Goal: Information Seeking & Learning: Learn about a topic

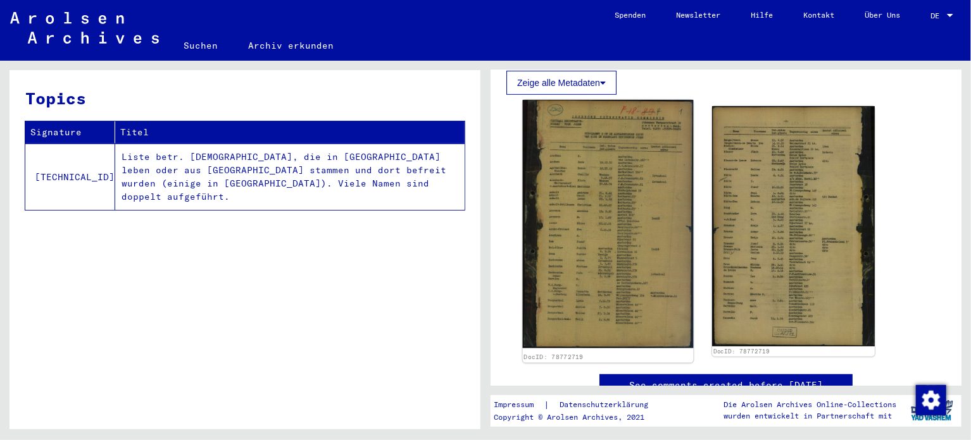
click at [626, 230] on img at bounding box center [608, 224] width 171 height 249
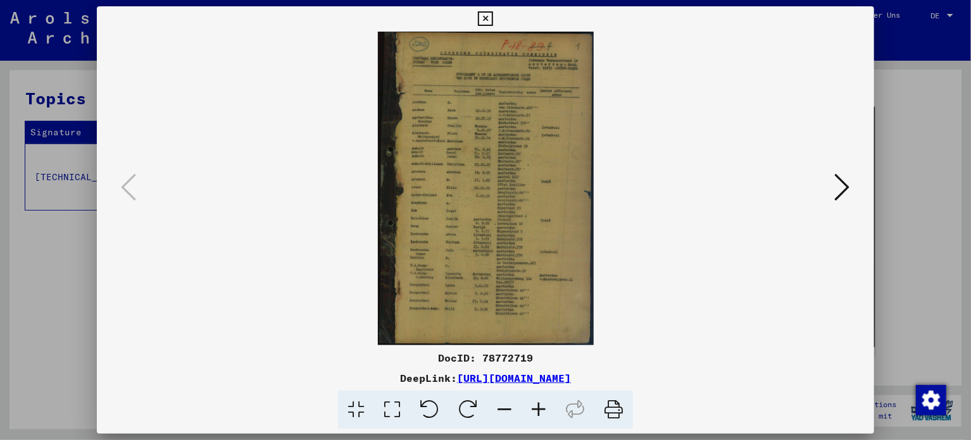
click at [535, 416] on icon at bounding box center [538, 410] width 34 height 39
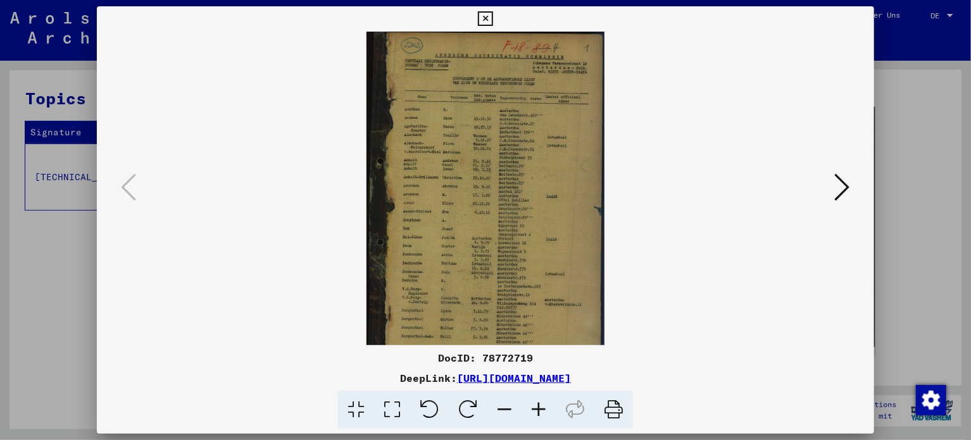
click at [535, 416] on icon at bounding box center [538, 410] width 34 height 39
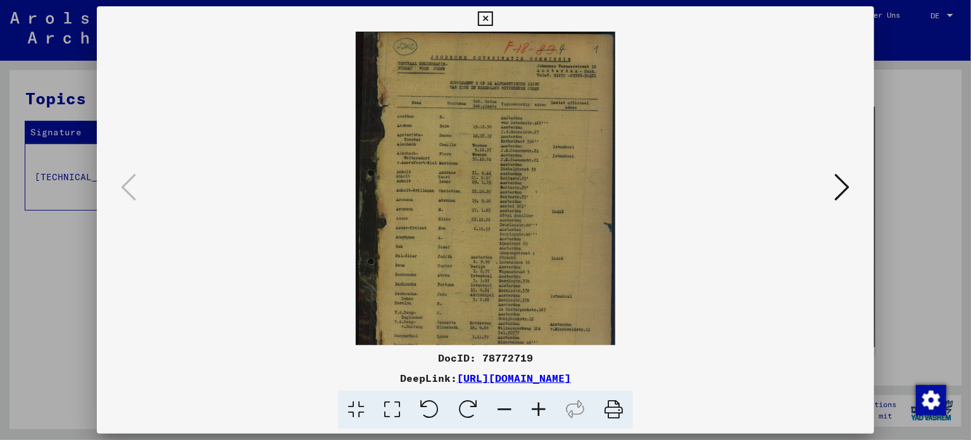
click at [535, 416] on icon at bounding box center [538, 410] width 34 height 39
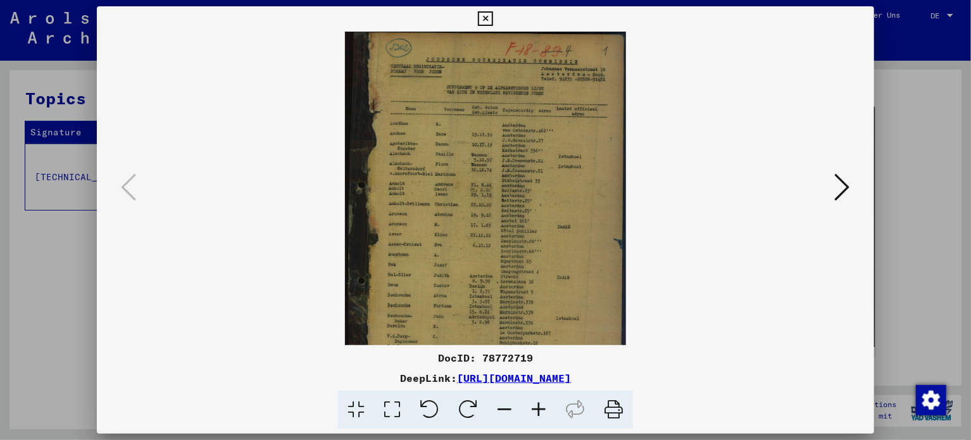
click at [535, 416] on icon at bounding box center [538, 410] width 34 height 39
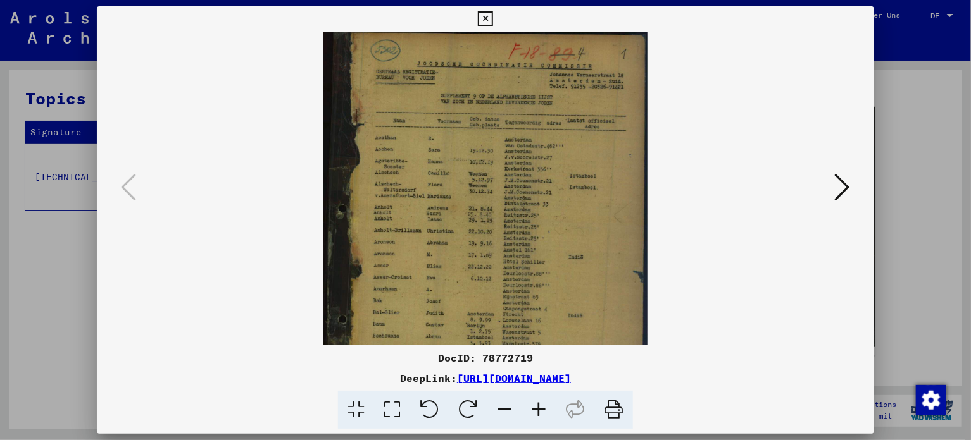
click at [535, 416] on icon at bounding box center [538, 410] width 34 height 39
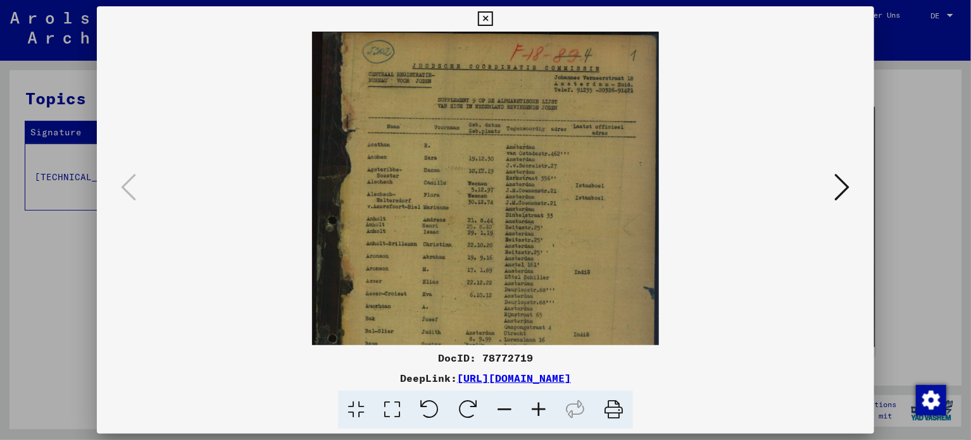
click at [535, 416] on icon at bounding box center [538, 410] width 34 height 39
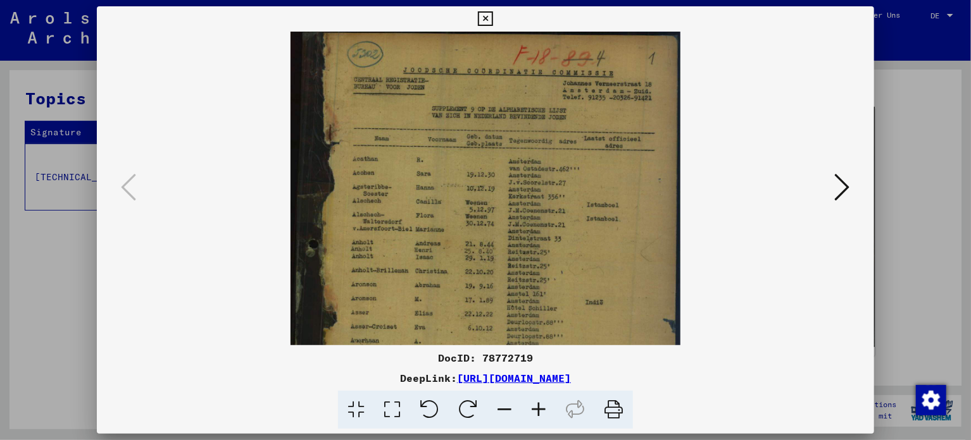
click at [535, 416] on icon at bounding box center [538, 410] width 34 height 39
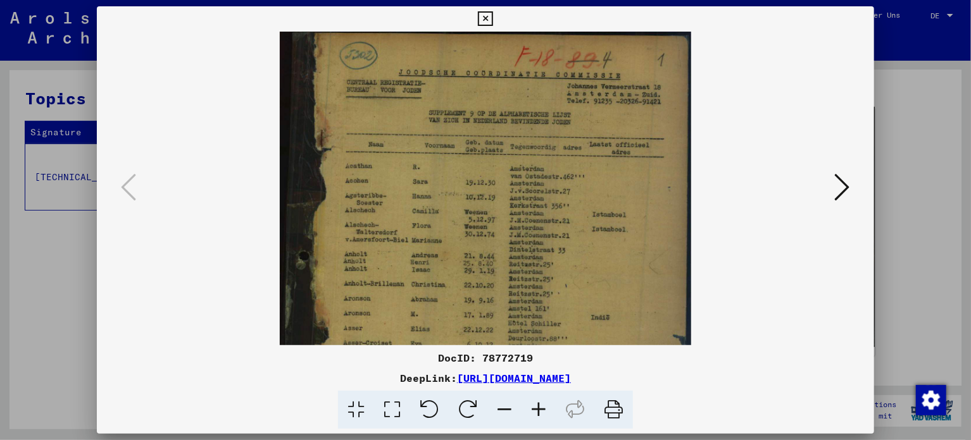
click at [535, 416] on icon at bounding box center [538, 410] width 34 height 39
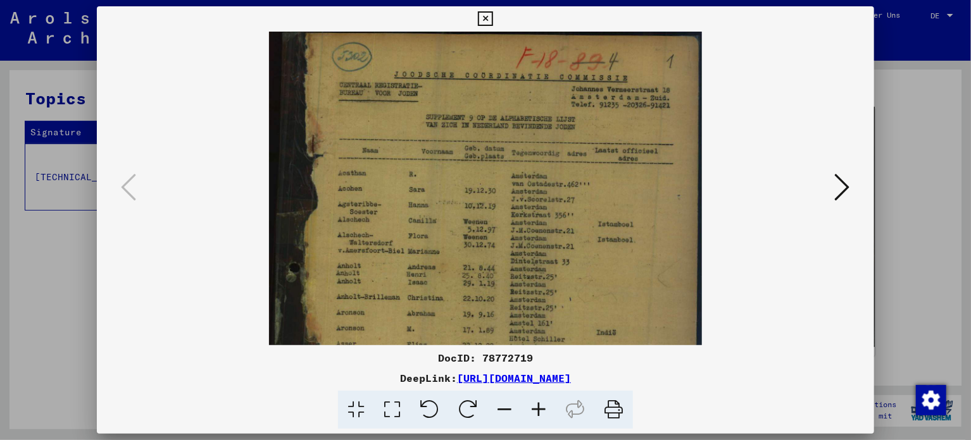
click at [535, 416] on icon at bounding box center [538, 410] width 34 height 39
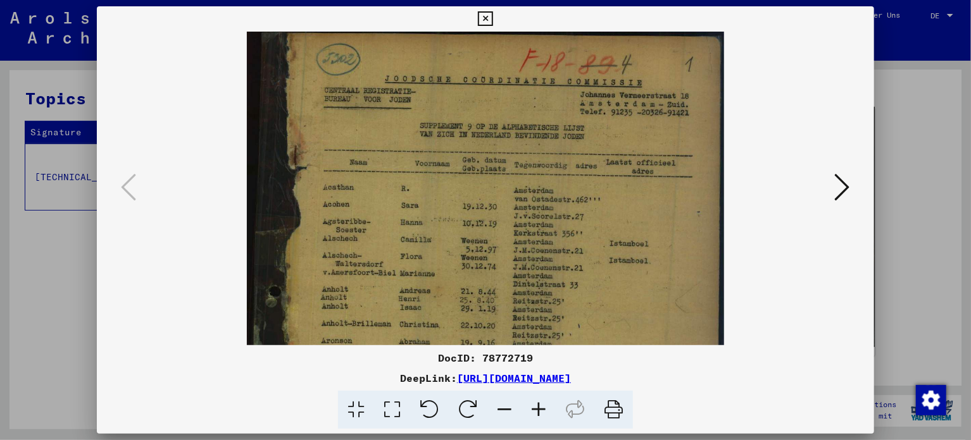
click at [535, 416] on icon at bounding box center [538, 410] width 34 height 39
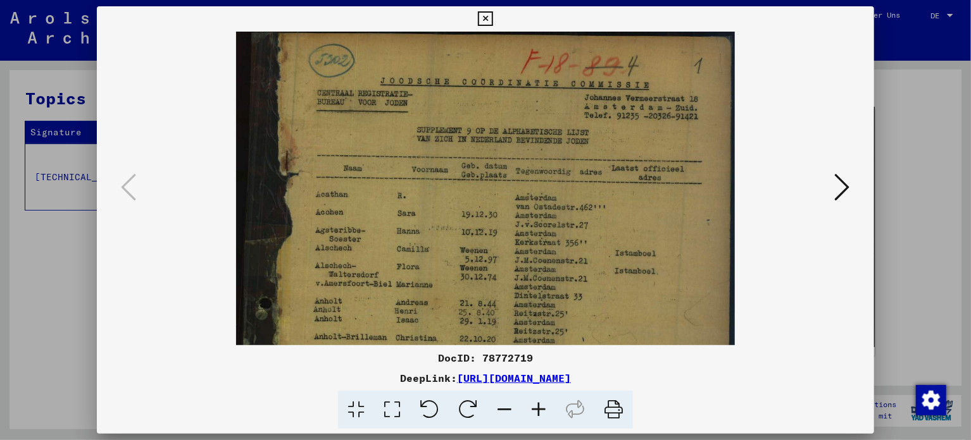
click at [535, 416] on icon at bounding box center [538, 410] width 34 height 39
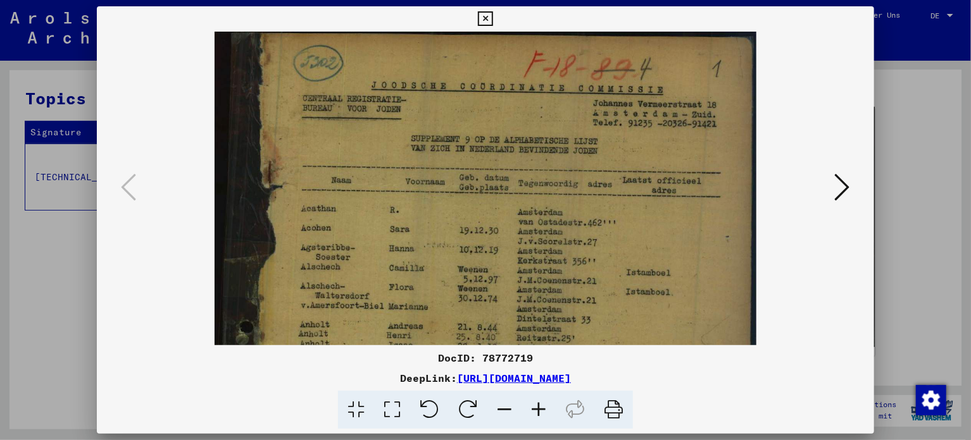
click at [535, 416] on icon at bounding box center [538, 410] width 34 height 39
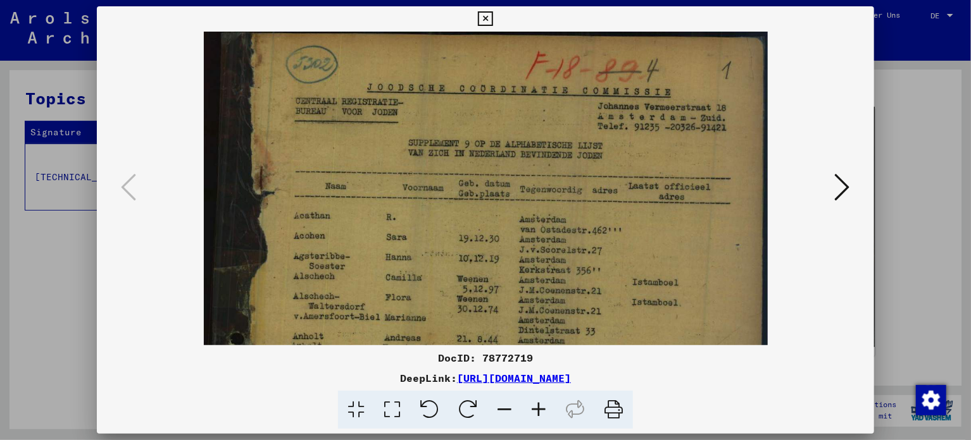
click at [535, 416] on icon at bounding box center [538, 410] width 34 height 39
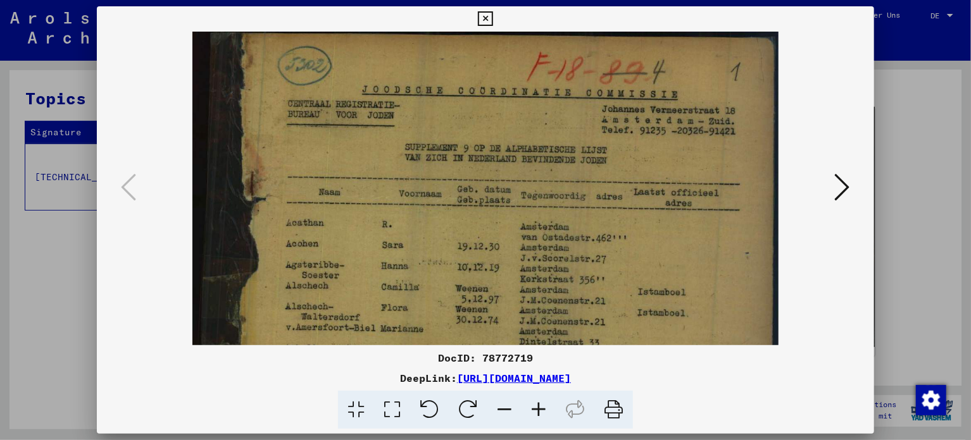
click at [535, 416] on icon at bounding box center [538, 410] width 34 height 39
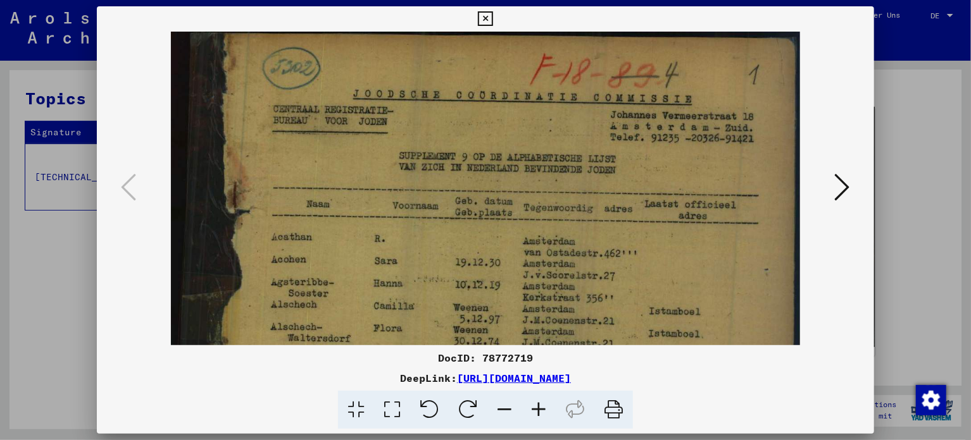
click at [535, 416] on icon at bounding box center [538, 410] width 34 height 39
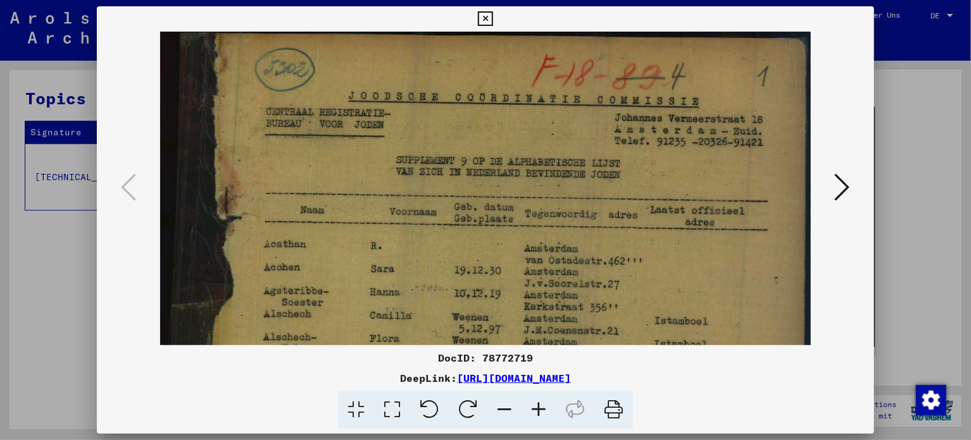
click at [535, 416] on icon at bounding box center [538, 410] width 34 height 39
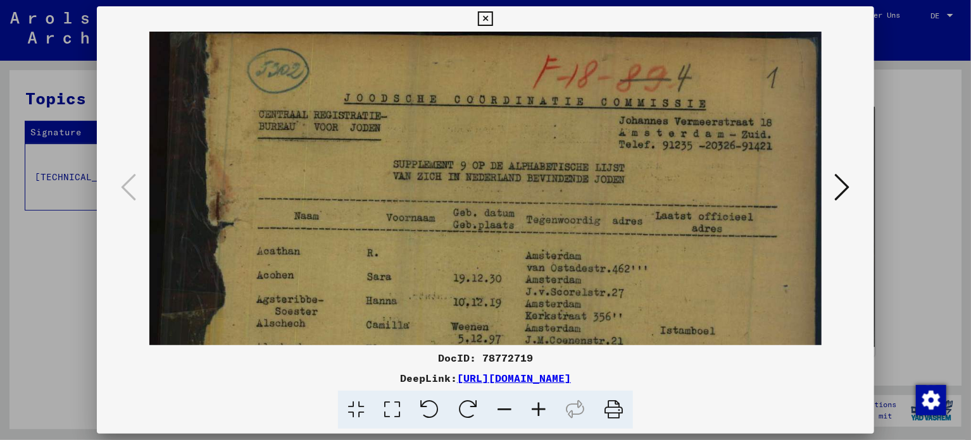
click at [535, 416] on icon at bounding box center [538, 410] width 34 height 39
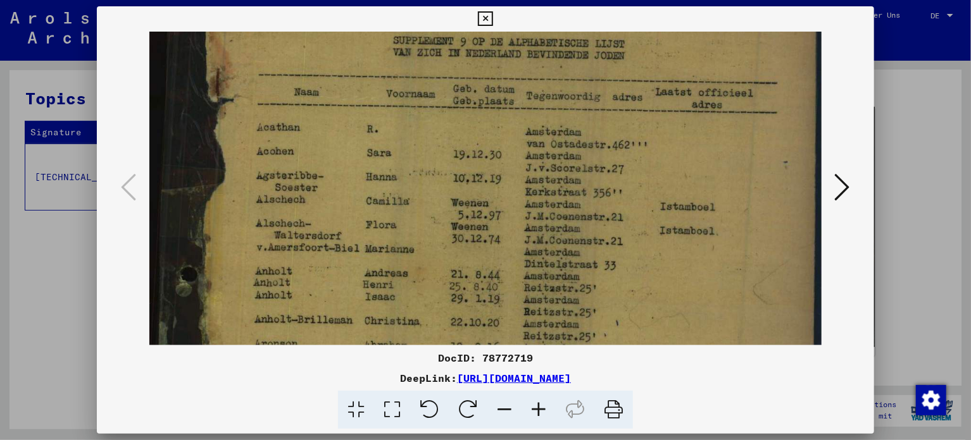
drag, startPoint x: 536, startPoint y: 283, endPoint x: 541, endPoint y: 109, distance: 174.7
click at [541, 115] on img at bounding box center [485, 397] width 673 height 978
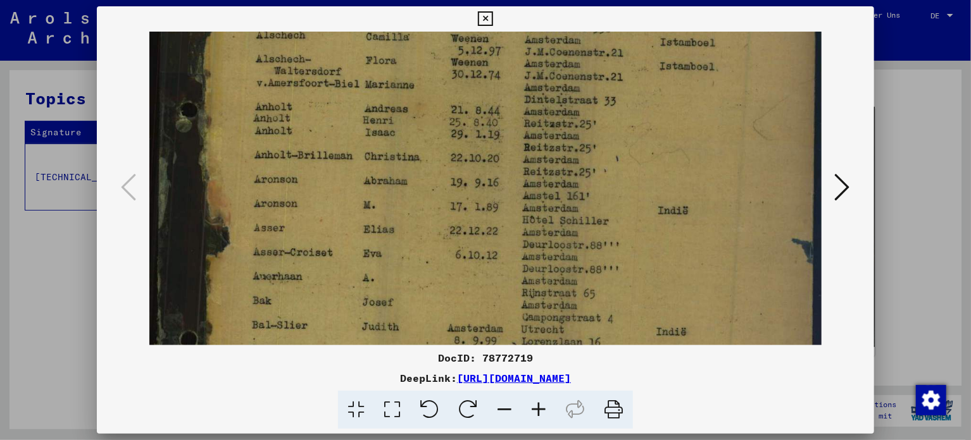
drag, startPoint x: 525, startPoint y: 217, endPoint x: 542, endPoint y: 12, distance: 205.8
click at [542, 53] on img at bounding box center [485, 232] width 673 height 978
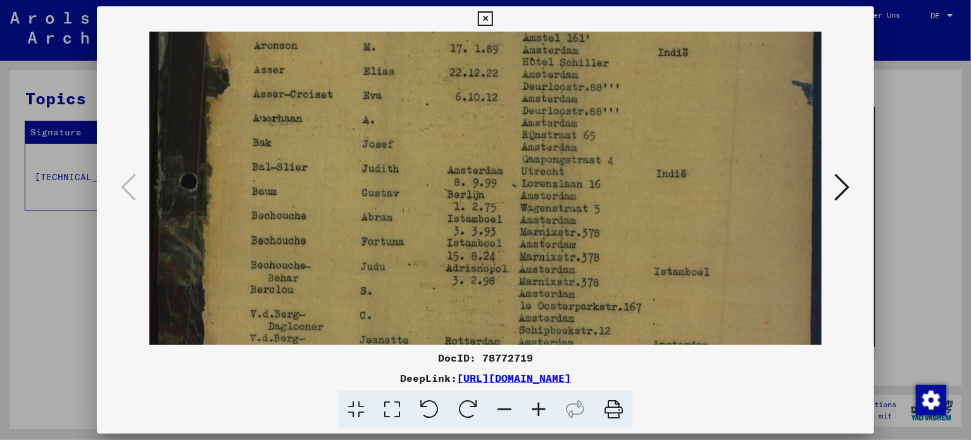
drag, startPoint x: 525, startPoint y: 227, endPoint x: 546, endPoint y: 100, distance: 128.3
click at [546, 100] on img at bounding box center [485, 74] width 673 height 978
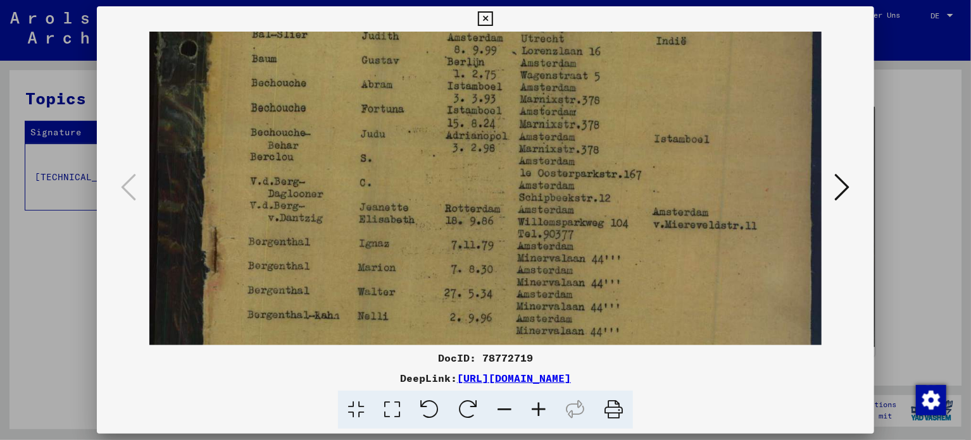
drag, startPoint x: 555, startPoint y: 238, endPoint x: 574, endPoint y: 52, distance: 187.0
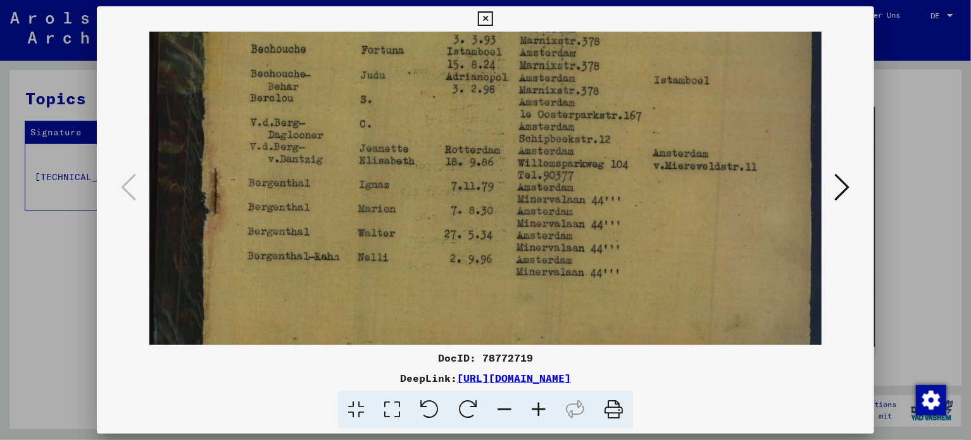
scroll to position [638, 0]
drag, startPoint x: 562, startPoint y: 61, endPoint x: 561, endPoint y: 72, distance: 10.8
drag, startPoint x: 840, startPoint y: 188, endPoint x: 809, endPoint y: 193, distance: 30.8
click at [837, 189] on icon at bounding box center [842, 187] width 15 height 30
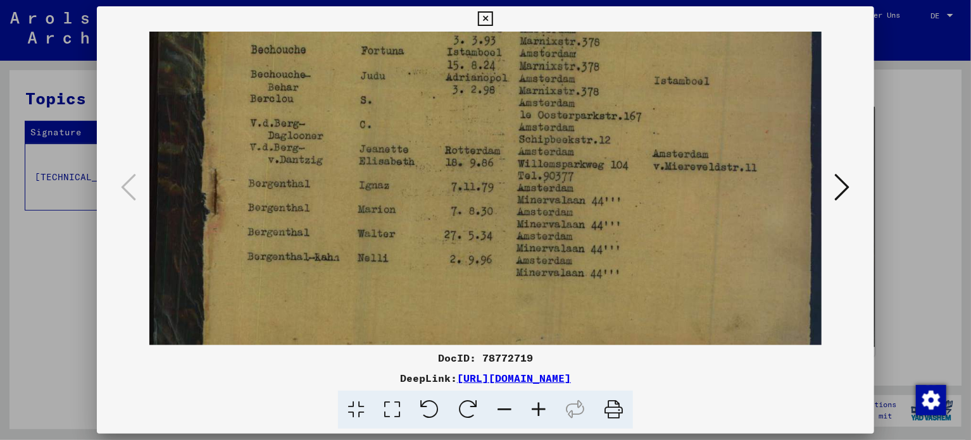
scroll to position [0, 0]
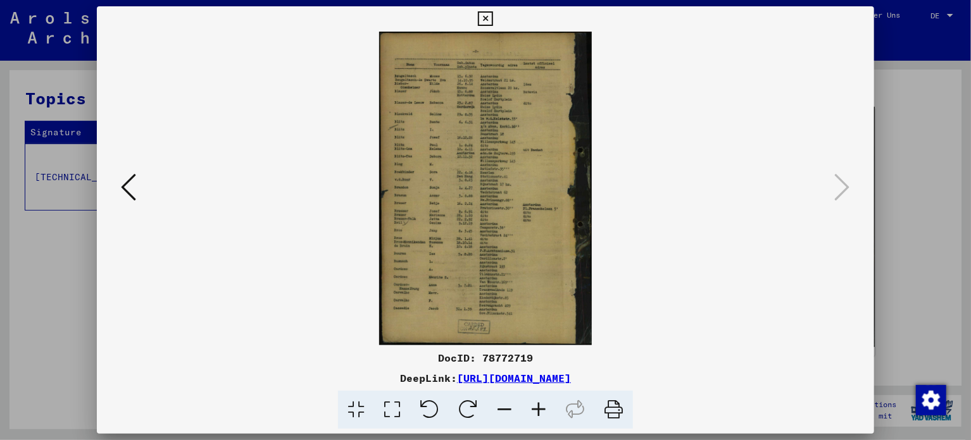
click at [541, 411] on icon at bounding box center [538, 410] width 34 height 39
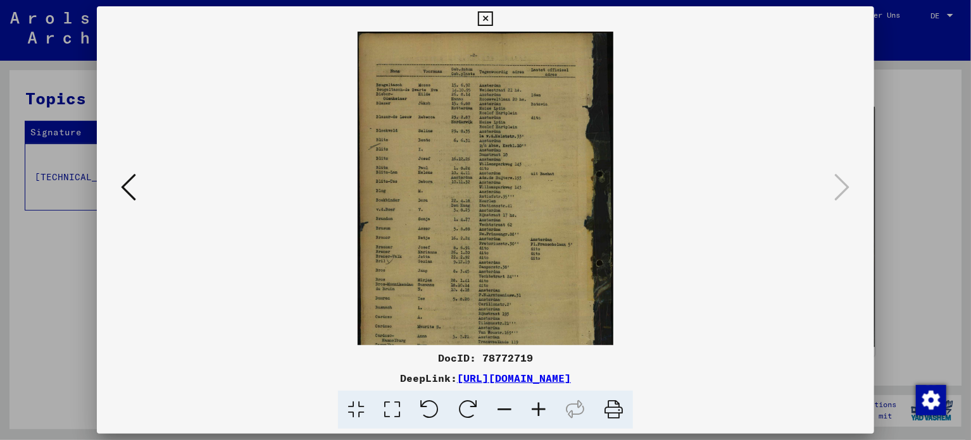
click at [541, 411] on icon at bounding box center [538, 410] width 34 height 39
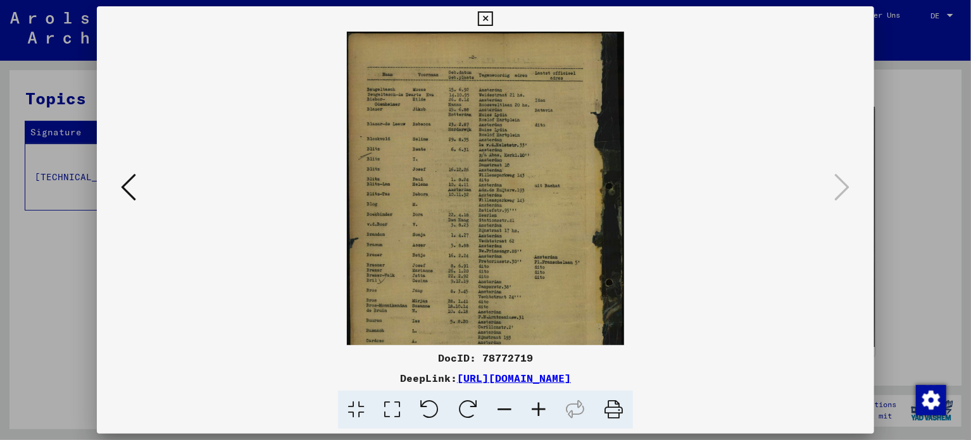
click at [541, 411] on icon at bounding box center [538, 410] width 34 height 39
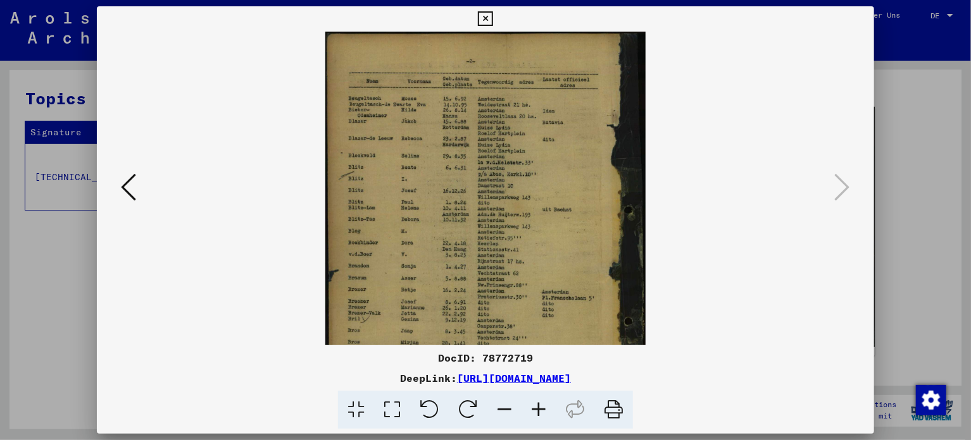
click at [541, 411] on icon at bounding box center [538, 410] width 34 height 39
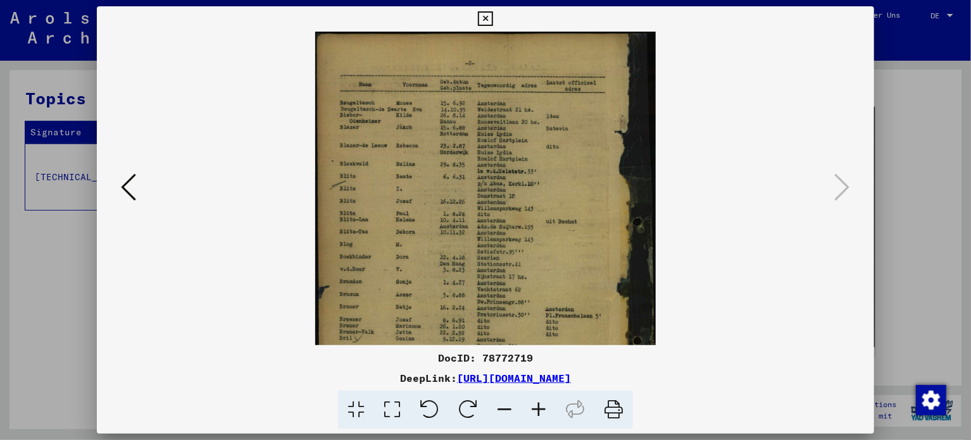
click at [541, 411] on icon at bounding box center [538, 410] width 34 height 39
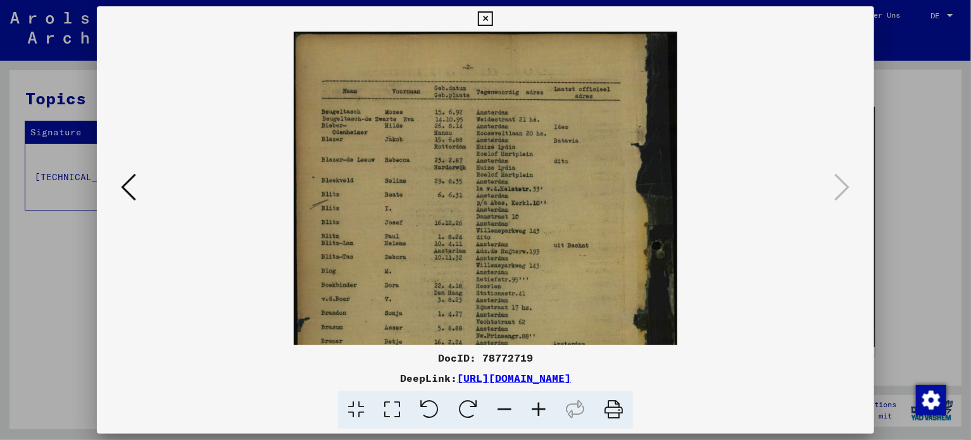
click at [541, 411] on icon at bounding box center [538, 410] width 34 height 39
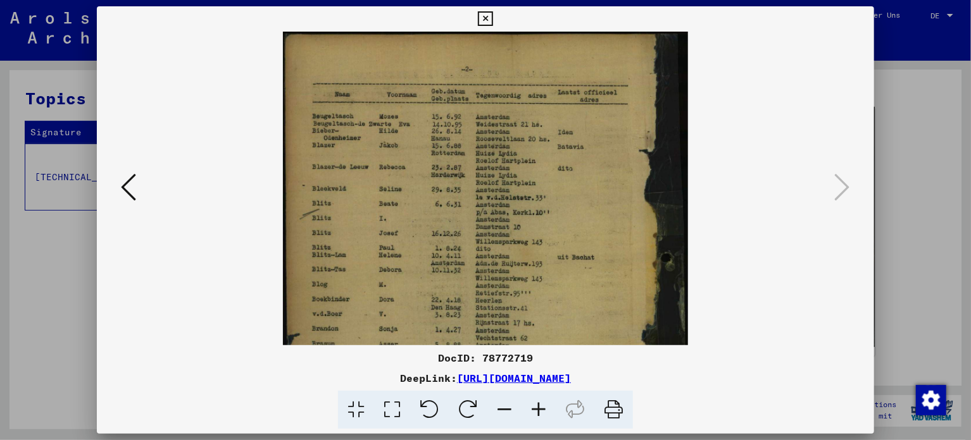
click at [541, 411] on icon at bounding box center [538, 410] width 34 height 39
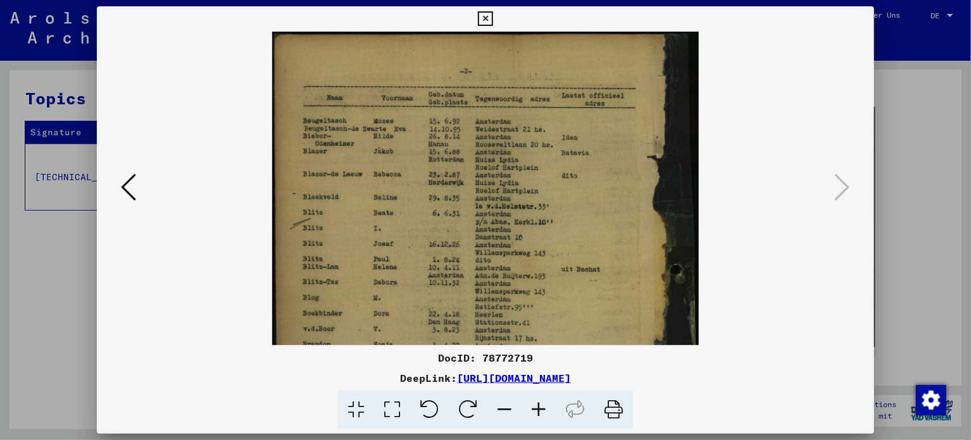
click at [541, 411] on icon at bounding box center [538, 410] width 34 height 39
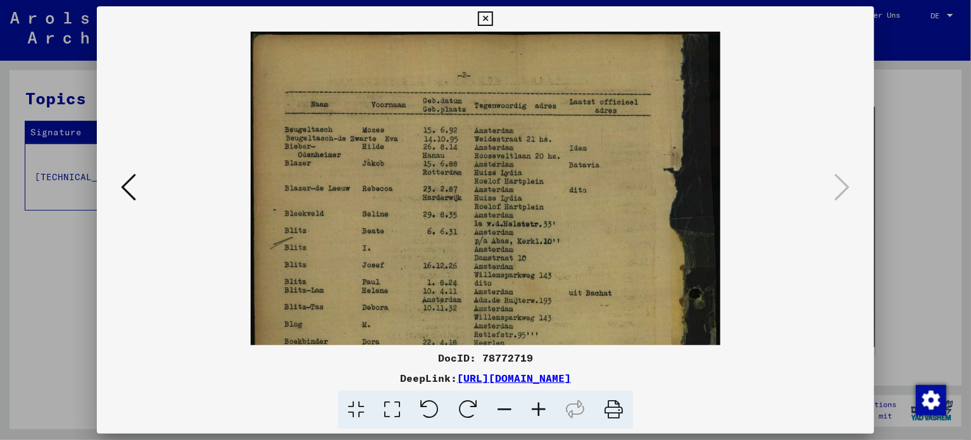
click at [542, 411] on icon at bounding box center [538, 410] width 34 height 39
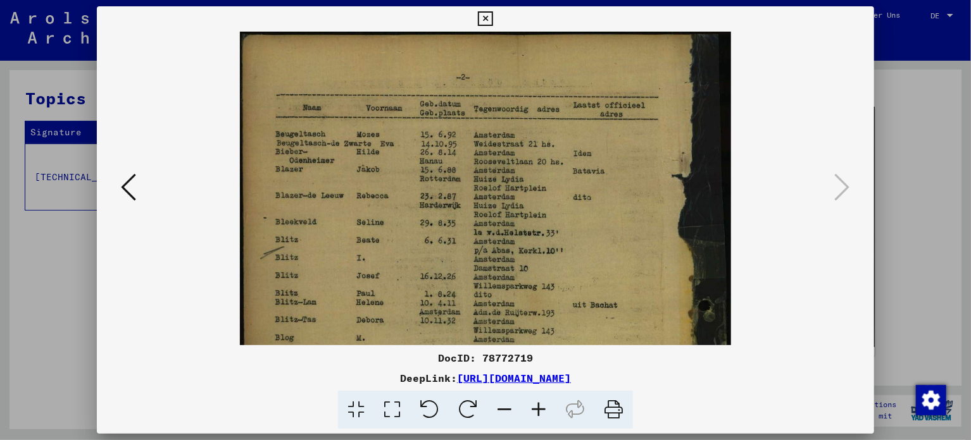
click at [542, 411] on icon at bounding box center [538, 410] width 34 height 39
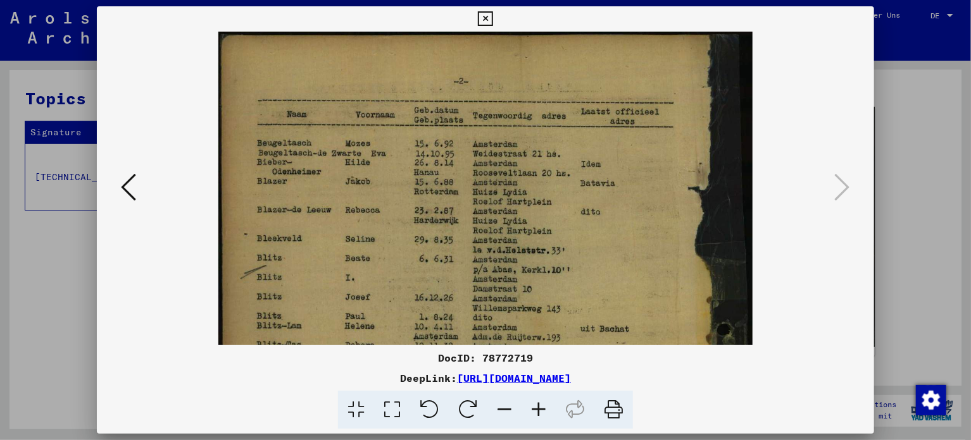
click at [542, 411] on icon at bounding box center [538, 410] width 34 height 39
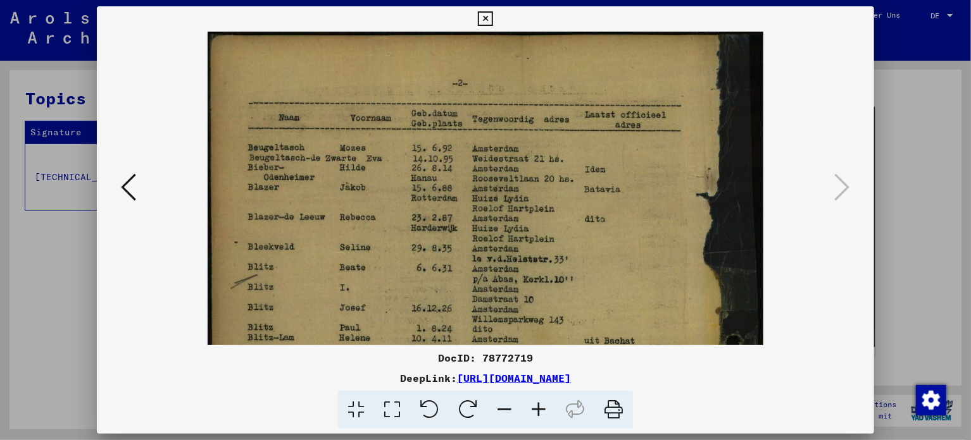
click at [542, 411] on icon at bounding box center [538, 410] width 34 height 39
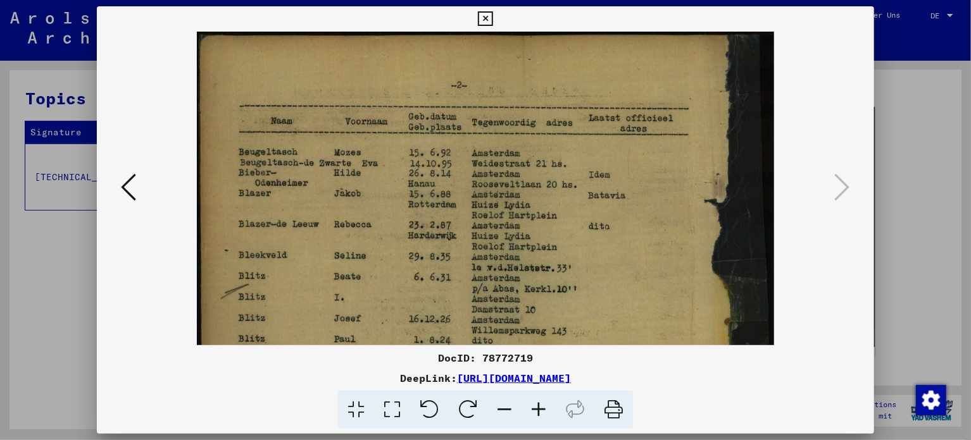
click at [542, 411] on icon at bounding box center [538, 410] width 34 height 39
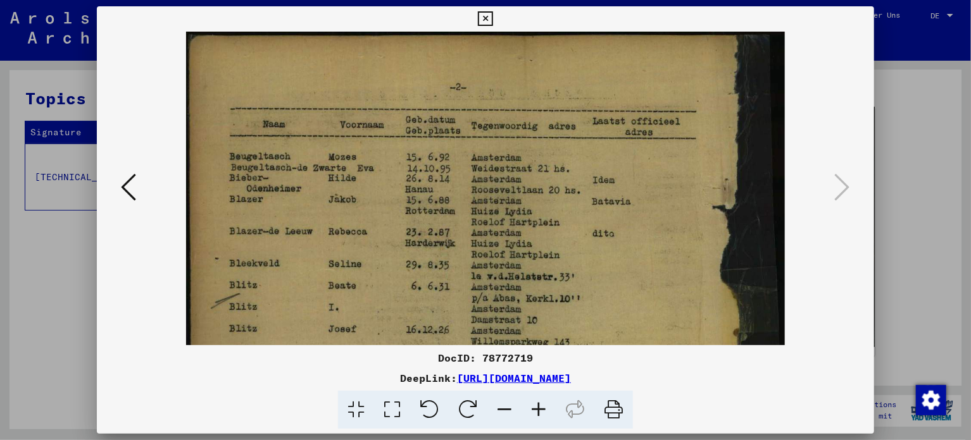
click at [542, 411] on icon at bounding box center [538, 410] width 34 height 39
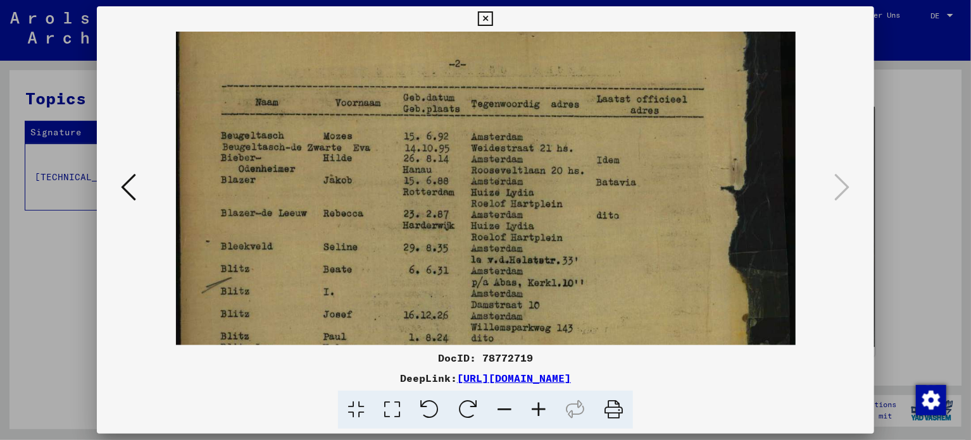
drag, startPoint x: 563, startPoint y: 264, endPoint x: 559, endPoint y: 100, distance: 163.9
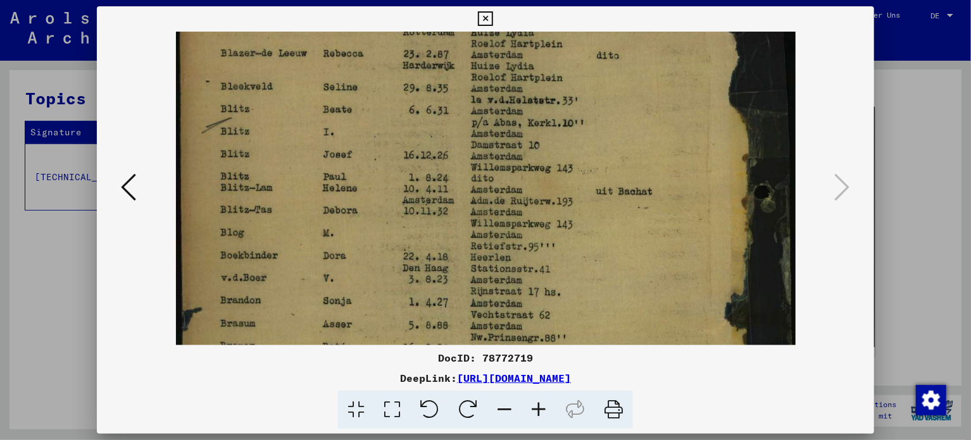
drag, startPoint x: 518, startPoint y: 240, endPoint x: 534, endPoint y: 63, distance: 178.5
click at [534, 87] on img at bounding box center [485, 303] width 619 height 915
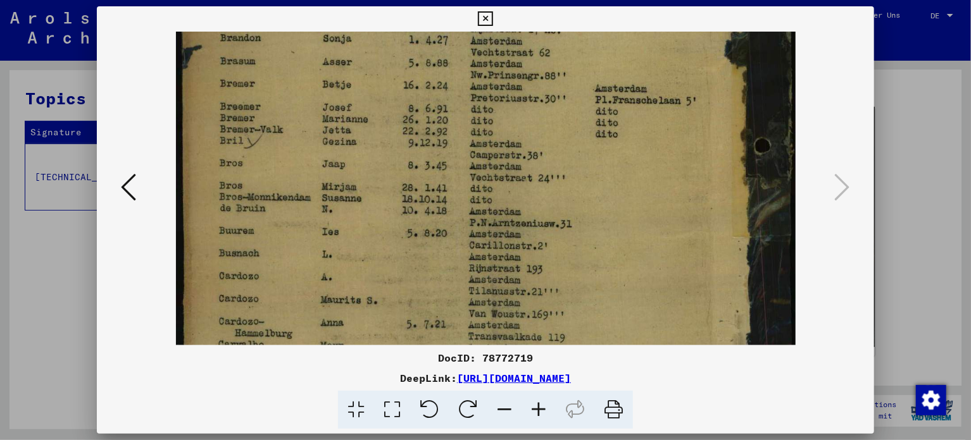
drag, startPoint x: 505, startPoint y: 251, endPoint x: 535, endPoint y: 80, distance: 173.4
click at [535, 81] on img at bounding box center [485, 41] width 619 height 915
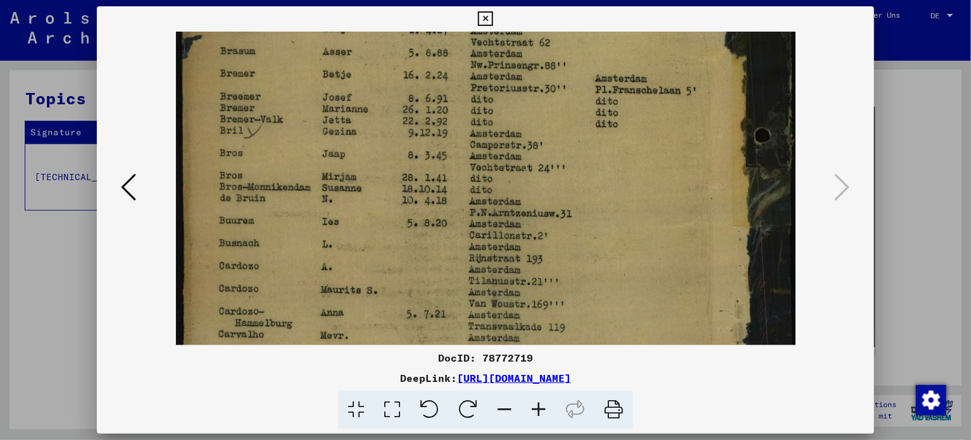
scroll to position [438, 0]
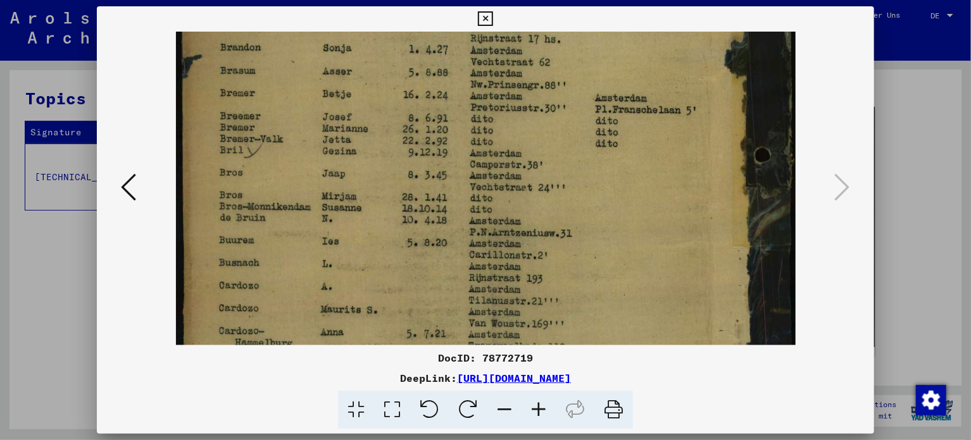
drag, startPoint x: 525, startPoint y: 216, endPoint x: 530, endPoint y: 228, distance: 13.9
click at [530, 228] on img at bounding box center [485, 50] width 619 height 915
click at [137, 185] on button at bounding box center [128, 188] width 23 height 36
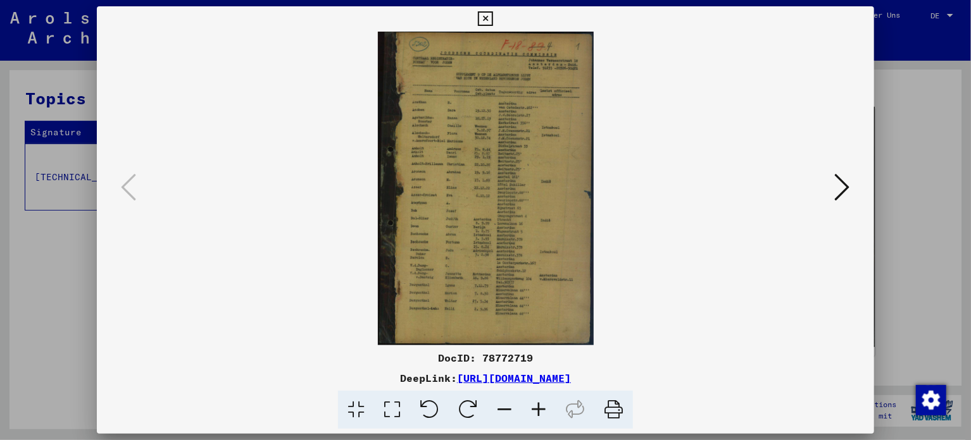
click at [484, 206] on img at bounding box center [486, 189] width 216 height 314
click at [541, 402] on icon at bounding box center [538, 410] width 34 height 39
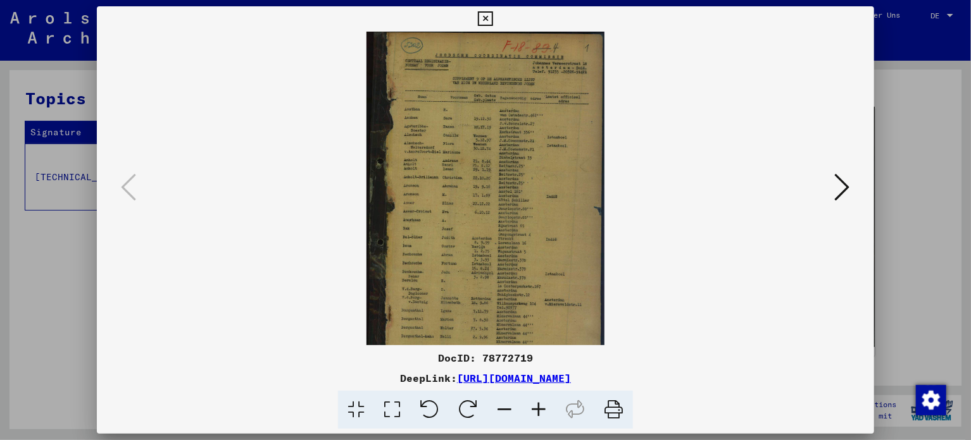
click at [541, 402] on icon at bounding box center [538, 410] width 34 height 39
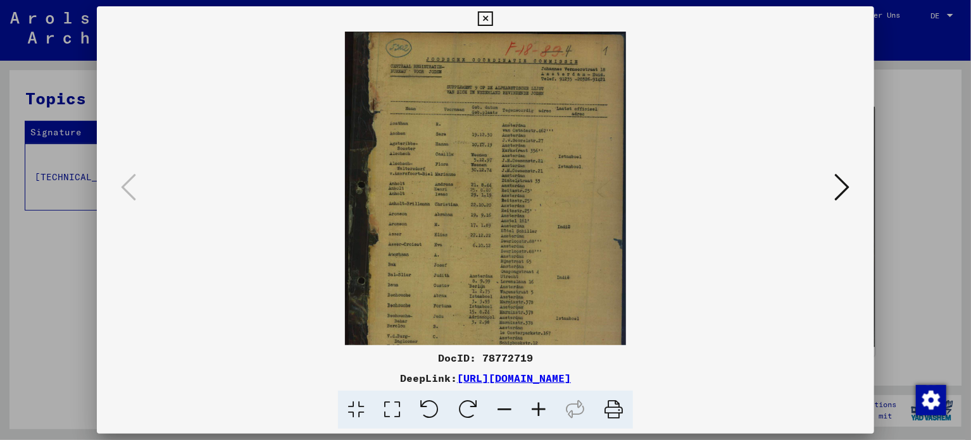
click at [541, 402] on icon at bounding box center [538, 410] width 34 height 39
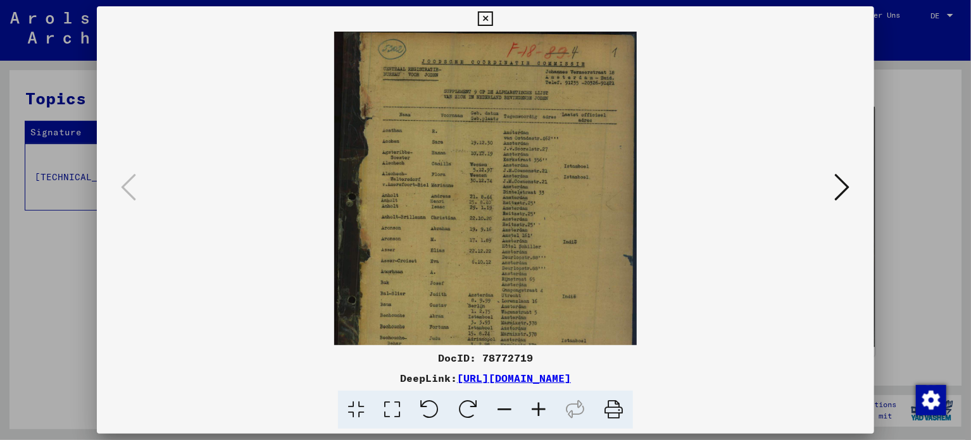
click at [541, 402] on icon at bounding box center [538, 410] width 34 height 39
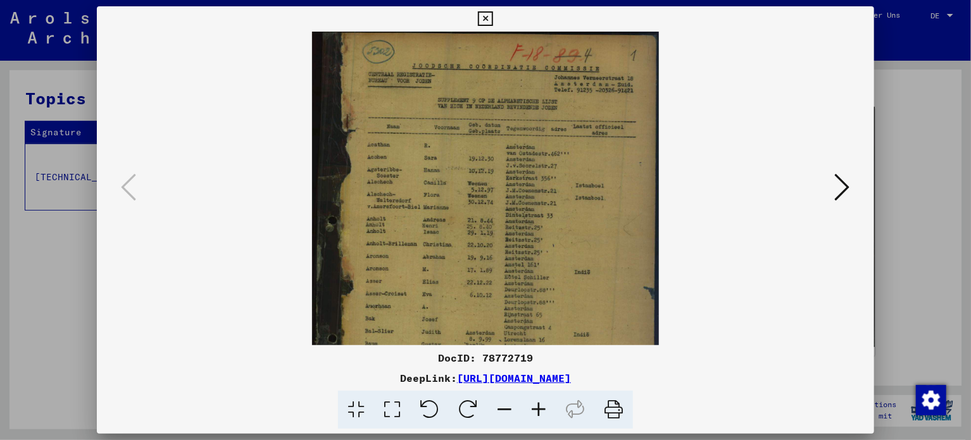
click at [541, 402] on icon at bounding box center [538, 410] width 34 height 39
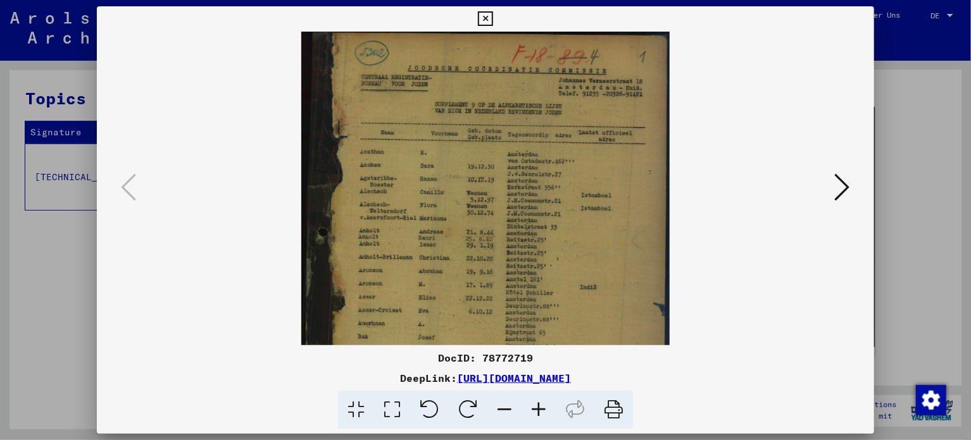
click at [541, 402] on icon at bounding box center [538, 410] width 34 height 39
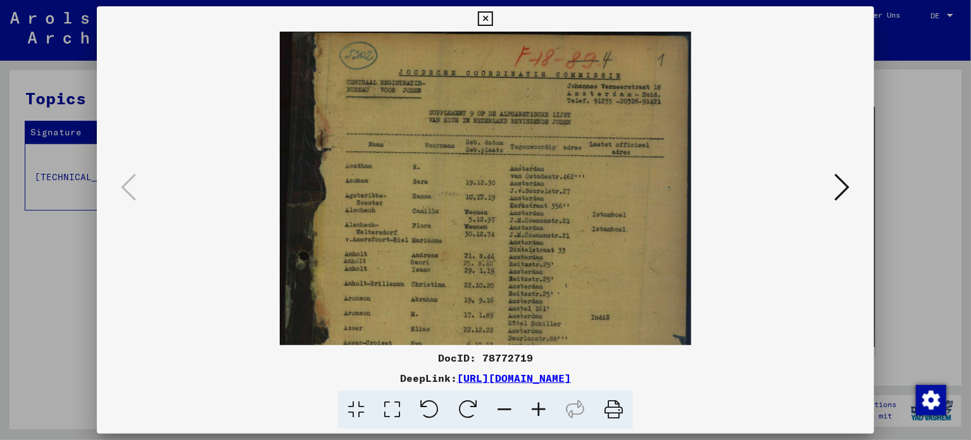
click at [541, 402] on icon at bounding box center [538, 410] width 34 height 39
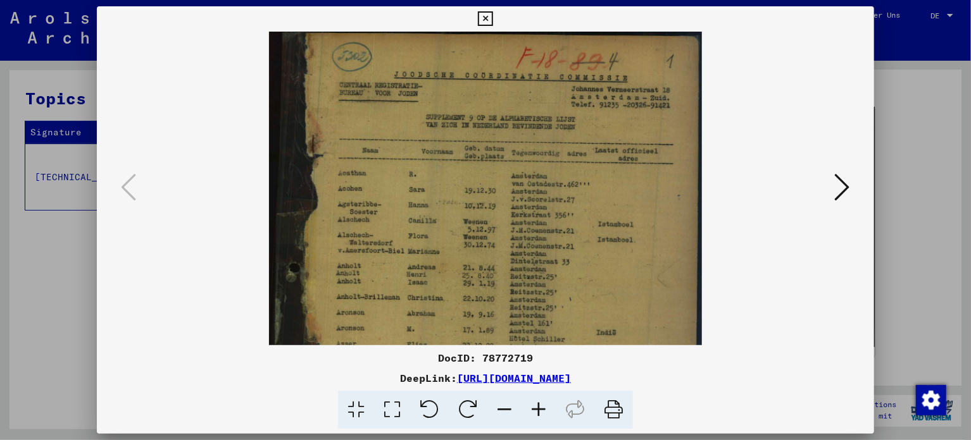
click at [541, 402] on icon at bounding box center [538, 410] width 34 height 39
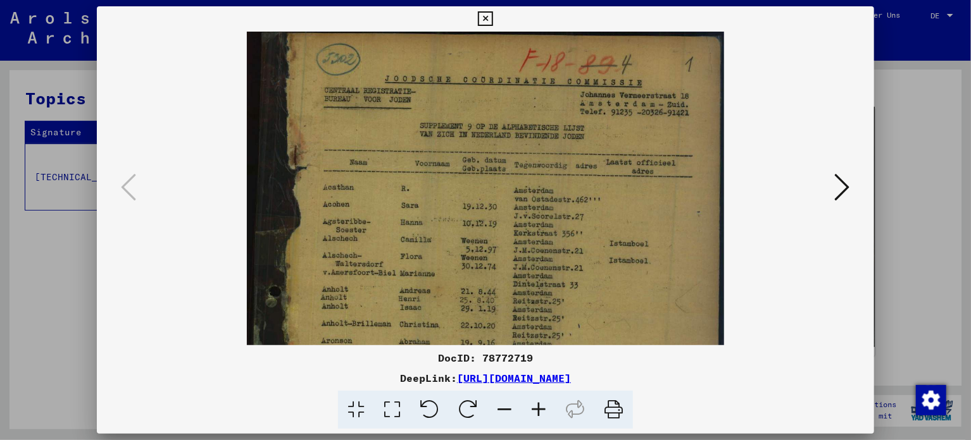
click at [541, 402] on icon at bounding box center [538, 410] width 34 height 39
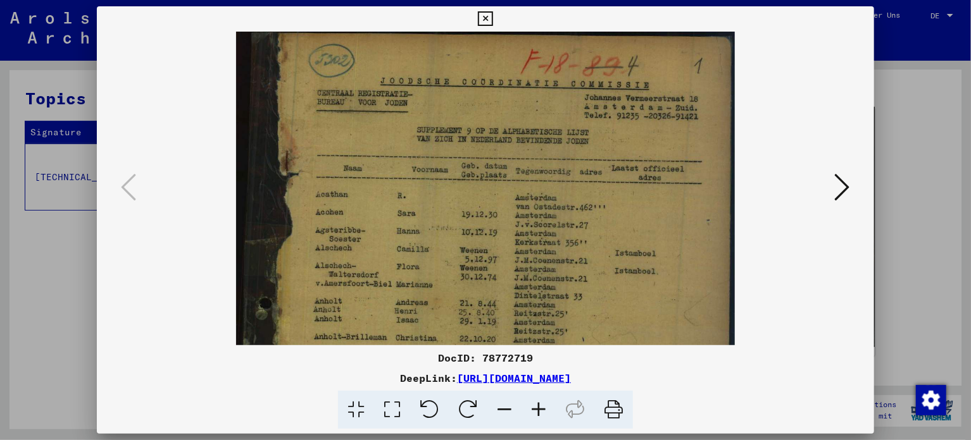
click at [541, 402] on icon at bounding box center [538, 410] width 34 height 39
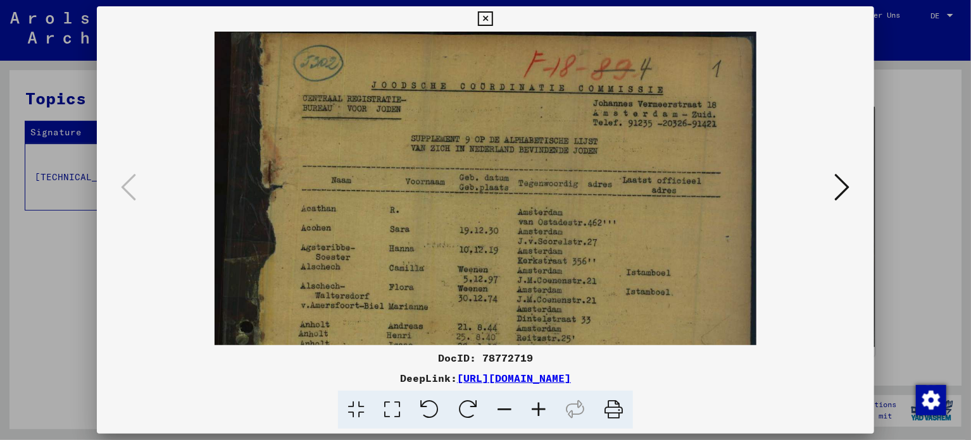
click at [541, 402] on icon at bounding box center [538, 410] width 34 height 39
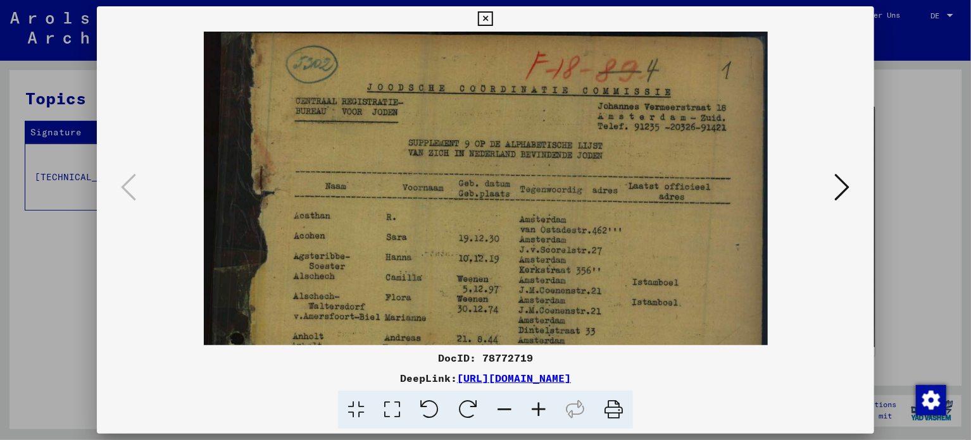
click at [541, 402] on icon at bounding box center [538, 410] width 34 height 39
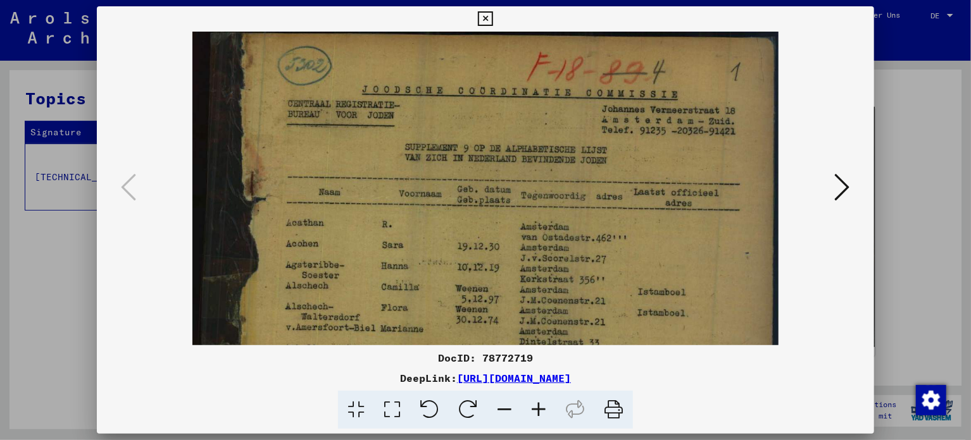
click at [541, 402] on icon at bounding box center [538, 410] width 34 height 39
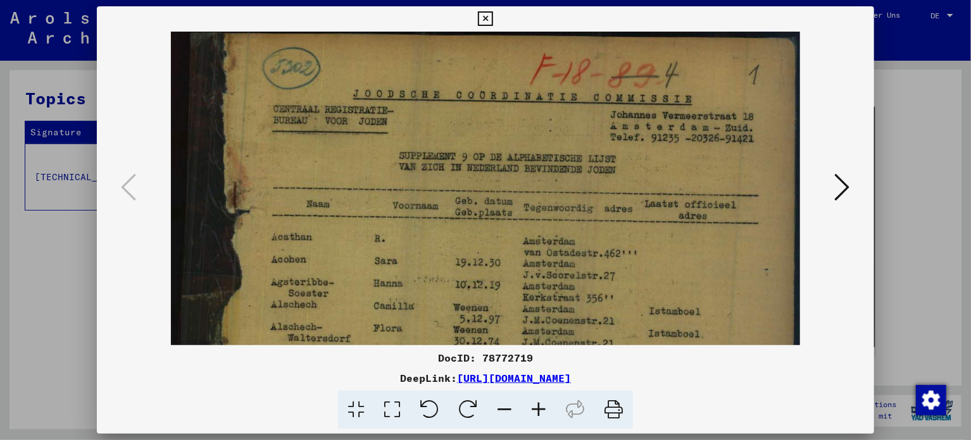
click at [541, 402] on icon at bounding box center [538, 410] width 34 height 39
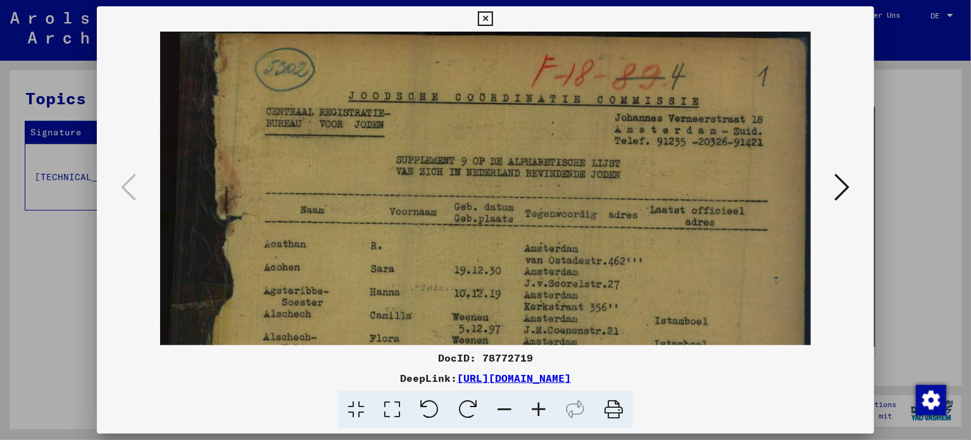
click at [541, 402] on icon at bounding box center [538, 410] width 34 height 39
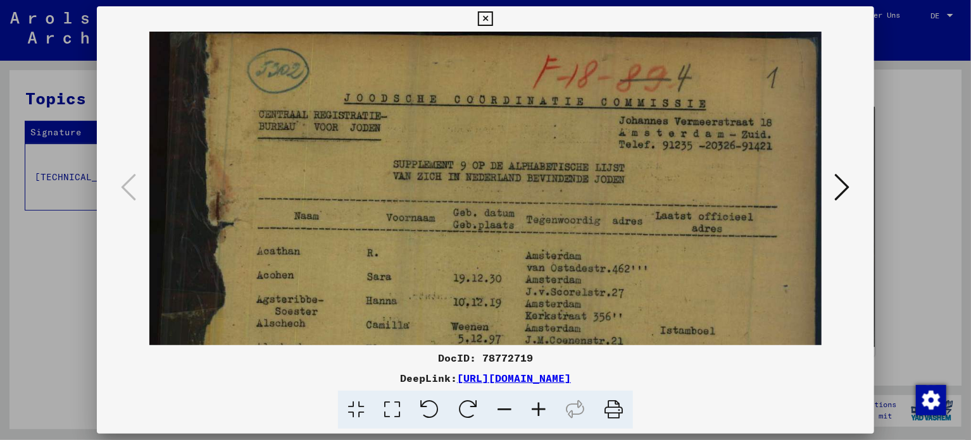
click at [541, 402] on icon at bounding box center [538, 410] width 34 height 39
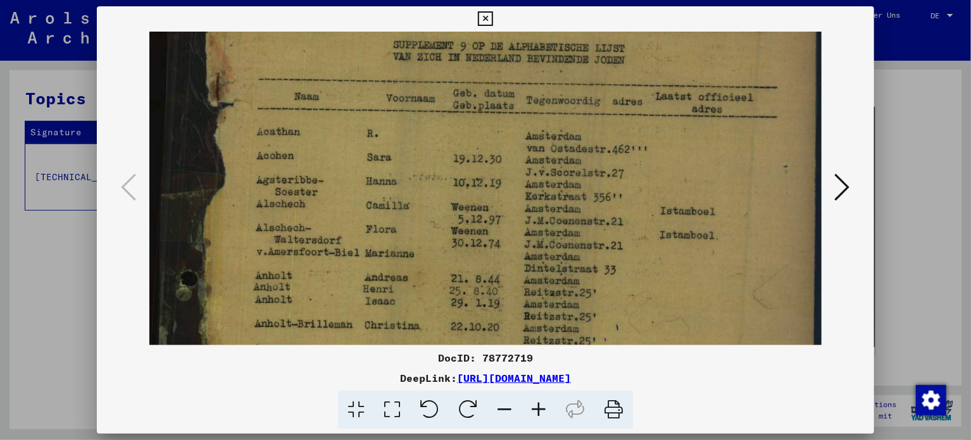
scroll to position [145, 0]
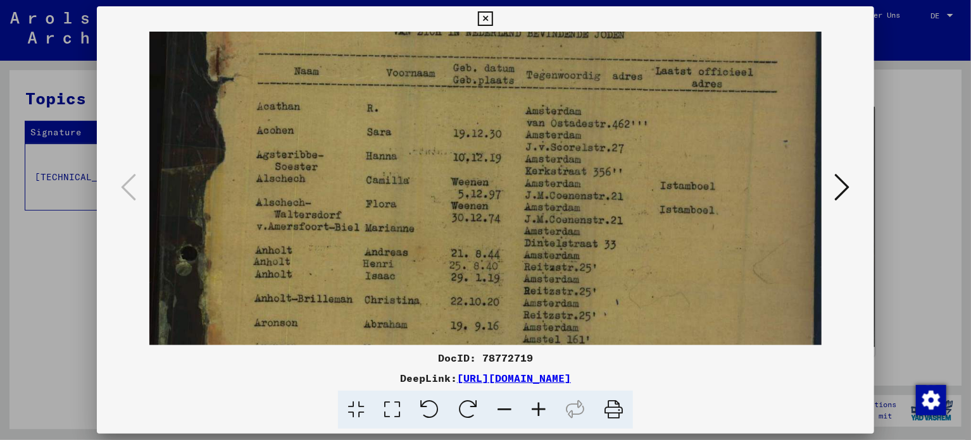
drag, startPoint x: 521, startPoint y: 289, endPoint x: 521, endPoint y: 145, distance: 144.3
click at [521, 145] on img at bounding box center [485, 376] width 673 height 978
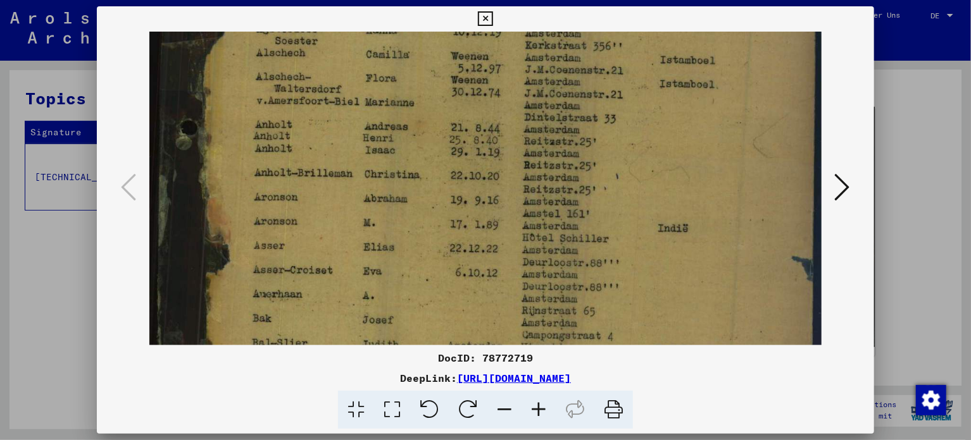
scroll to position [273, 0]
drag, startPoint x: 522, startPoint y: 315, endPoint x: 524, endPoint y: 190, distance: 124.7
click at [524, 190] on img at bounding box center [485, 247] width 673 height 978
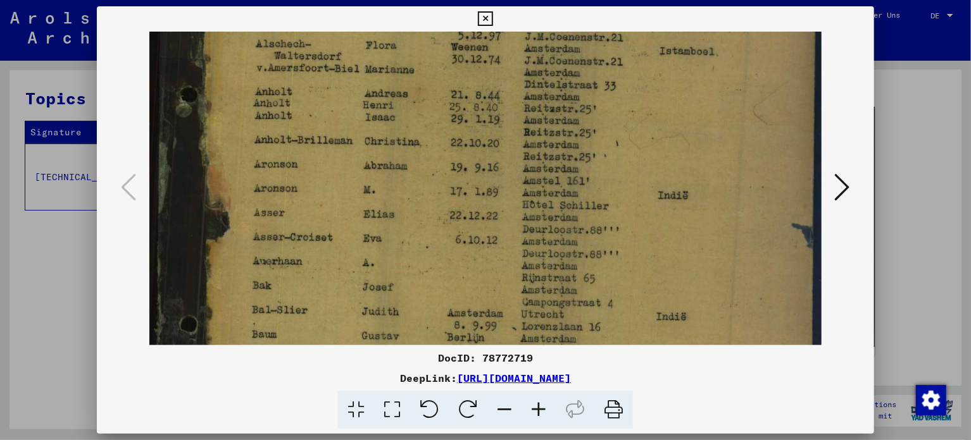
drag, startPoint x: 537, startPoint y: 278, endPoint x: 541, endPoint y: 249, distance: 29.4
click at [541, 249] on img at bounding box center [485, 217] width 673 height 978
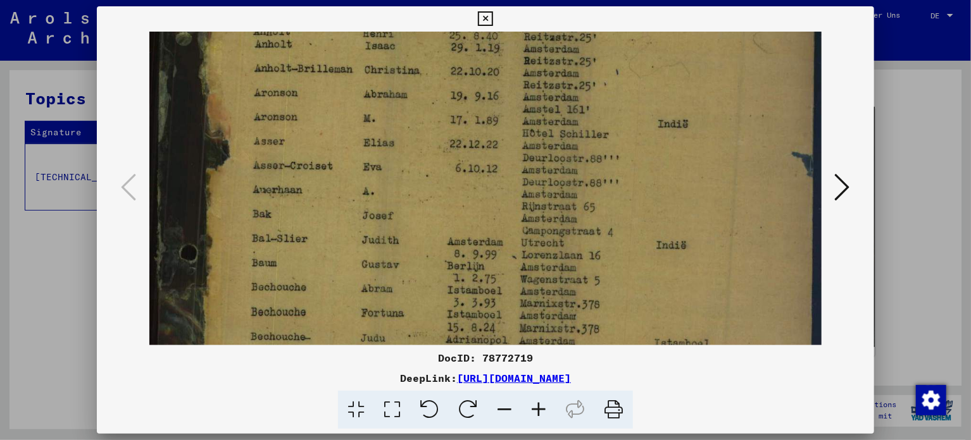
scroll to position [407, 0]
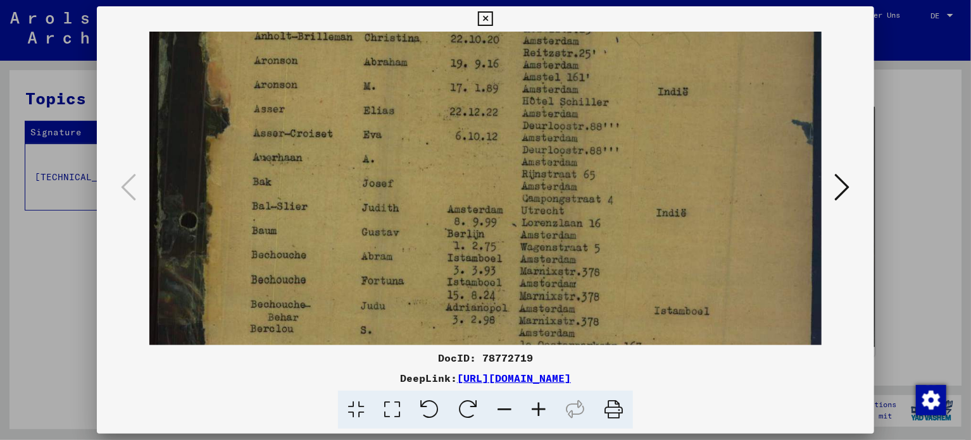
drag, startPoint x: 559, startPoint y: 299, endPoint x: 566, endPoint y: 197, distance: 102.1
click at [566, 197] on img at bounding box center [485, 113] width 673 height 978
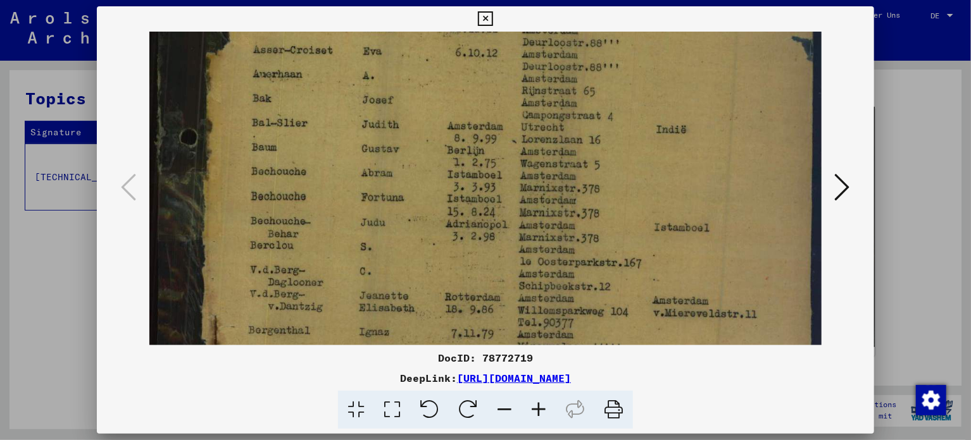
scroll to position [493, 0]
drag, startPoint x: 582, startPoint y: 271, endPoint x: 589, endPoint y: 190, distance: 81.9
click at [589, 190] on img at bounding box center [485, 28] width 673 height 978
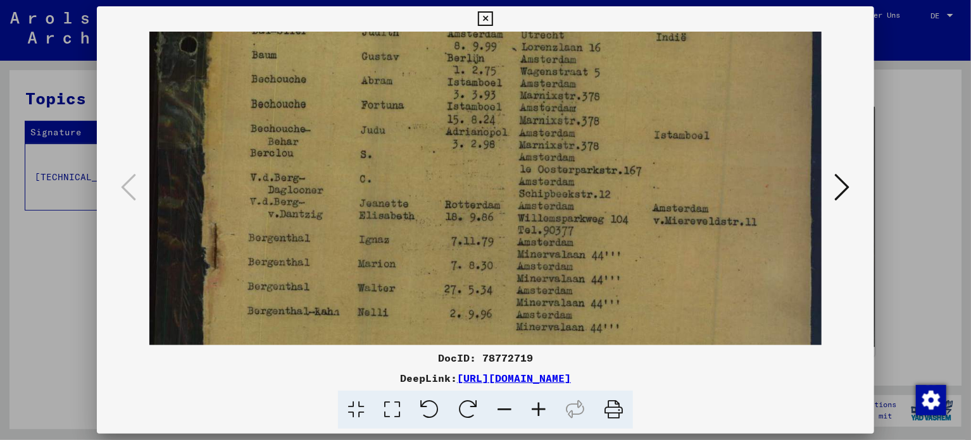
drag, startPoint x: 585, startPoint y: 264, endPoint x: 585, endPoint y: 175, distance: 89.2
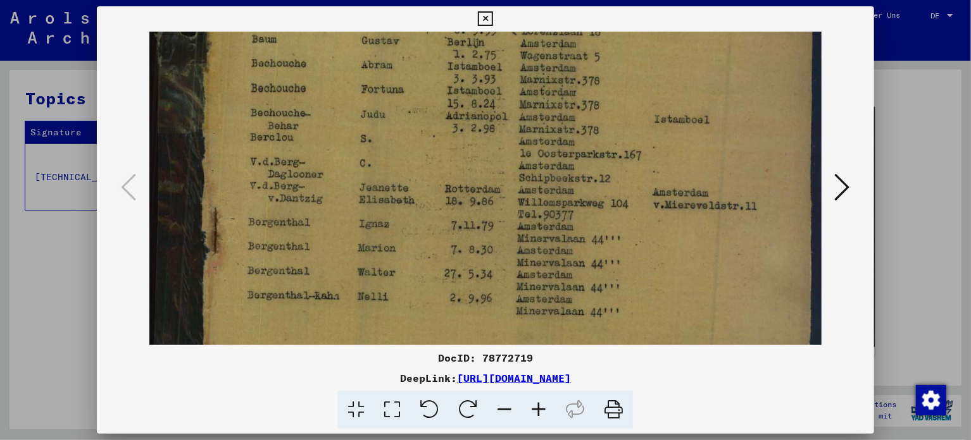
scroll to position [606, 0]
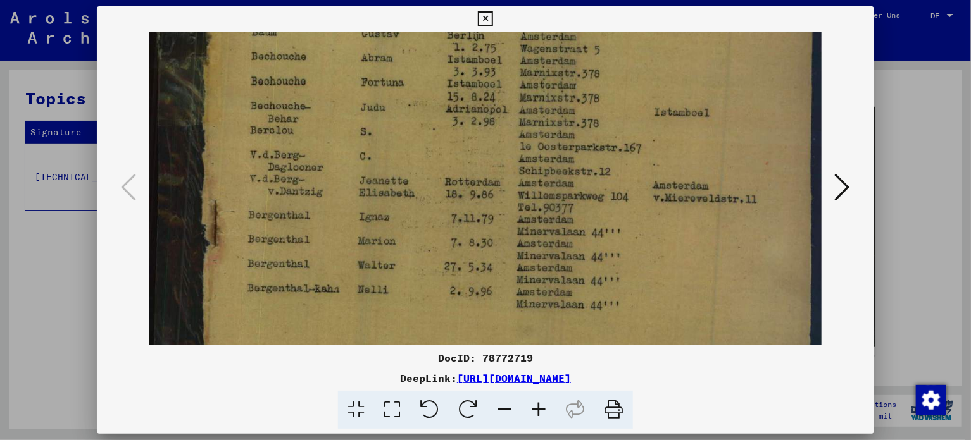
drag, startPoint x: 583, startPoint y: 275, endPoint x: 583, endPoint y: 253, distance: 21.5
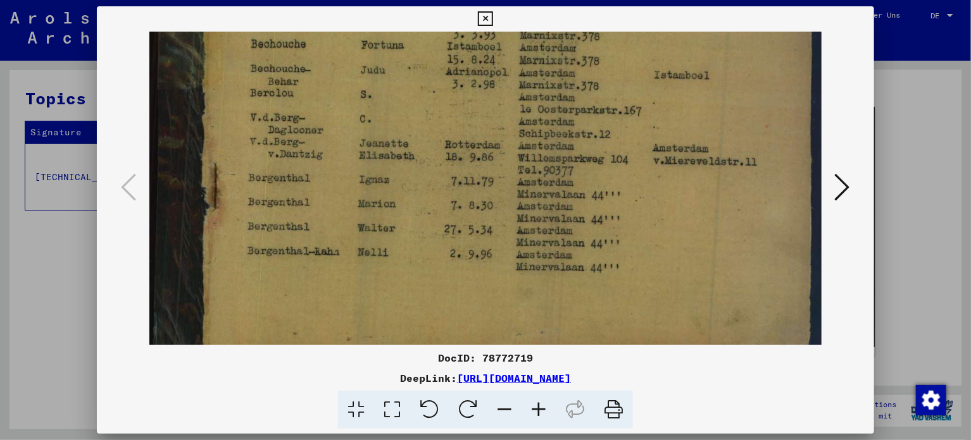
scroll to position [664, 0]
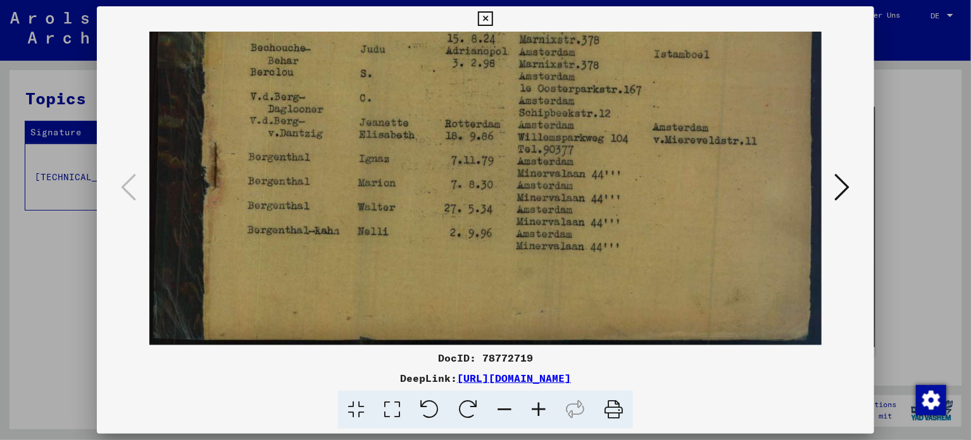
drag, startPoint x: 490, startPoint y: 296, endPoint x: 500, endPoint y: 159, distance: 137.1
click at [843, 183] on icon at bounding box center [842, 187] width 15 height 30
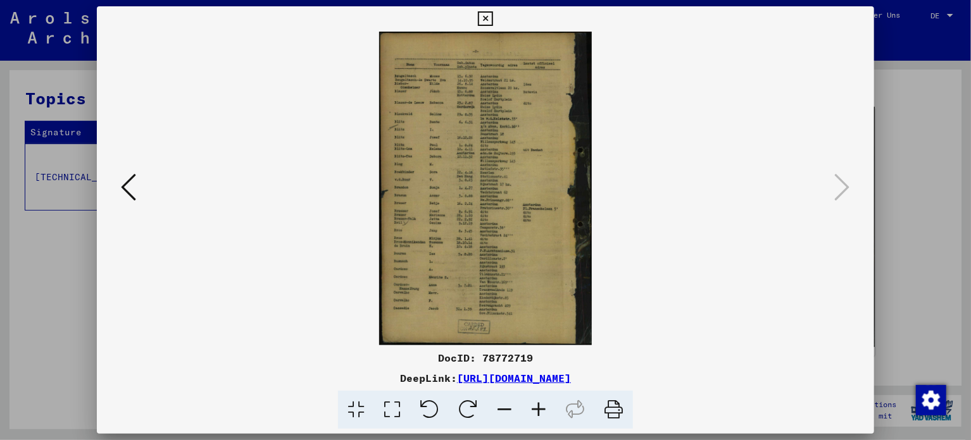
scroll to position [0, 0]
click at [540, 411] on icon at bounding box center [538, 410] width 34 height 39
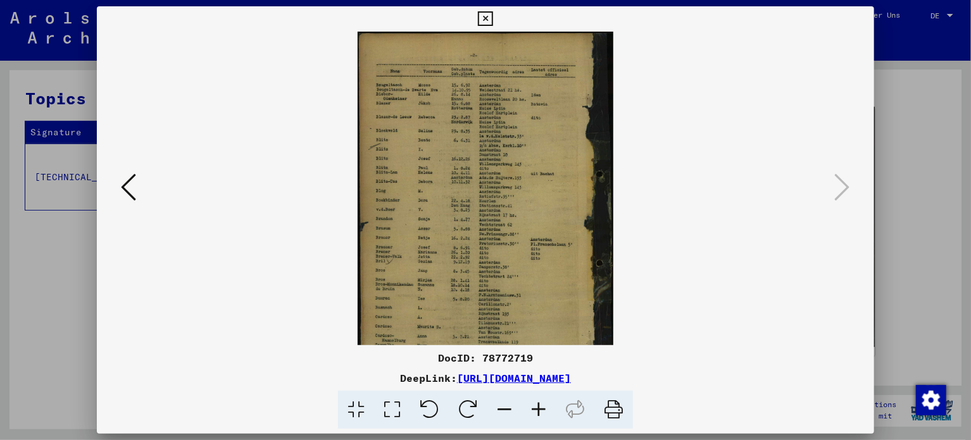
click at [540, 412] on icon at bounding box center [538, 410] width 34 height 39
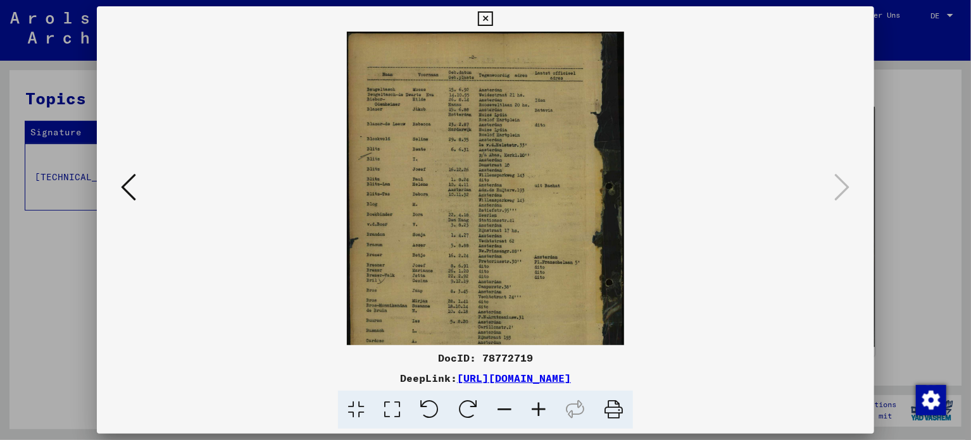
click at [540, 412] on icon at bounding box center [538, 410] width 34 height 39
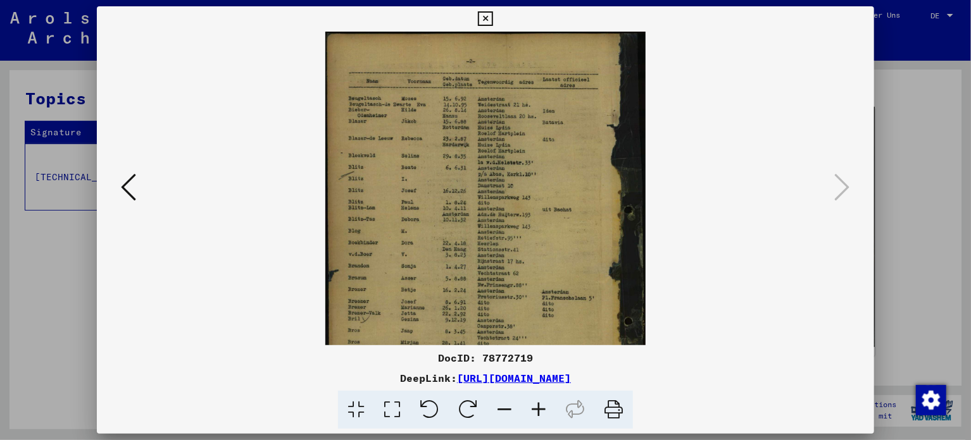
click at [540, 412] on icon at bounding box center [538, 410] width 34 height 39
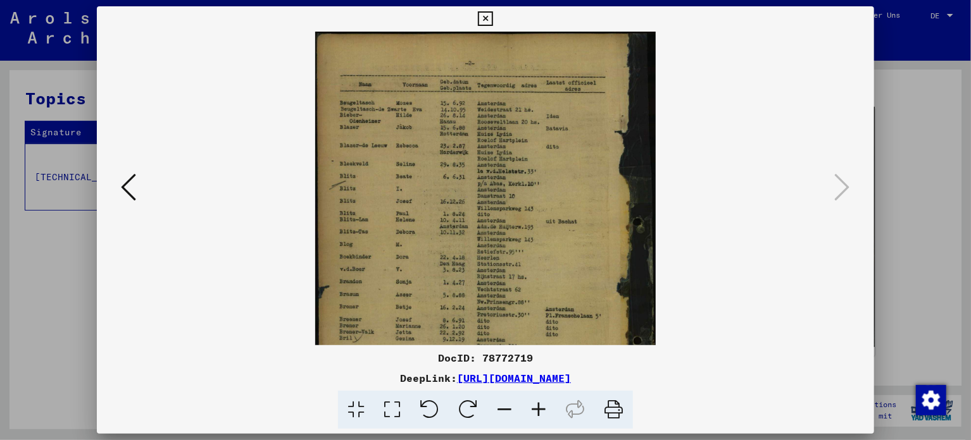
click at [540, 412] on icon at bounding box center [538, 410] width 34 height 39
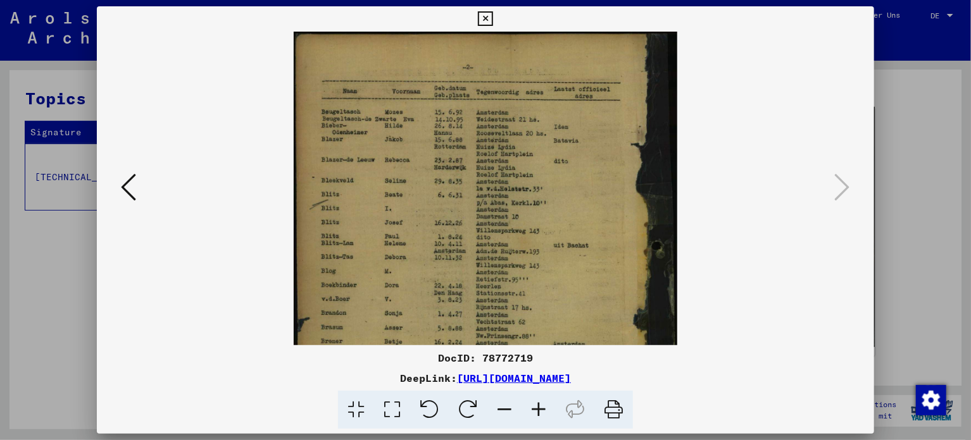
click at [540, 412] on icon at bounding box center [538, 410] width 34 height 39
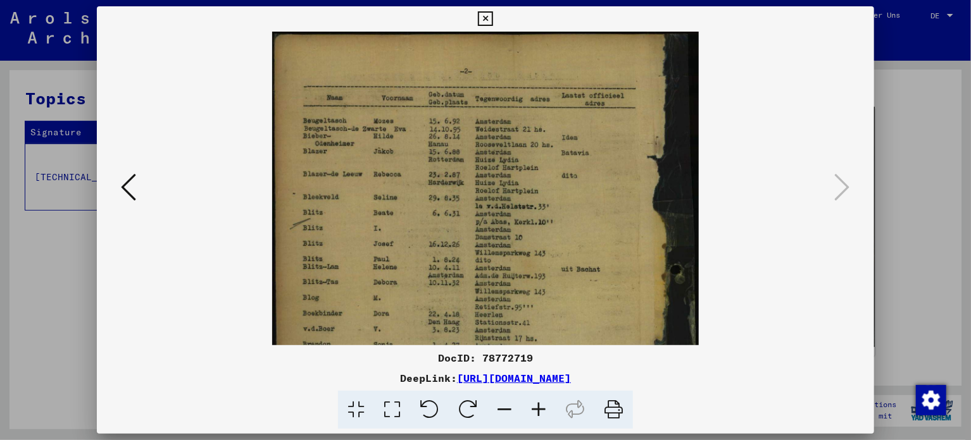
click at [540, 412] on icon at bounding box center [538, 410] width 34 height 39
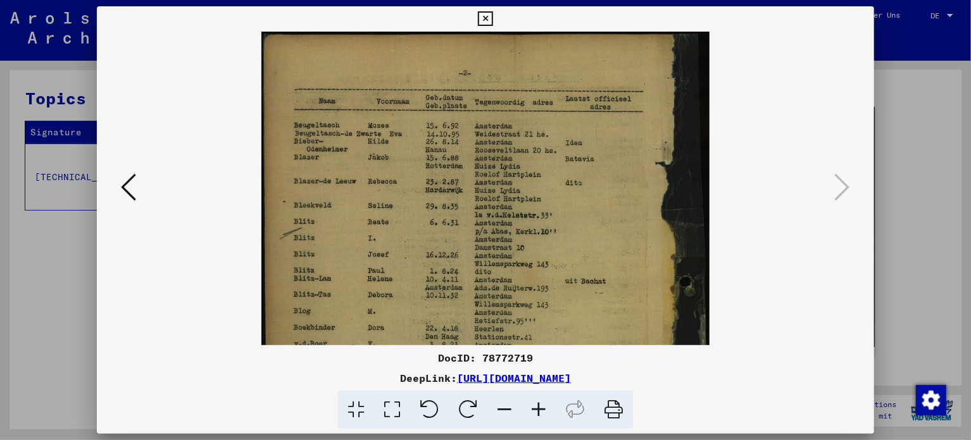
click at [540, 412] on icon at bounding box center [538, 410] width 34 height 39
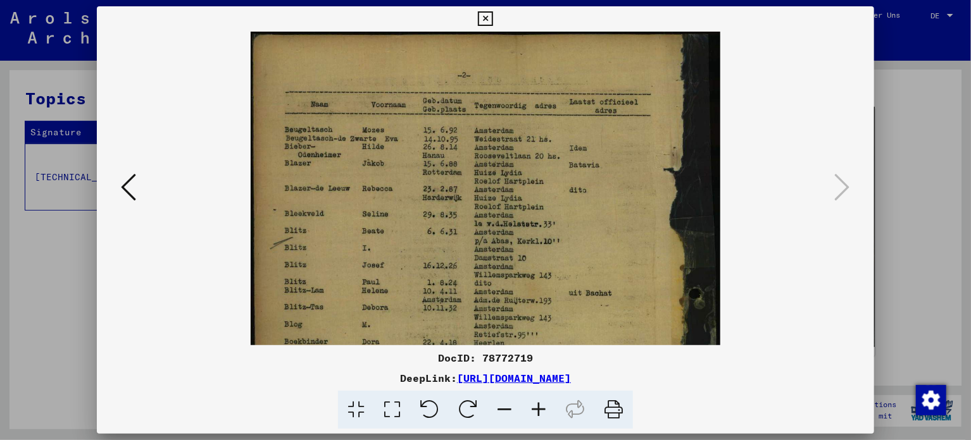
click at [540, 412] on icon at bounding box center [538, 410] width 34 height 39
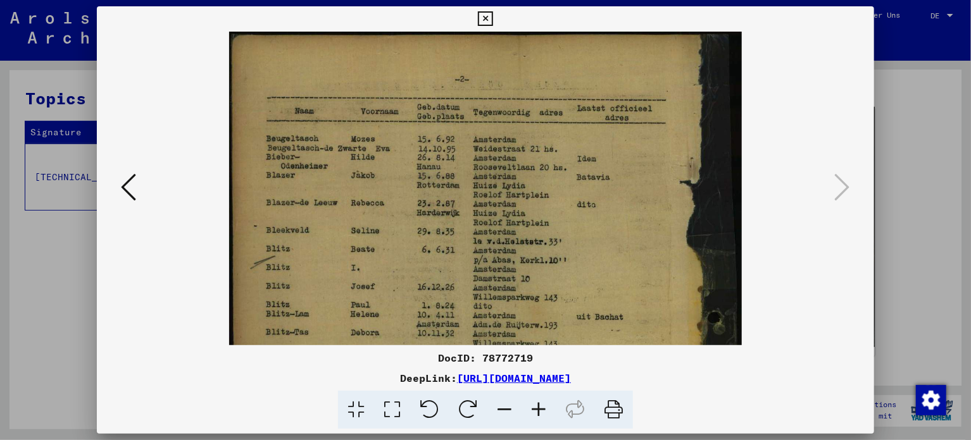
click at [540, 412] on icon at bounding box center [538, 410] width 34 height 39
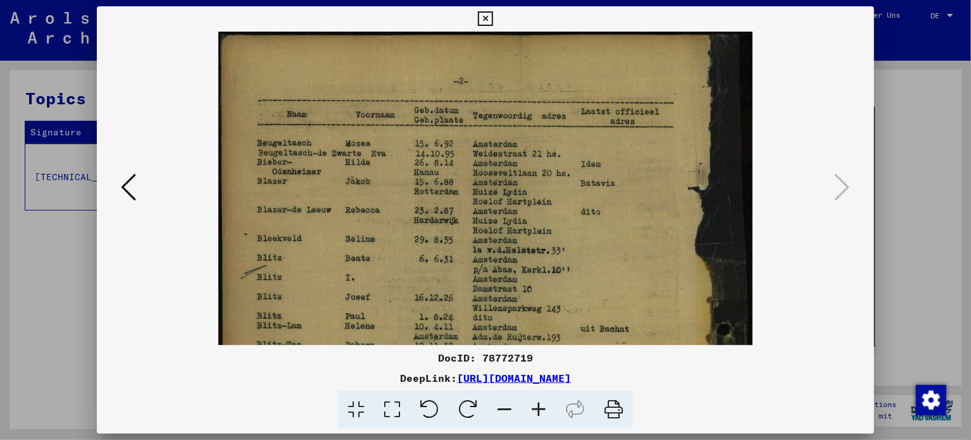
click at [540, 412] on icon at bounding box center [538, 410] width 34 height 39
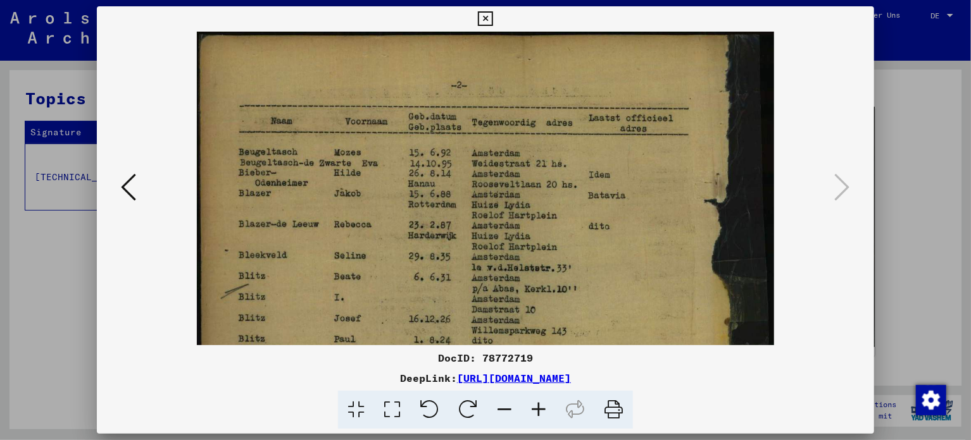
click at [540, 412] on icon at bounding box center [538, 410] width 34 height 39
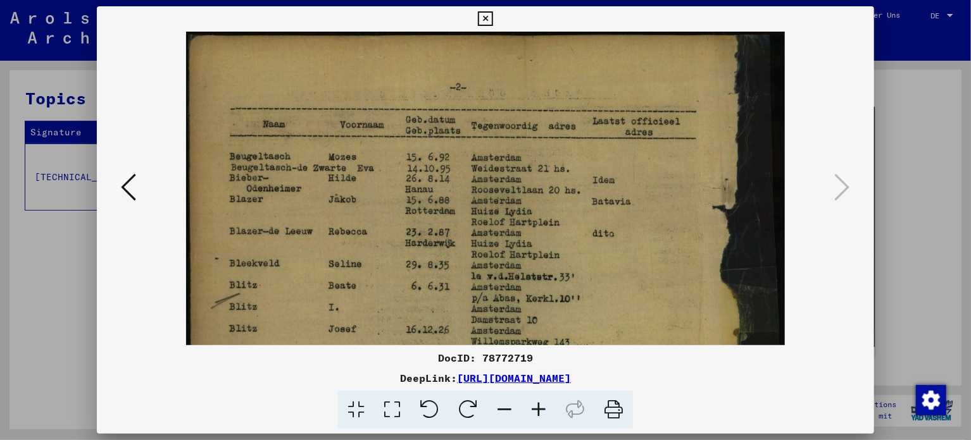
click at [540, 412] on icon at bounding box center [538, 410] width 34 height 39
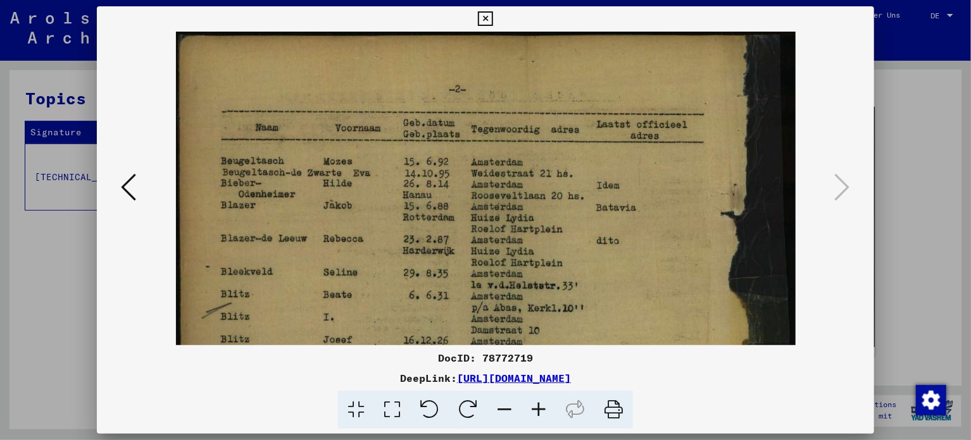
click at [540, 412] on icon at bounding box center [538, 410] width 34 height 39
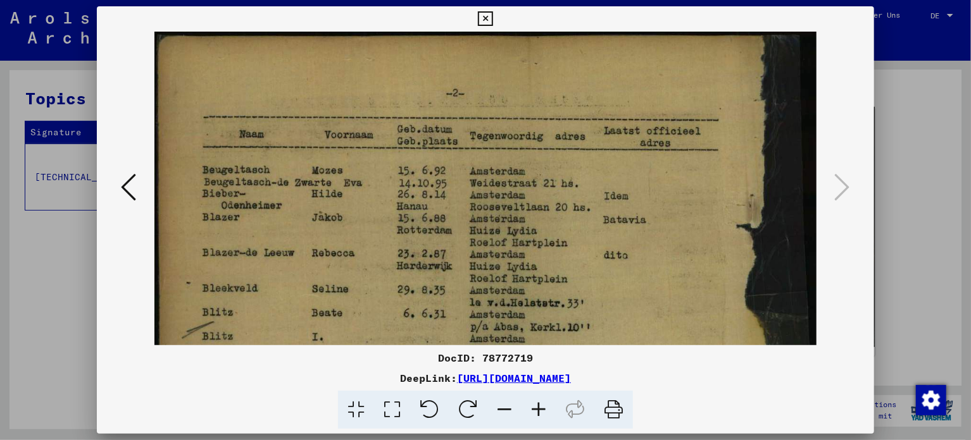
click at [540, 412] on icon at bounding box center [538, 410] width 34 height 39
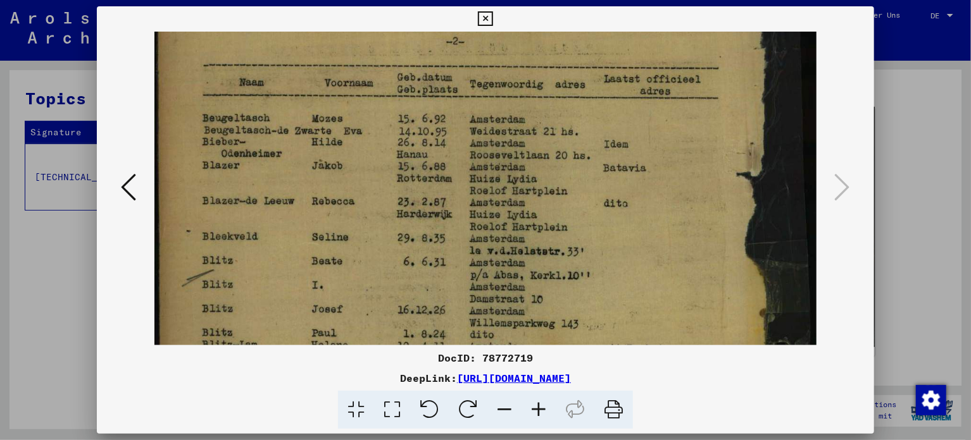
scroll to position [53, 0]
drag, startPoint x: 543, startPoint y: 287, endPoint x: 549, endPoint y: 235, distance: 51.6
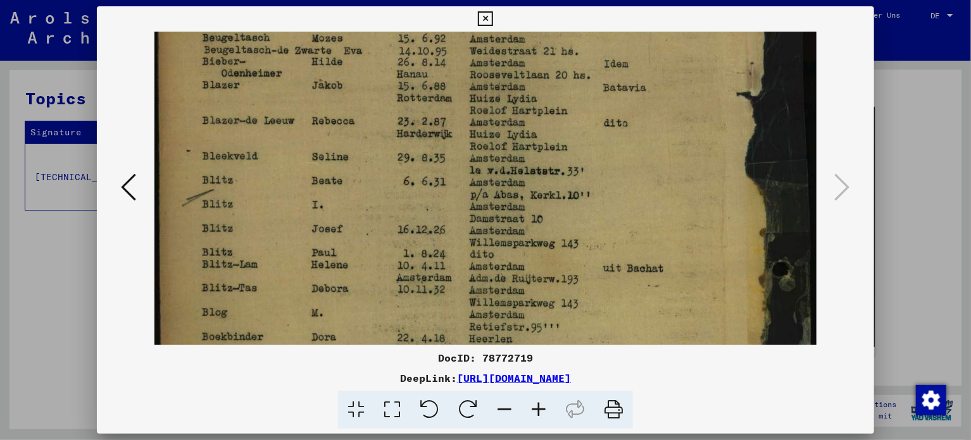
scroll to position [137, 0]
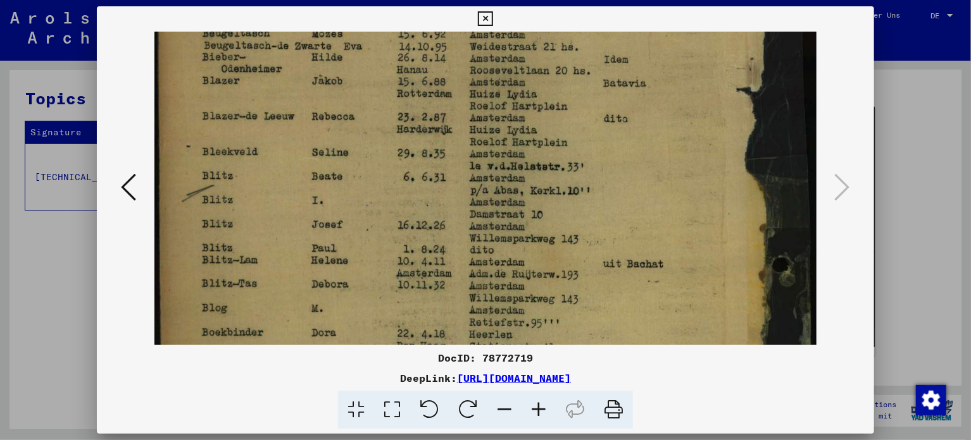
drag, startPoint x: 546, startPoint y: 274, endPoint x: 557, endPoint y: 193, distance: 81.7
click at [557, 193] on img at bounding box center [485, 384] width 662 height 978
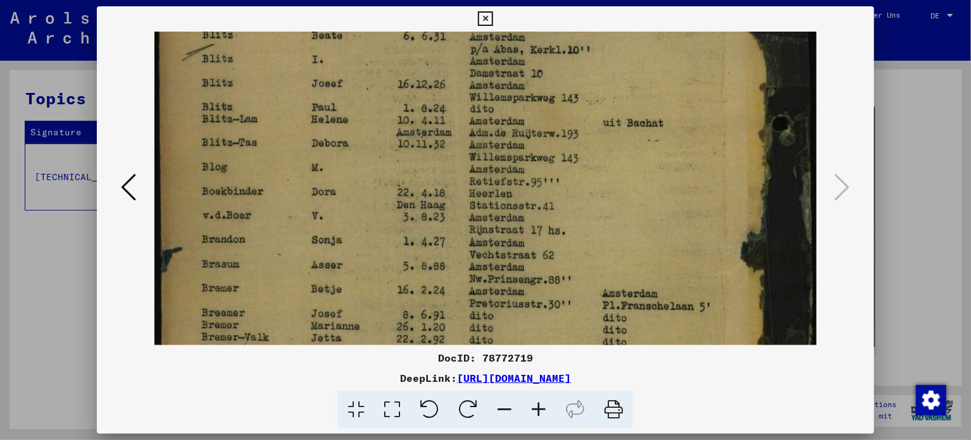
scroll to position [278, 0]
drag, startPoint x: 549, startPoint y: 266, endPoint x: 555, endPoint y: 127, distance: 139.3
click at [555, 127] on img at bounding box center [485, 242] width 662 height 978
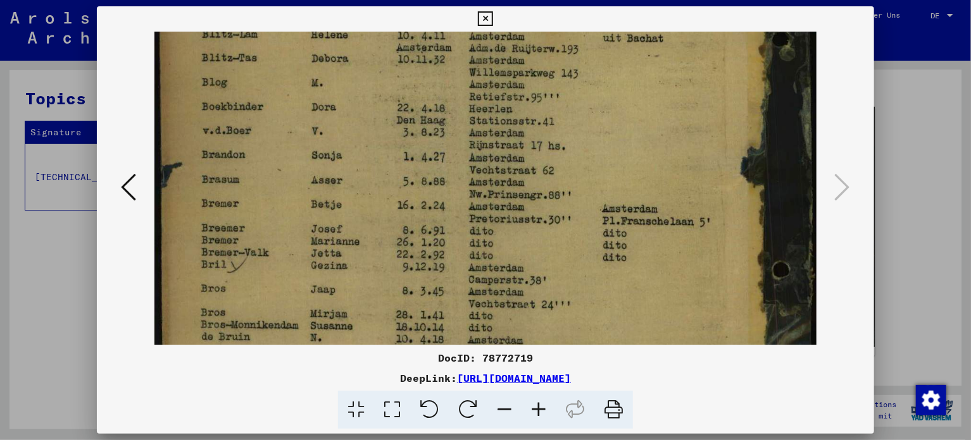
drag, startPoint x: 528, startPoint y: 276, endPoint x: 535, endPoint y: 195, distance: 81.9
click at [535, 195] on img at bounding box center [485, 158] width 662 height 978
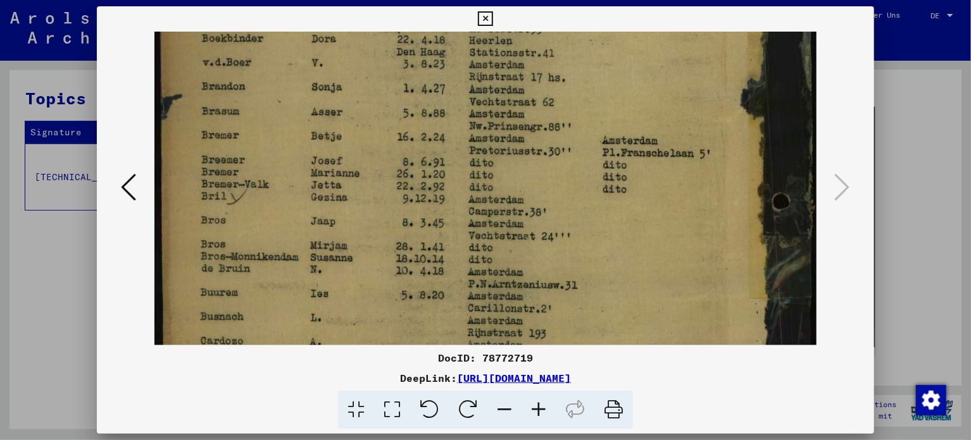
drag, startPoint x: 526, startPoint y: 257, endPoint x: 536, endPoint y: 191, distance: 66.6
click at [536, 191] on img at bounding box center [485, 90] width 662 height 978
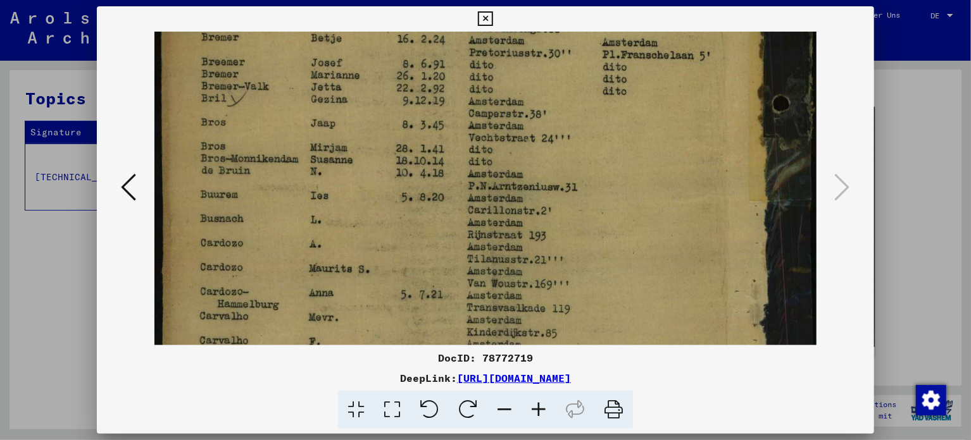
drag, startPoint x: 526, startPoint y: 278, endPoint x: 533, endPoint y: 180, distance: 97.7
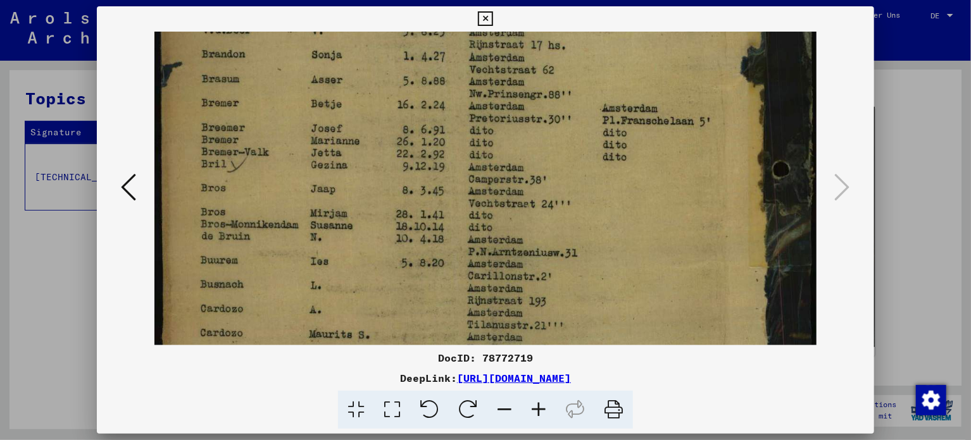
scroll to position [460, 0]
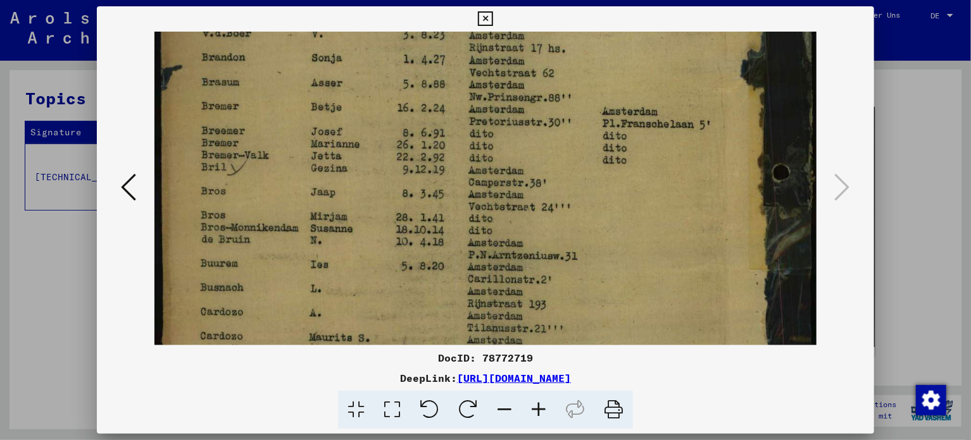
drag, startPoint x: 523, startPoint y: 275, endPoint x: 549, endPoint y: 347, distance: 77.0
click at [549, 347] on div "DocID: 78772719 DeepLink: [URL][DOMAIN_NAME]" at bounding box center [485, 217] width 776 height 423
click at [488, 11] on icon at bounding box center [485, 18] width 15 height 15
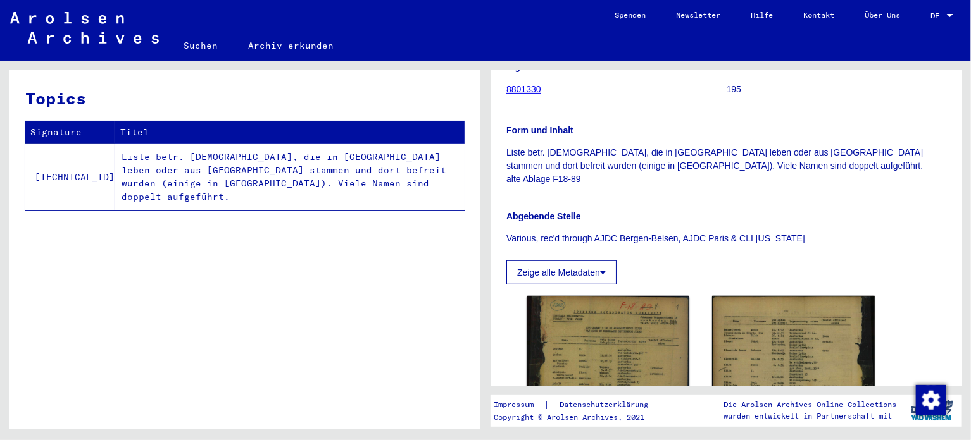
scroll to position [380, 0]
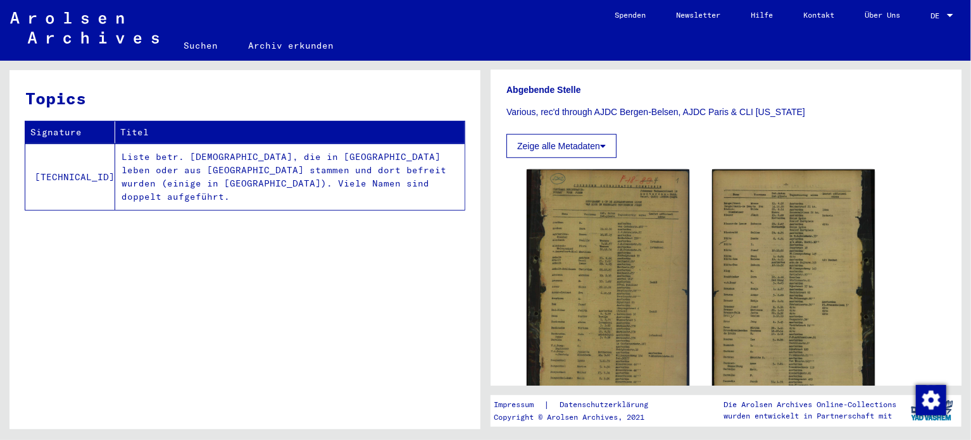
click at [620, 252] on img at bounding box center [607, 288] width 163 height 237
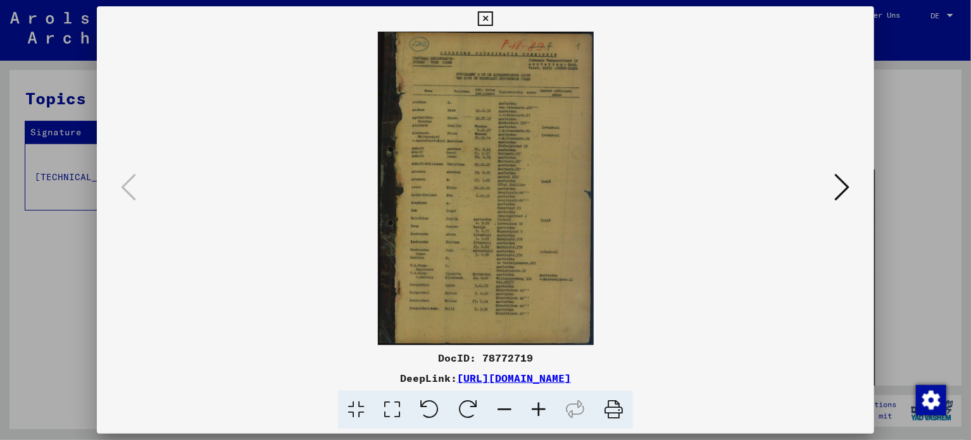
click at [538, 414] on icon at bounding box center [538, 410] width 34 height 39
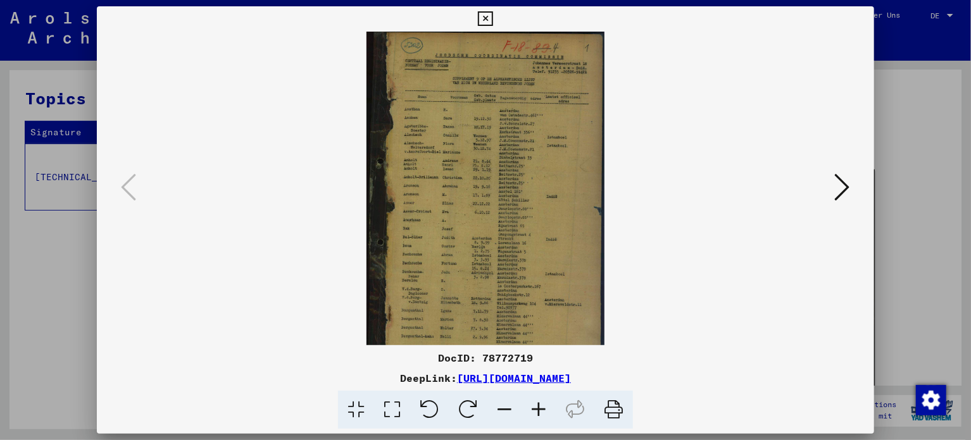
click at [538, 414] on icon at bounding box center [538, 410] width 34 height 39
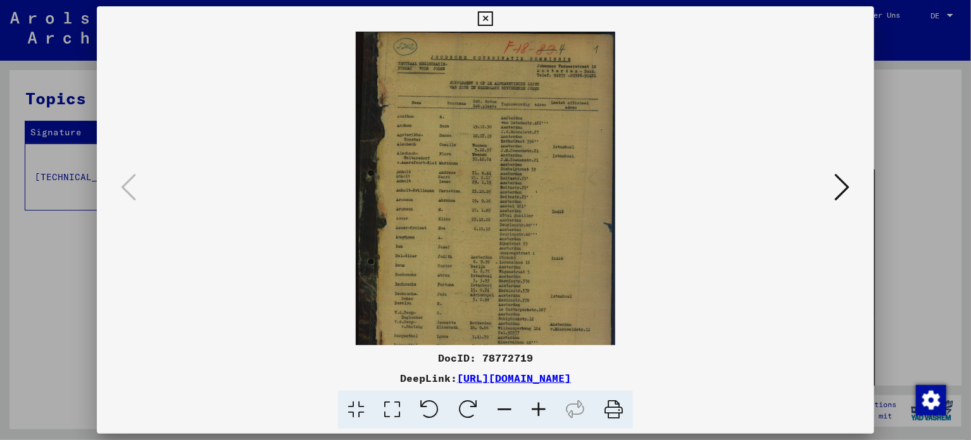
click at [538, 414] on icon at bounding box center [538, 410] width 34 height 39
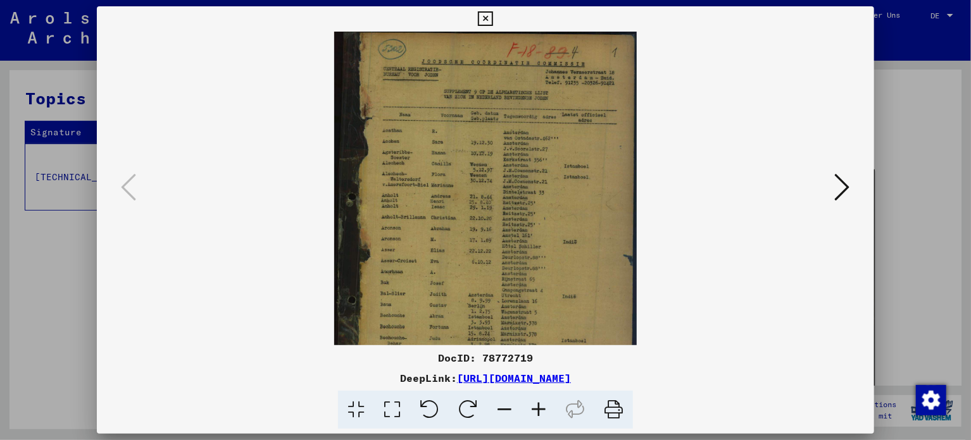
click at [538, 414] on icon at bounding box center [538, 410] width 34 height 39
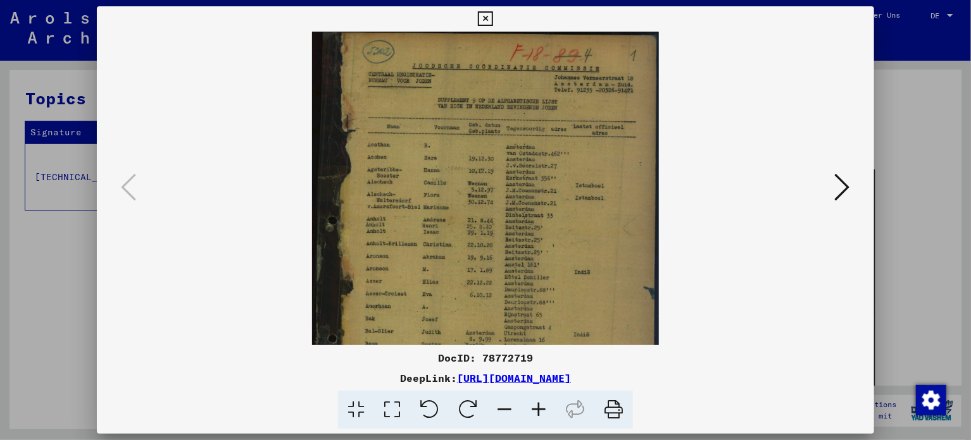
click at [538, 414] on icon at bounding box center [538, 410] width 34 height 39
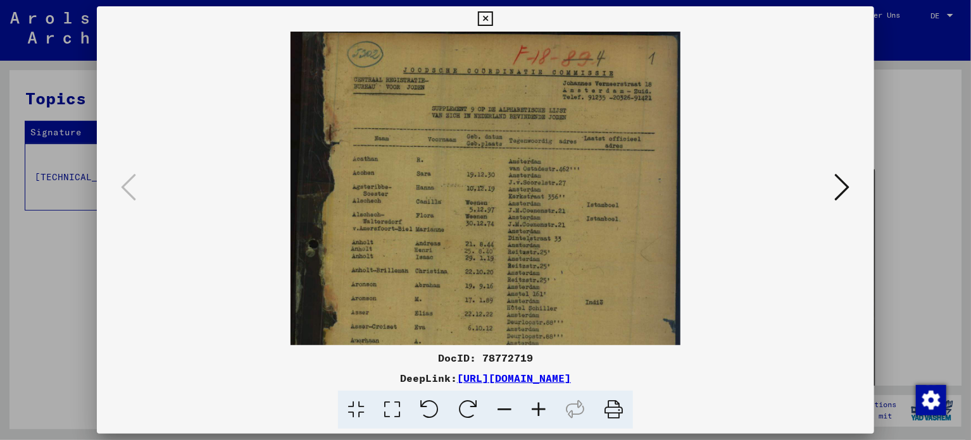
click at [538, 414] on icon at bounding box center [538, 410] width 34 height 39
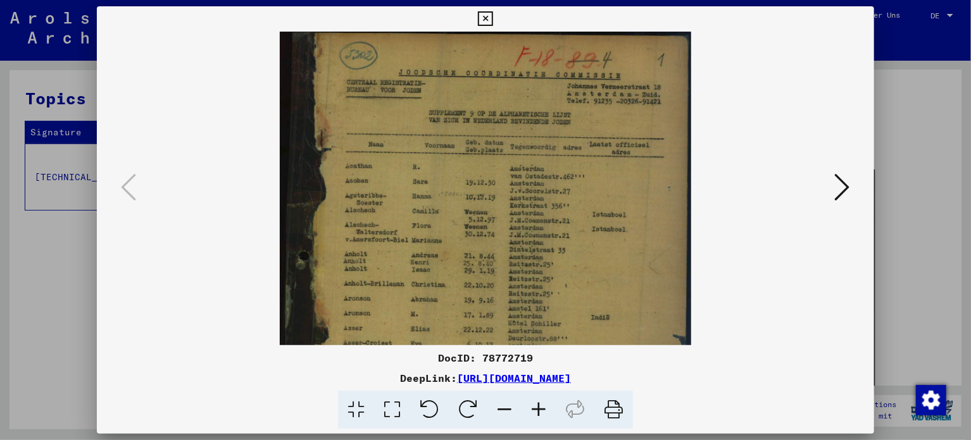
click at [538, 414] on icon at bounding box center [538, 410] width 34 height 39
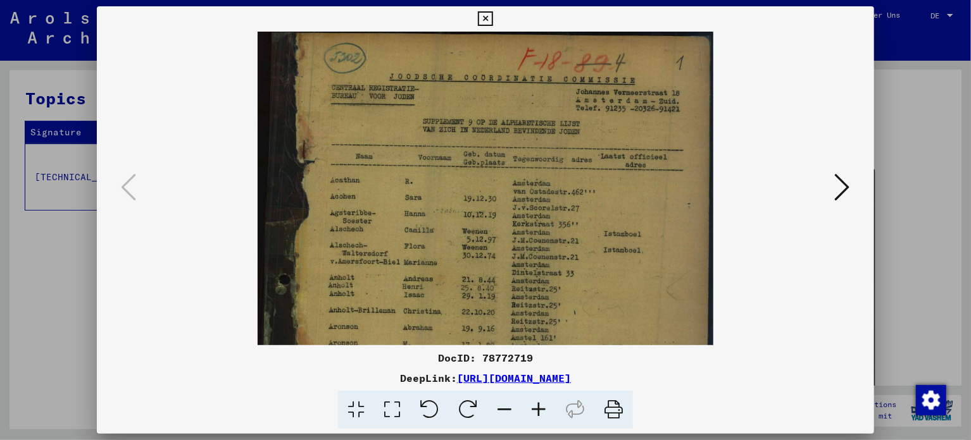
click at [538, 414] on icon at bounding box center [538, 410] width 34 height 39
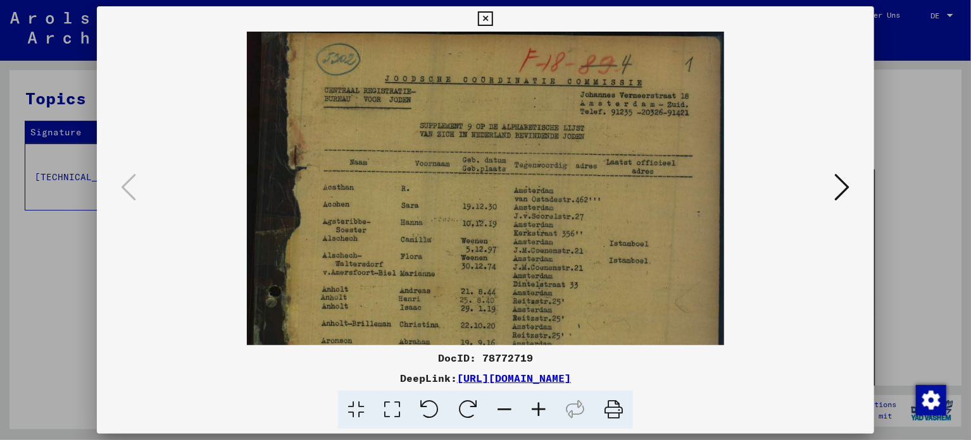
click at [538, 414] on icon at bounding box center [538, 410] width 34 height 39
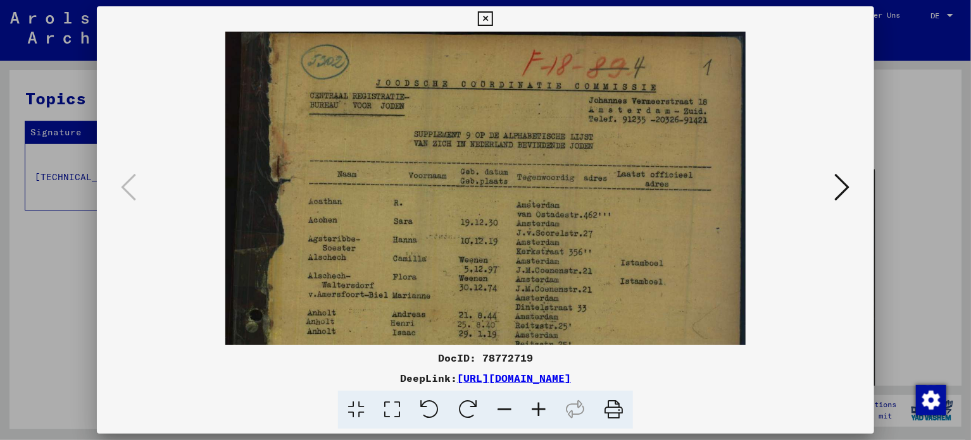
click at [538, 414] on icon at bounding box center [538, 410] width 34 height 39
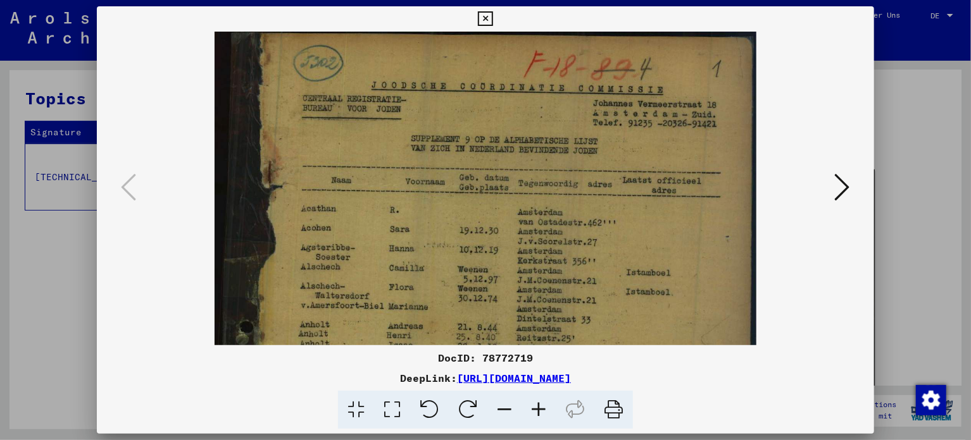
click at [538, 414] on icon at bounding box center [538, 410] width 34 height 39
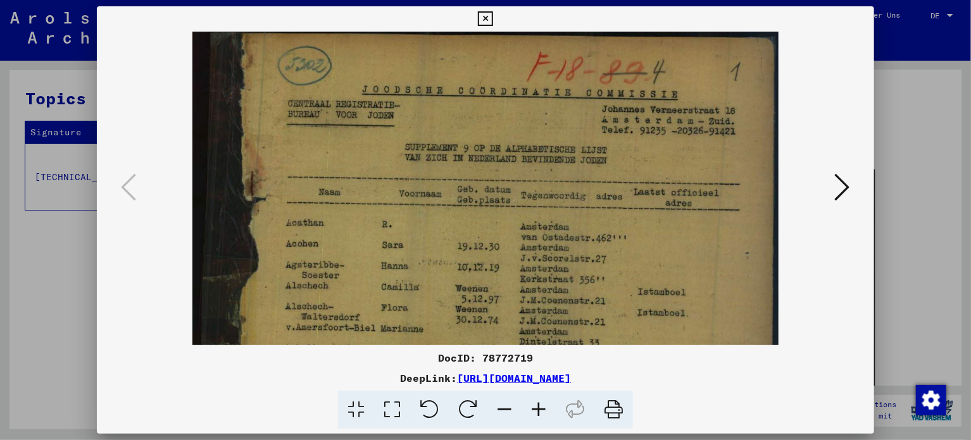
click at [538, 414] on icon at bounding box center [538, 410] width 34 height 39
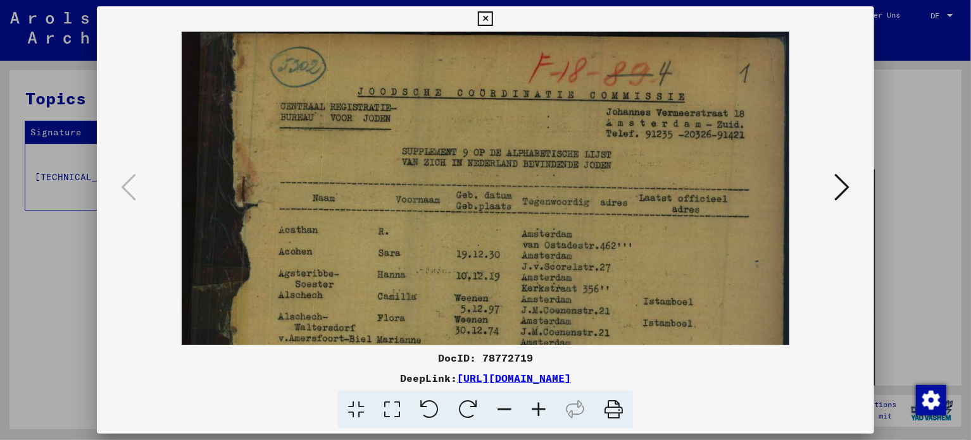
click at [538, 414] on icon at bounding box center [538, 410] width 34 height 39
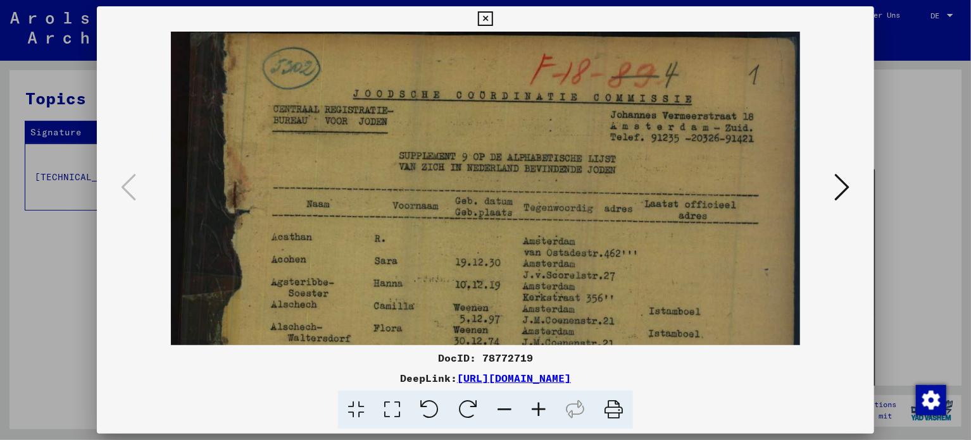
click at [538, 414] on icon at bounding box center [538, 410] width 34 height 39
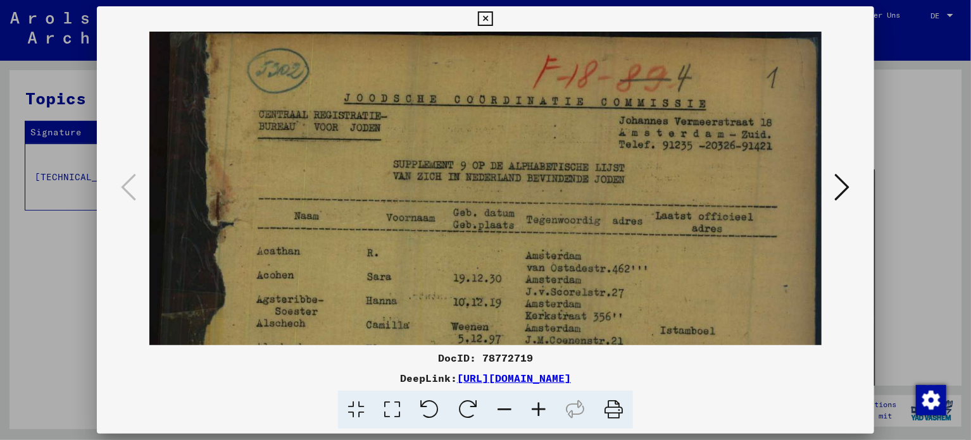
click at [538, 414] on icon at bounding box center [538, 410] width 34 height 39
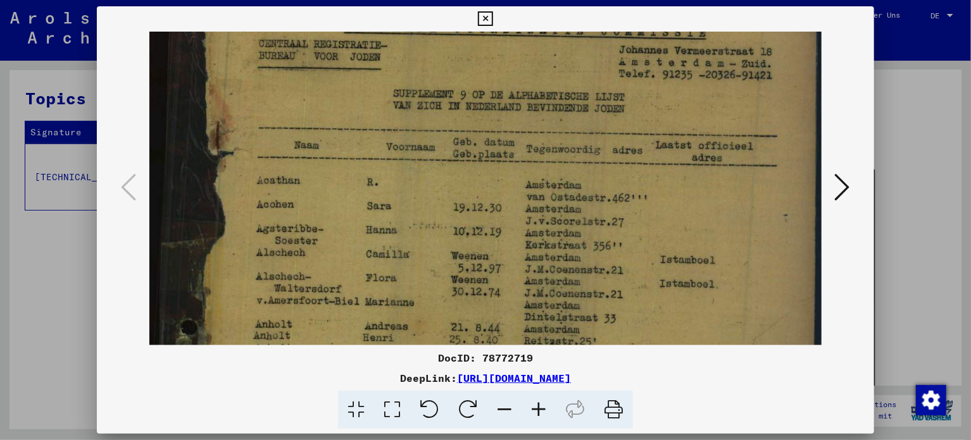
drag, startPoint x: 466, startPoint y: 307, endPoint x: 476, endPoint y: 236, distance: 71.6
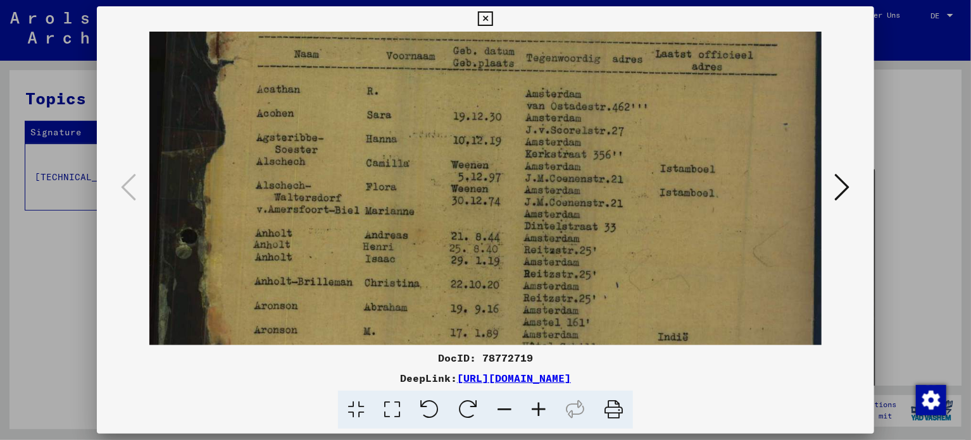
drag, startPoint x: 484, startPoint y: 321, endPoint x: 500, endPoint y: 222, distance: 100.0
click at [500, 222] on img at bounding box center [485, 359] width 673 height 978
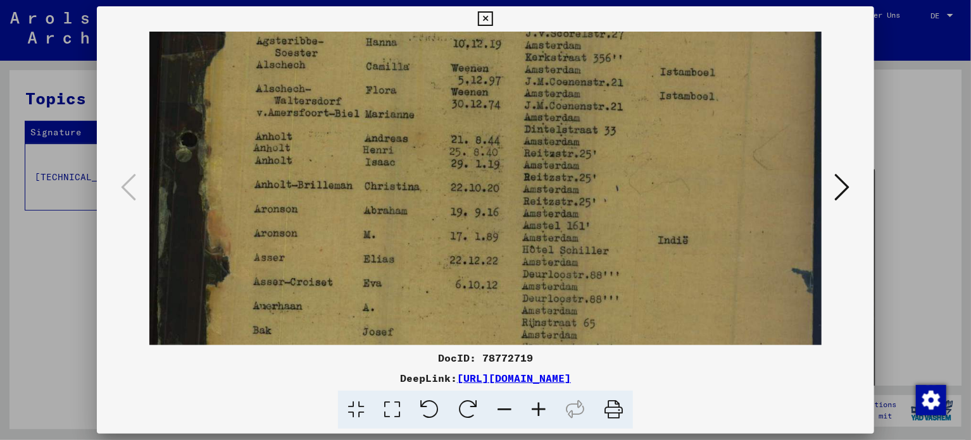
scroll to position [283, 0]
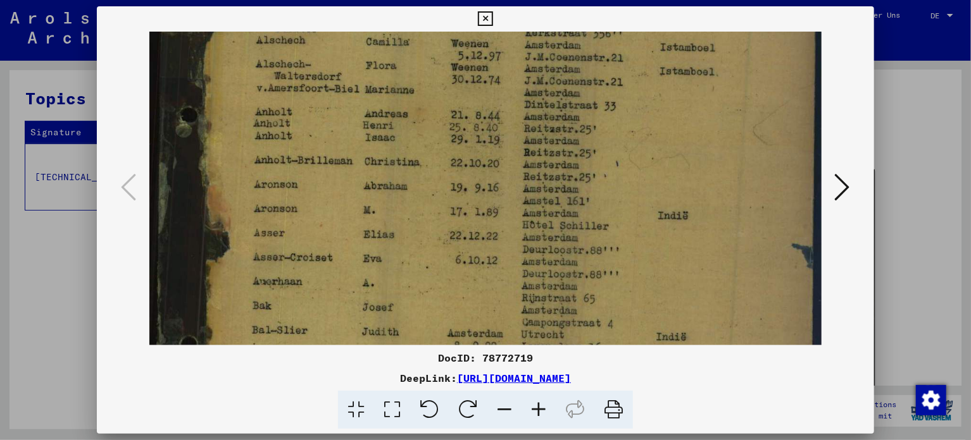
drag, startPoint x: 495, startPoint y: 307, endPoint x: 511, endPoint y: 195, distance: 113.0
click at [511, 195] on img at bounding box center [485, 237] width 673 height 978
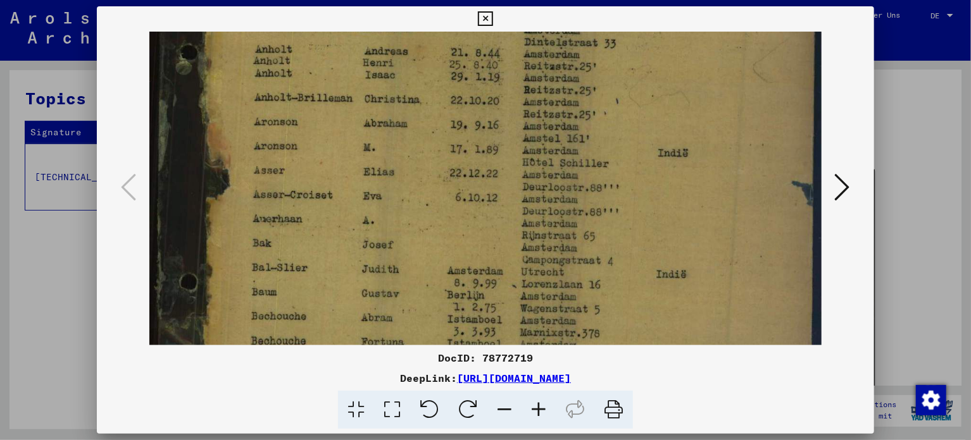
drag, startPoint x: 506, startPoint y: 261, endPoint x: 511, endPoint y: 200, distance: 61.5
click at [511, 200] on img at bounding box center [485, 175] width 673 height 978
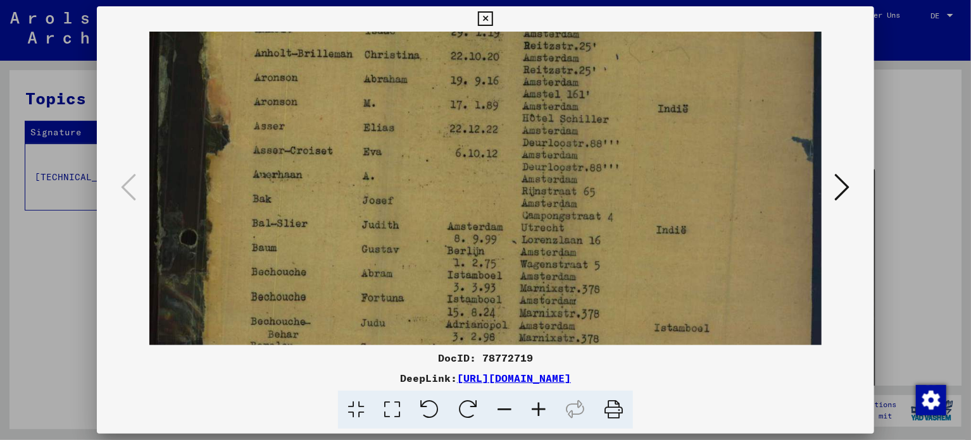
scroll to position [391, 0]
drag, startPoint x: 511, startPoint y: 230, endPoint x: 511, endPoint y: 187, distance: 42.4
click at [511, 187] on img at bounding box center [485, 130] width 673 height 978
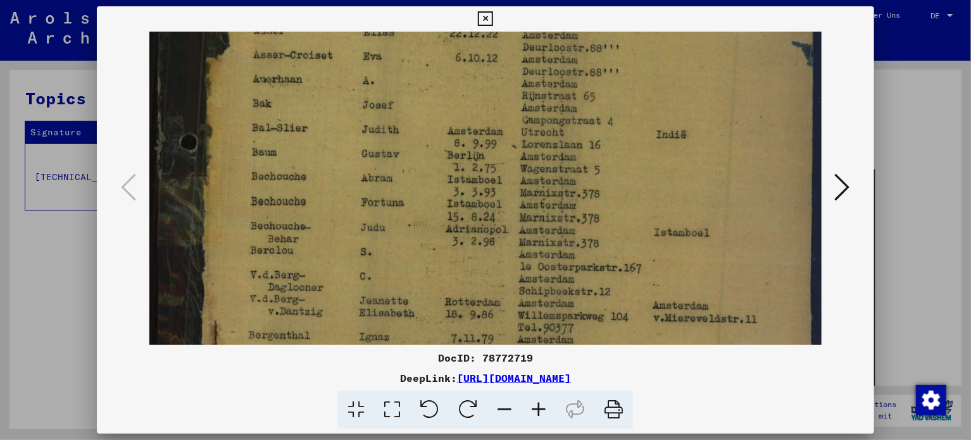
scroll to position [493, 0]
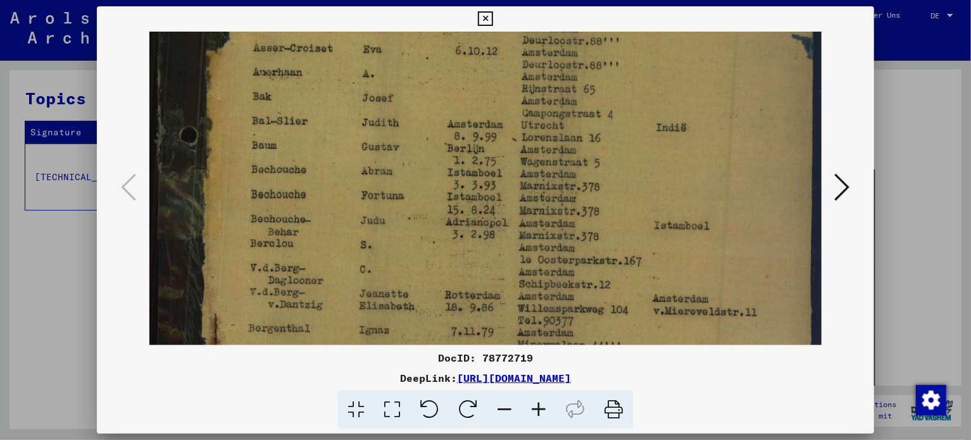
drag, startPoint x: 500, startPoint y: 283, endPoint x: 503, endPoint y: 183, distance: 100.0
click at [503, 183] on img at bounding box center [485, 28] width 673 height 978
click at [489, 227] on img at bounding box center [485, 28] width 673 height 978
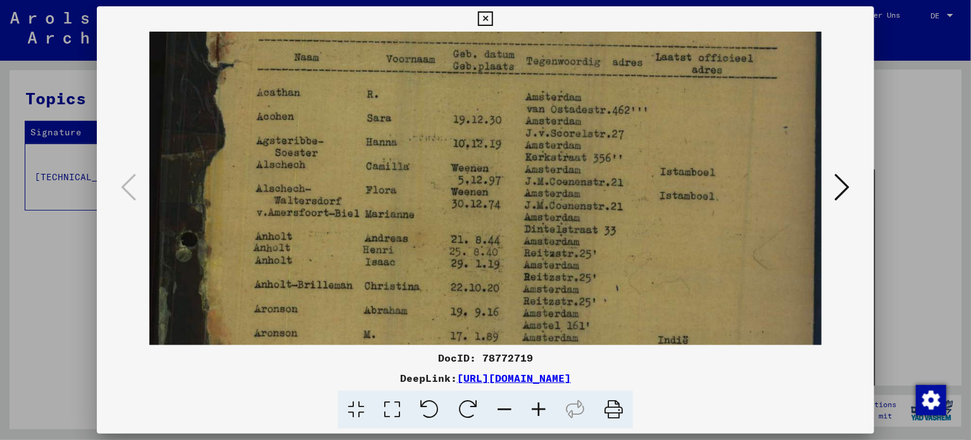
scroll to position [157, 0]
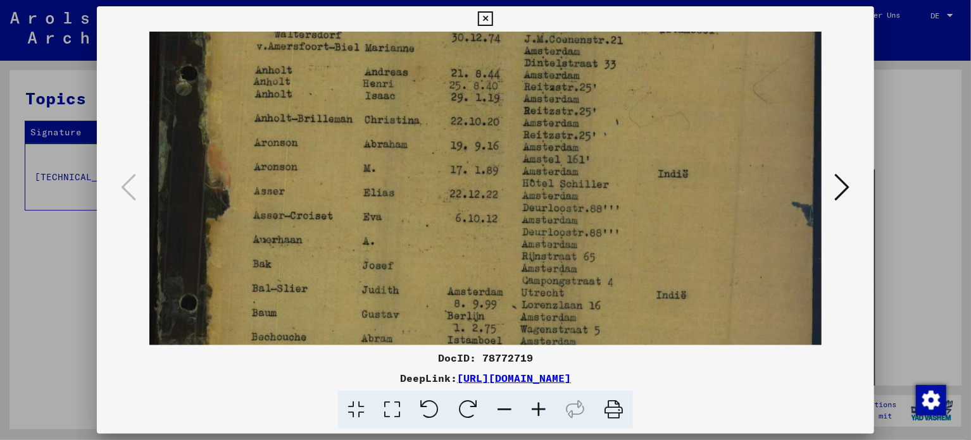
drag, startPoint x: 571, startPoint y: 89, endPoint x: 588, endPoint y: 258, distance: 170.4
click at [587, 258] on img at bounding box center [485, 195] width 673 height 978
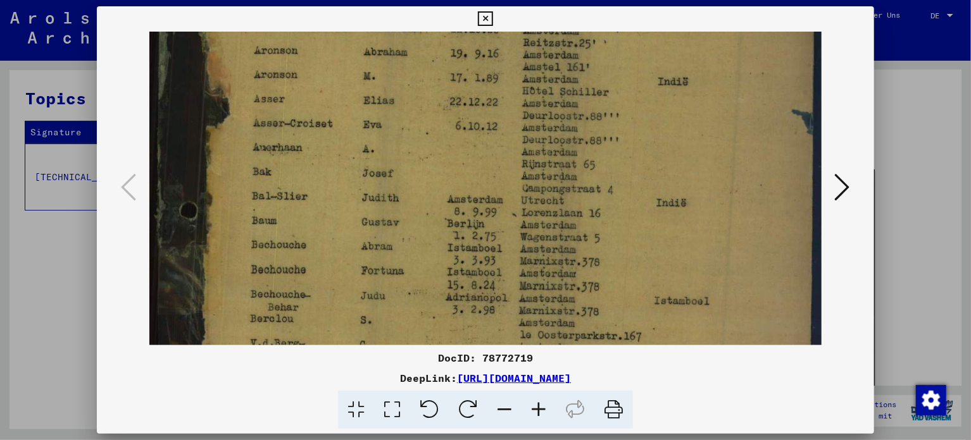
drag, startPoint x: 570, startPoint y: 294, endPoint x: 570, endPoint y: 205, distance: 88.6
click at [570, 205] on img at bounding box center [485, 103] width 673 height 978
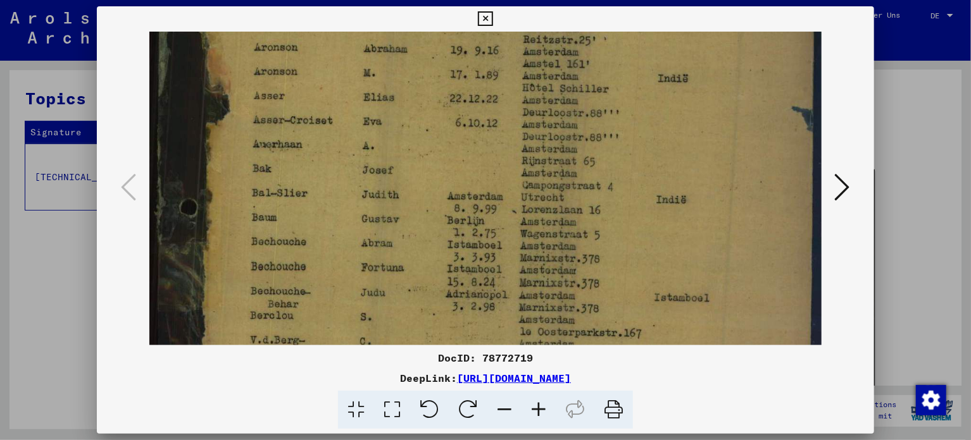
click at [570, 266] on img at bounding box center [485, 100] width 673 height 978
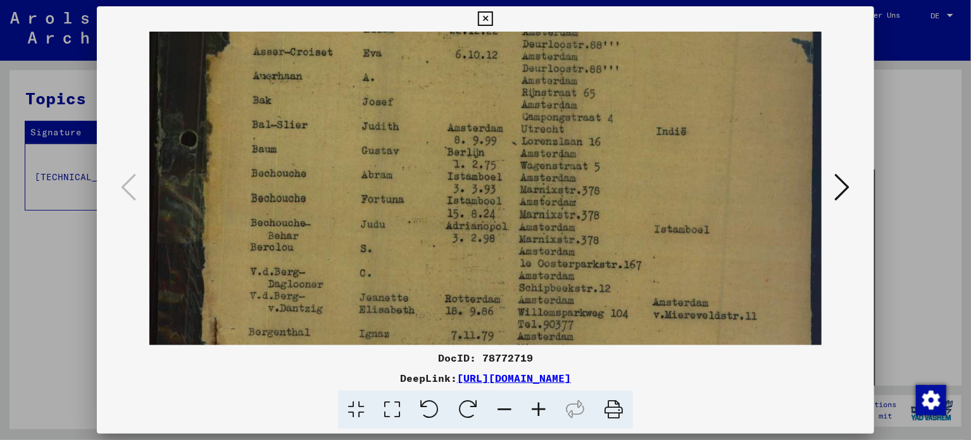
scroll to position [490, 0]
drag, startPoint x: 570, startPoint y: 266, endPoint x: 571, endPoint y: 192, distance: 73.4
click at [571, 192] on img at bounding box center [485, 31] width 673 height 978
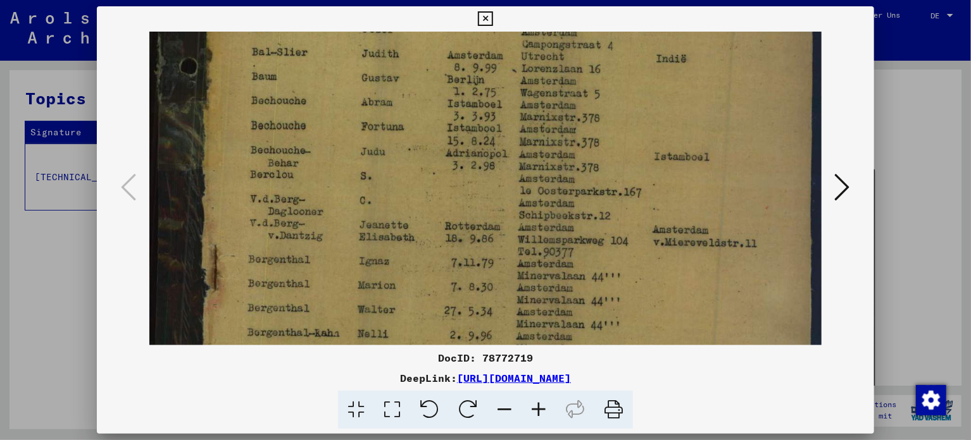
scroll to position [570, 0]
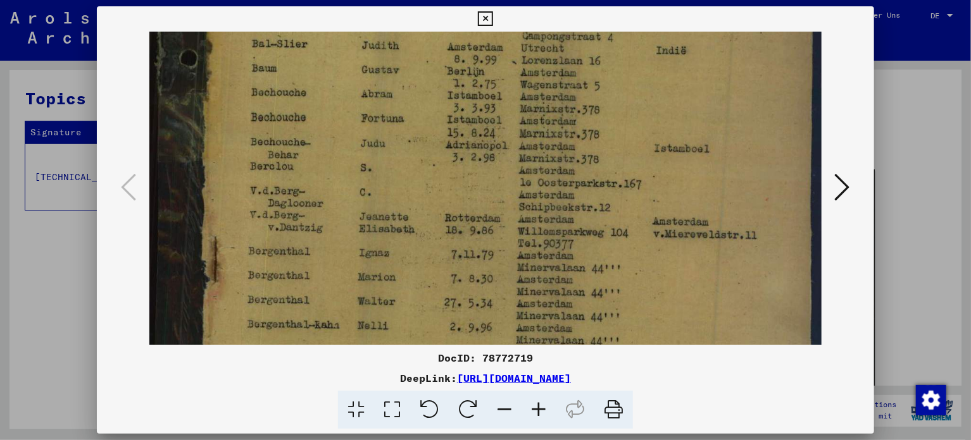
drag, startPoint x: 574, startPoint y: 263, endPoint x: 579, endPoint y: 183, distance: 79.2
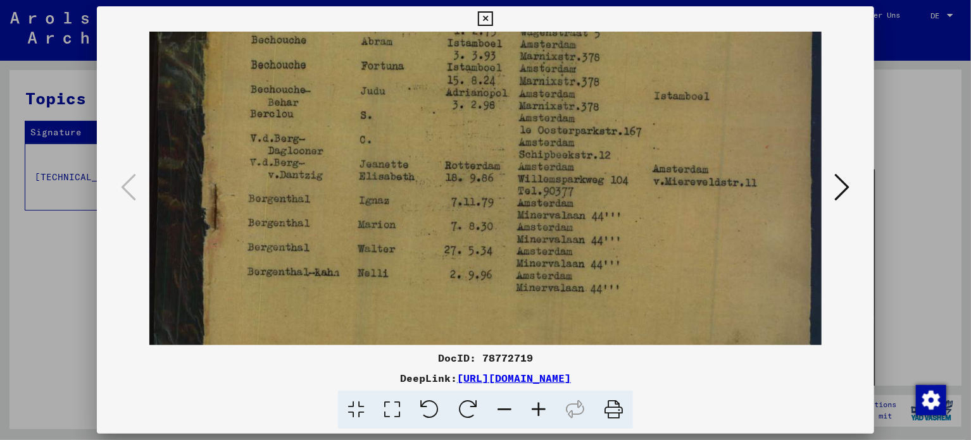
scroll to position [627, 0]
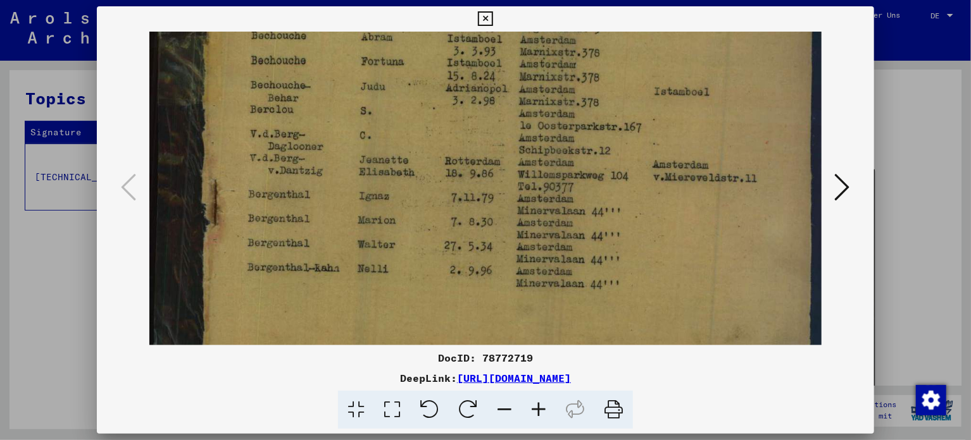
drag, startPoint x: 425, startPoint y: 264, endPoint x: 423, endPoint y: 208, distance: 55.7
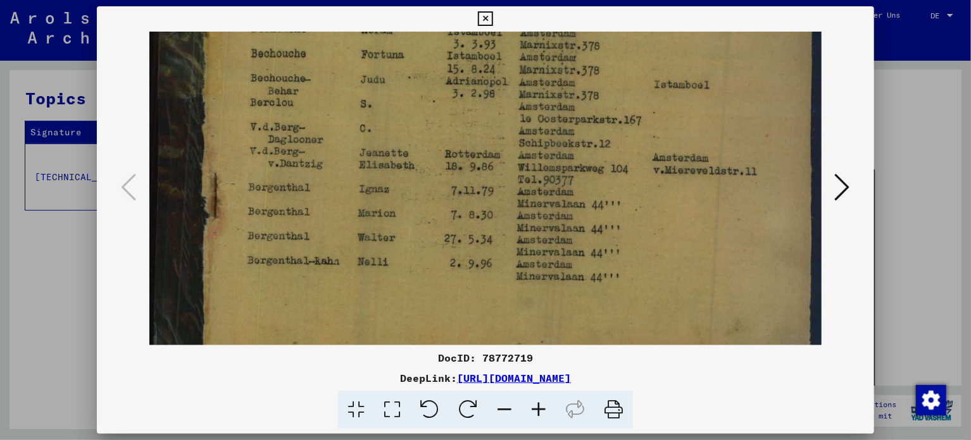
scroll to position [650, 0]
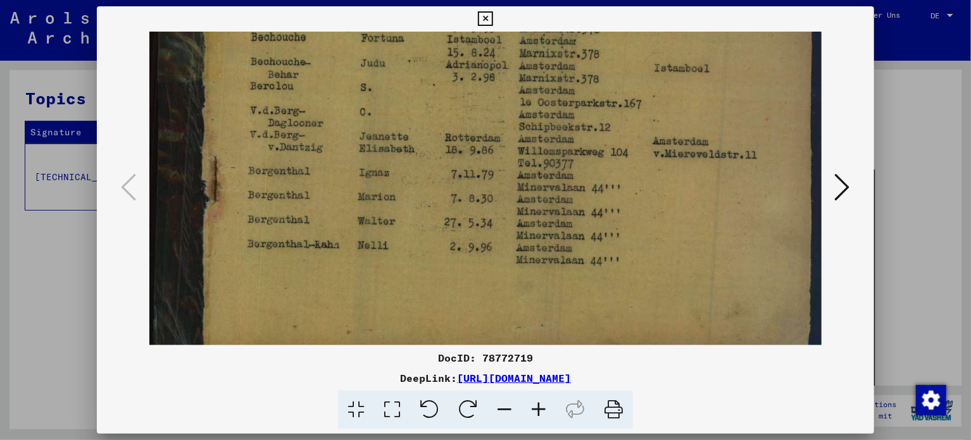
drag, startPoint x: 433, startPoint y: 259, endPoint x: 437, endPoint y: 234, distance: 25.0
click at [843, 187] on icon at bounding box center [842, 187] width 15 height 30
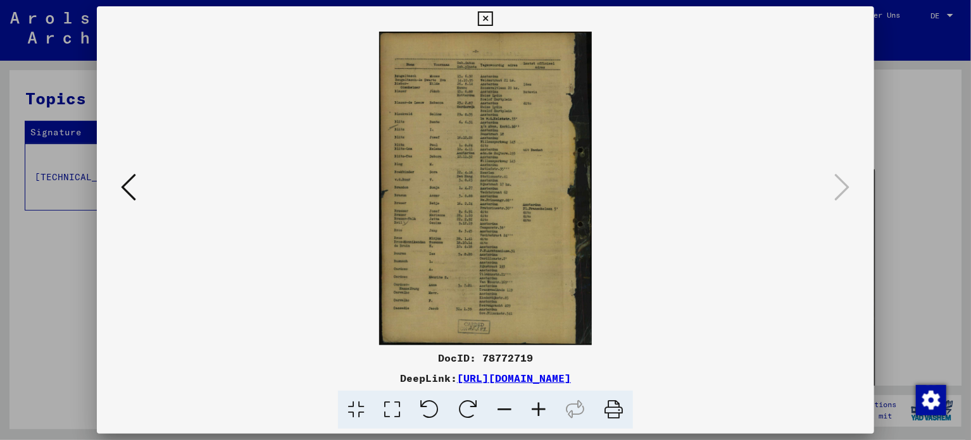
scroll to position [0, 0]
click at [536, 413] on icon at bounding box center [538, 410] width 34 height 39
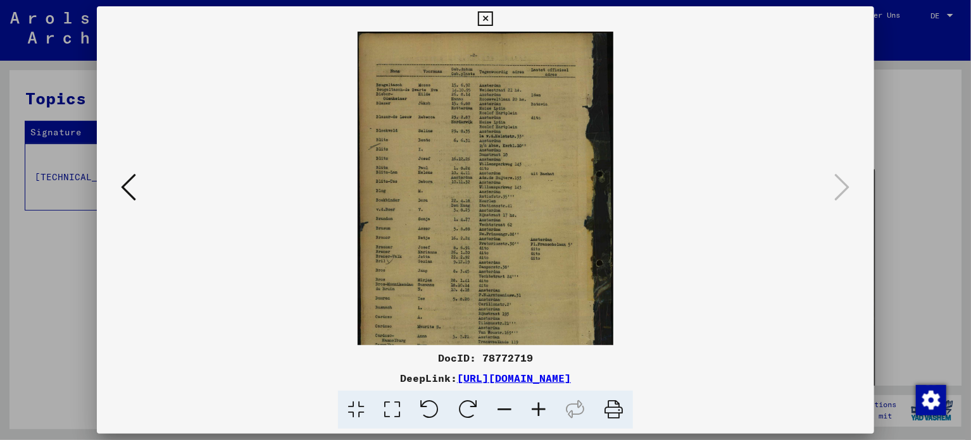
click at [536, 413] on icon at bounding box center [538, 410] width 34 height 39
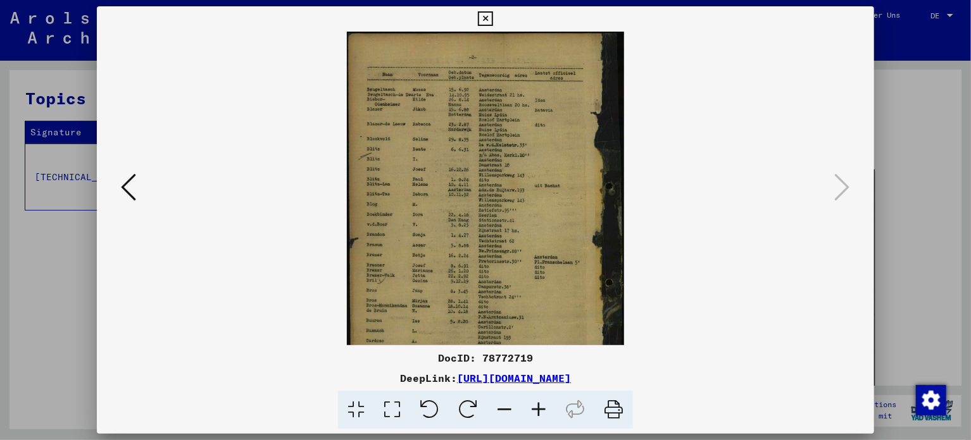
click at [536, 413] on icon at bounding box center [538, 410] width 34 height 39
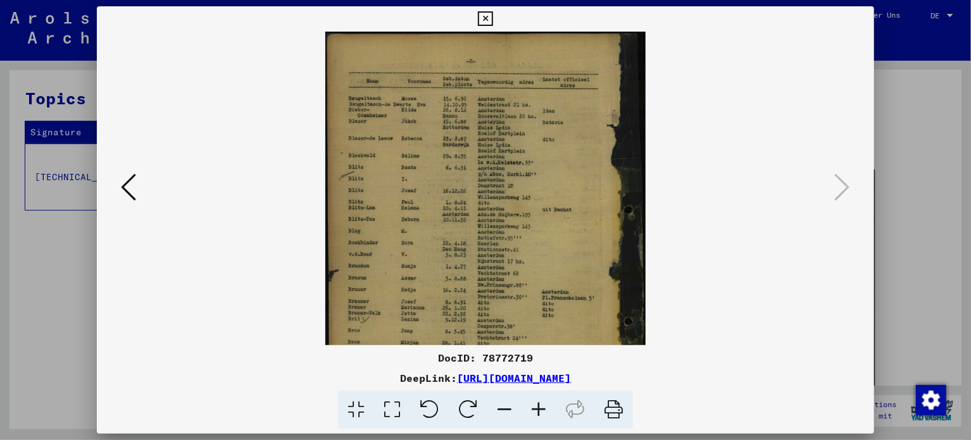
click at [536, 413] on icon at bounding box center [538, 410] width 34 height 39
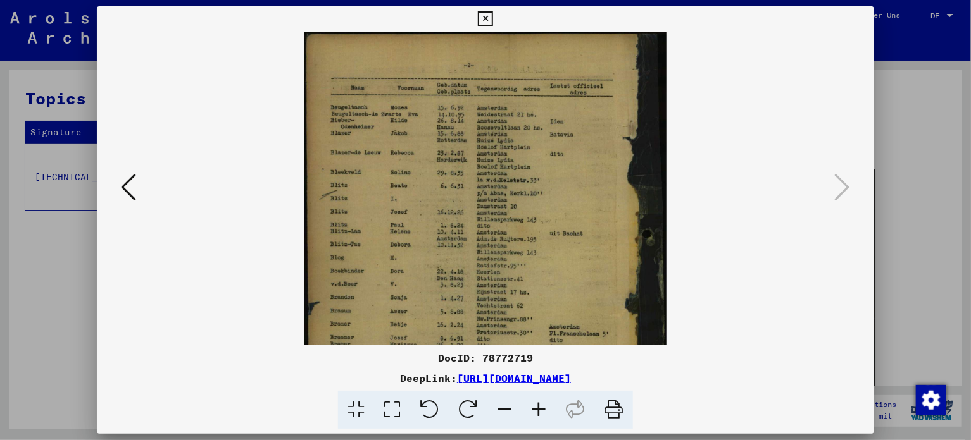
click at [536, 413] on icon at bounding box center [538, 410] width 34 height 39
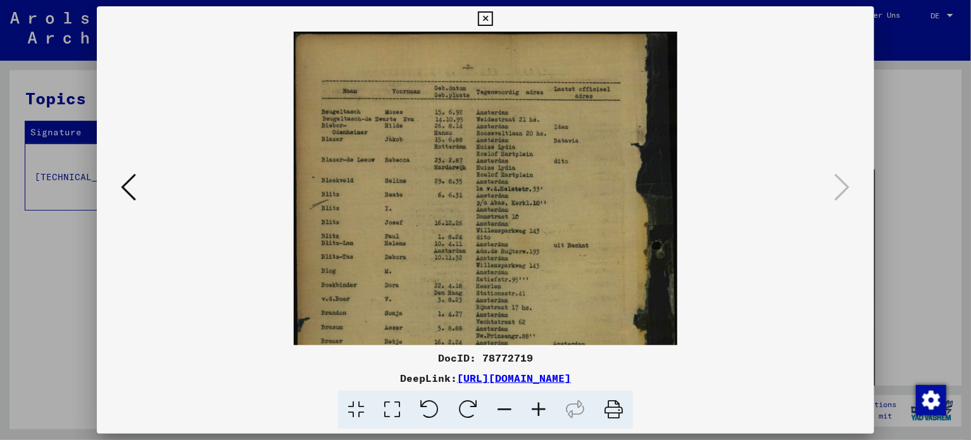
click at [536, 413] on icon at bounding box center [538, 410] width 34 height 39
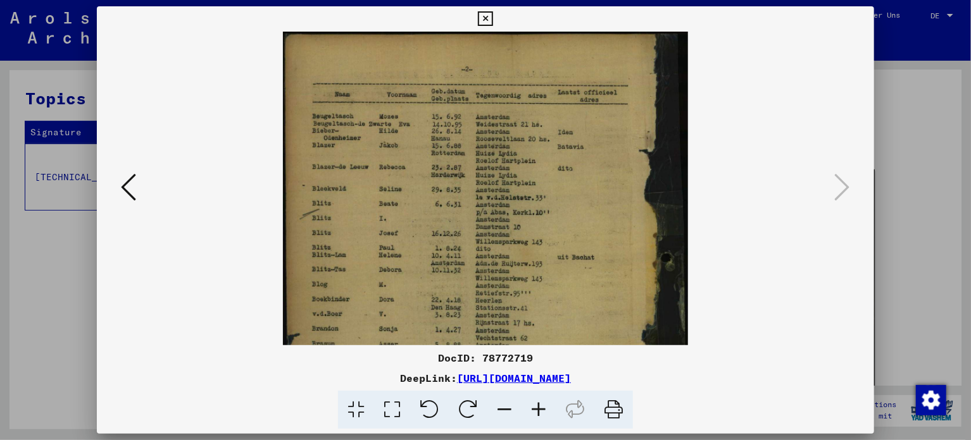
click at [536, 413] on icon at bounding box center [538, 410] width 34 height 39
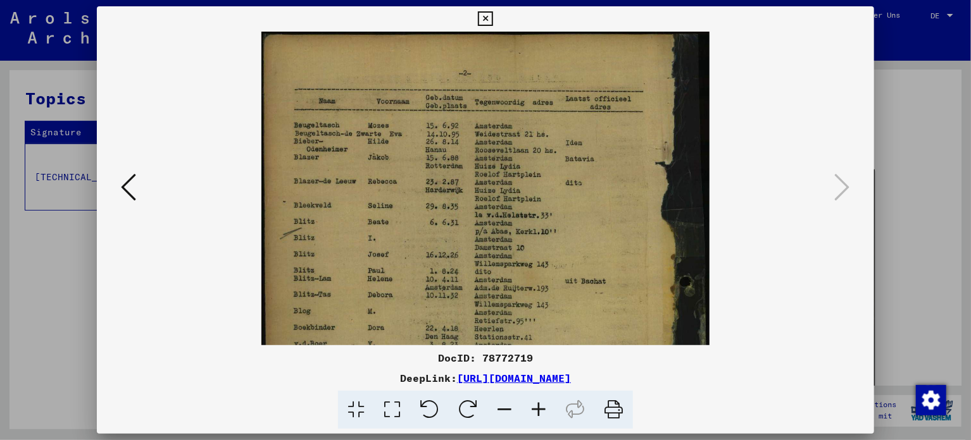
click at [536, 413] on icon at bounding box center [538, 410] width 34 height 39
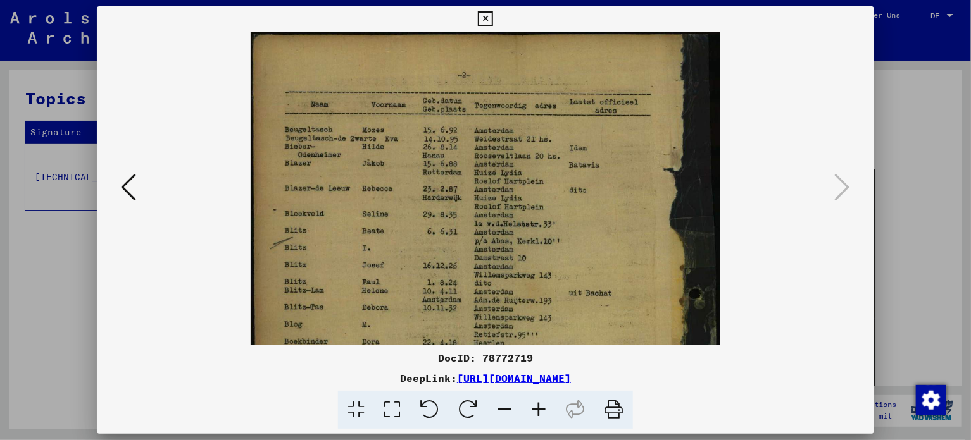
click at [536, 413] on icon at bounding box center [538, 410] width 34 height 39
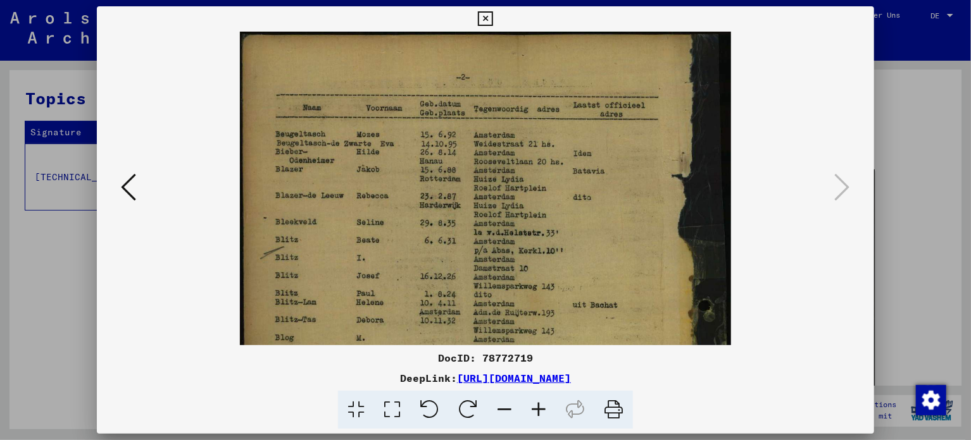
click at [536, 413] on icon at bounding box center [538, 410] width 34 height 39
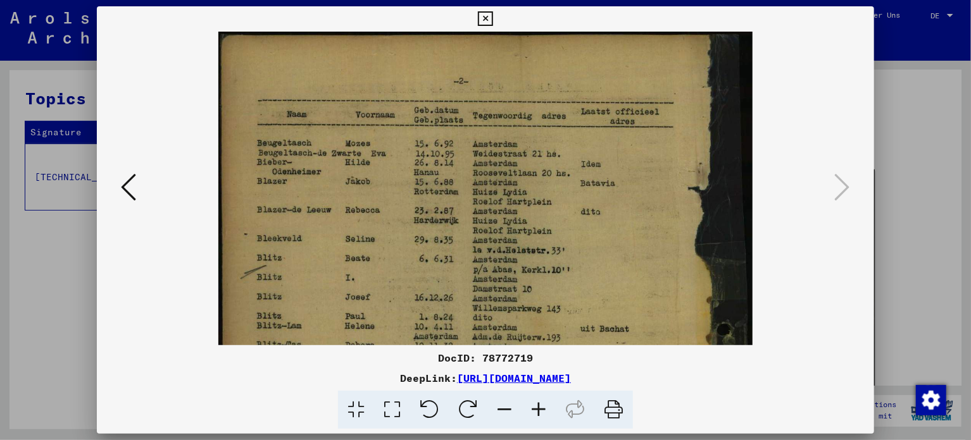
click at [536, 413] on icon at bounding box center [538, 410] width 34 height 39
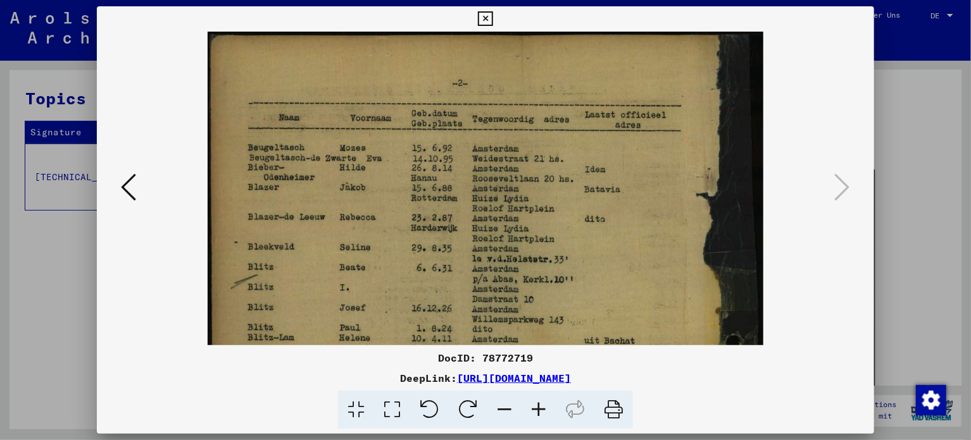
click at [536, 413] on icon at bounding box center [538, 410] width 34 height 39
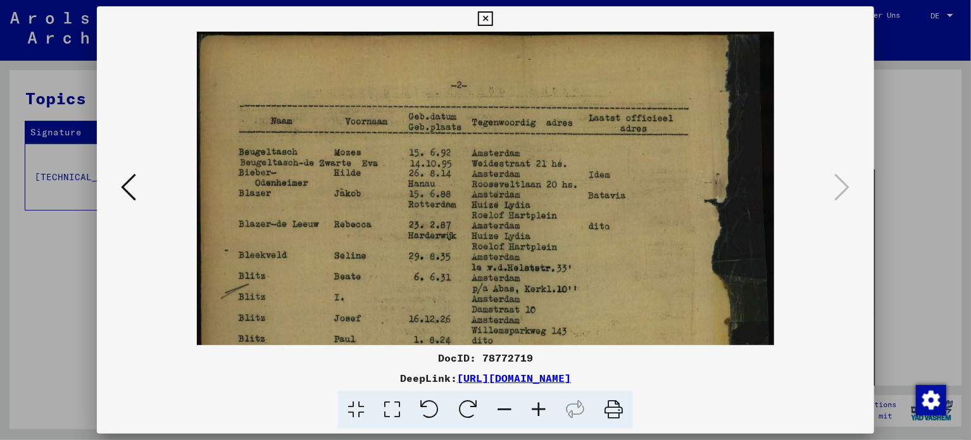
click at [536, 413] on icon at bounding box center [538, 410] width 34 height 39
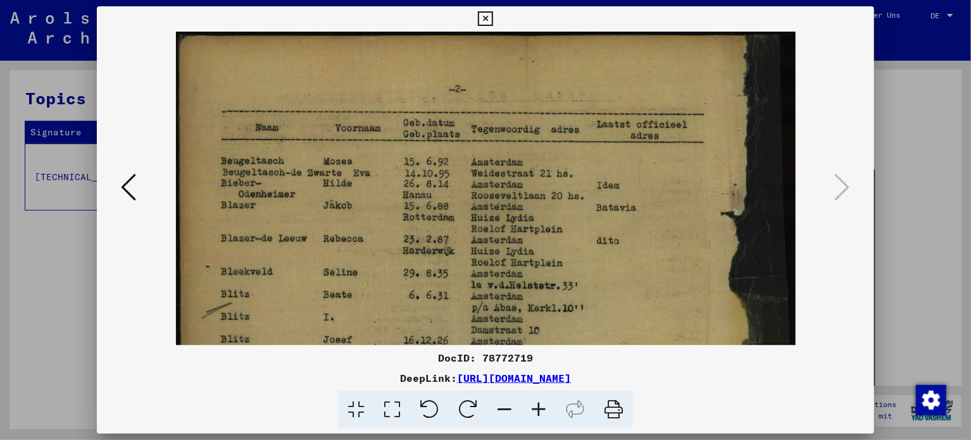
click at [536, 413] on icon at bounding box center [538, 410] width 34 height 39
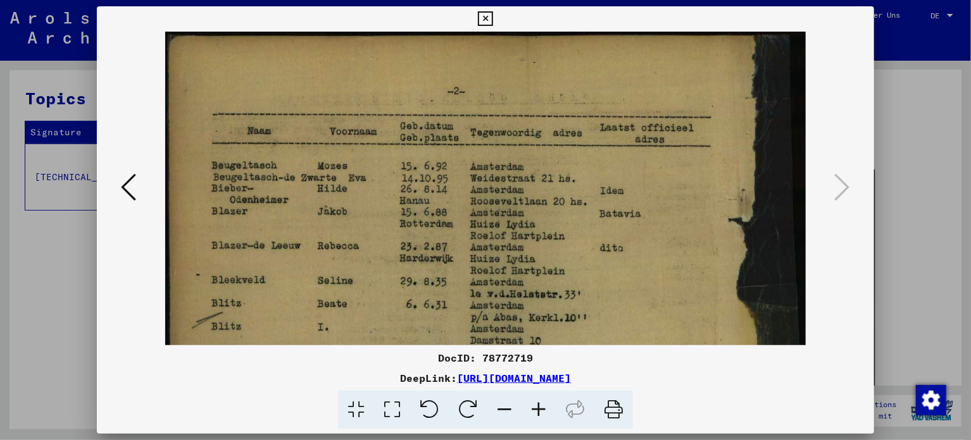
click at [536, 413] on icon at bounding box center [538, 410] width 34 height 39
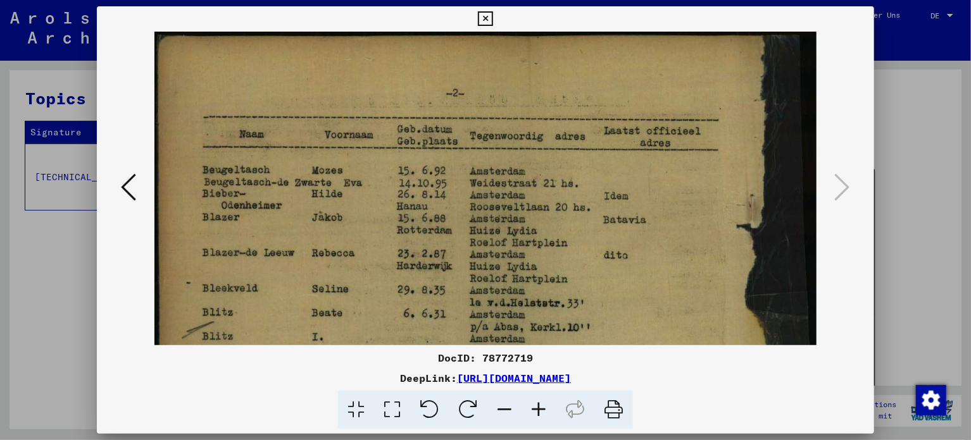
click at [536, 413] on icon at bounding box center [538, 410] width 34 height 39
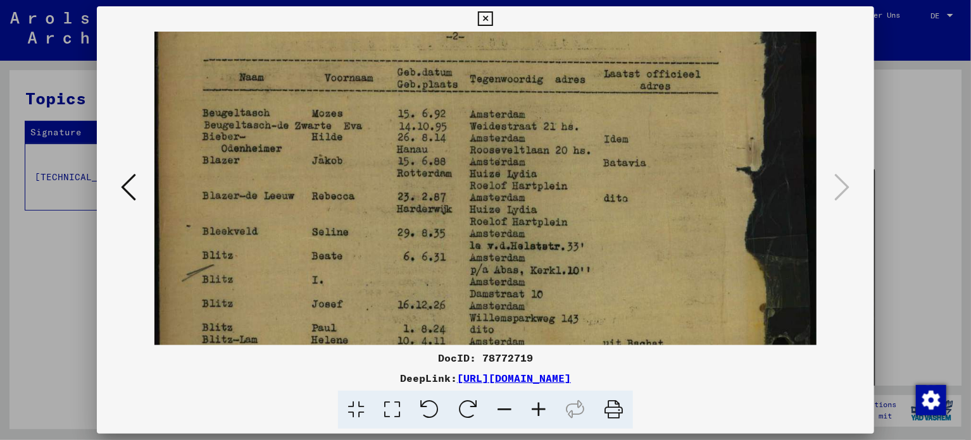
scroll to position [58, 0]
drag, startPoint x: 570, startPoint y: 297, endPoint x: 568, endPoint y: 243, distance: 53.8
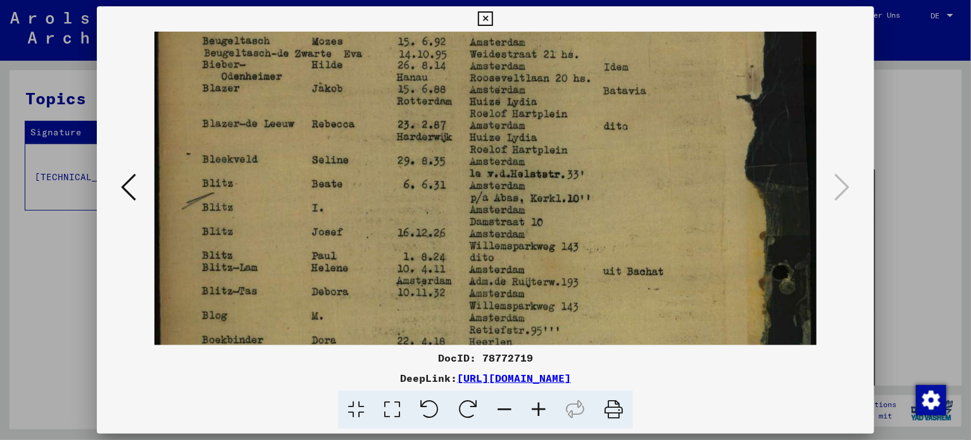
scroll to position [135, 0]
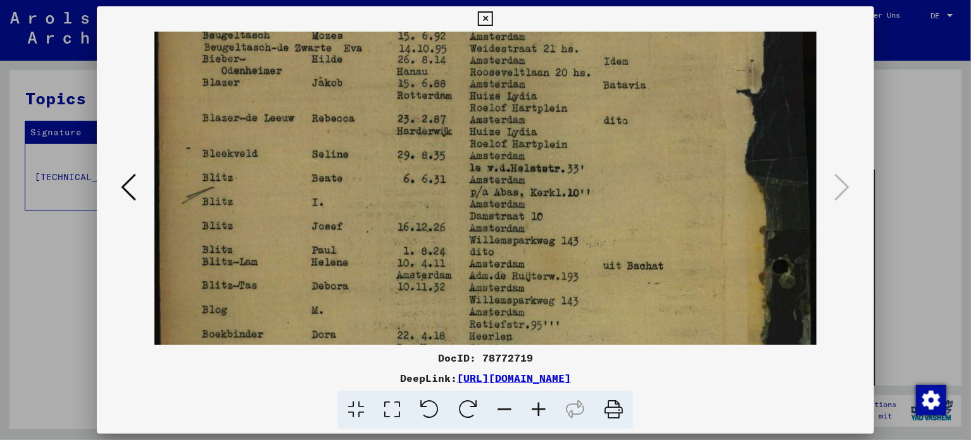
drag, startPoint x: 555, startPoint y: 284, endPoint x: 553, endPoint y: 210, distance: 74.1
click at [553, 210] on img at bounding box center [485, 386] width 662 height 978
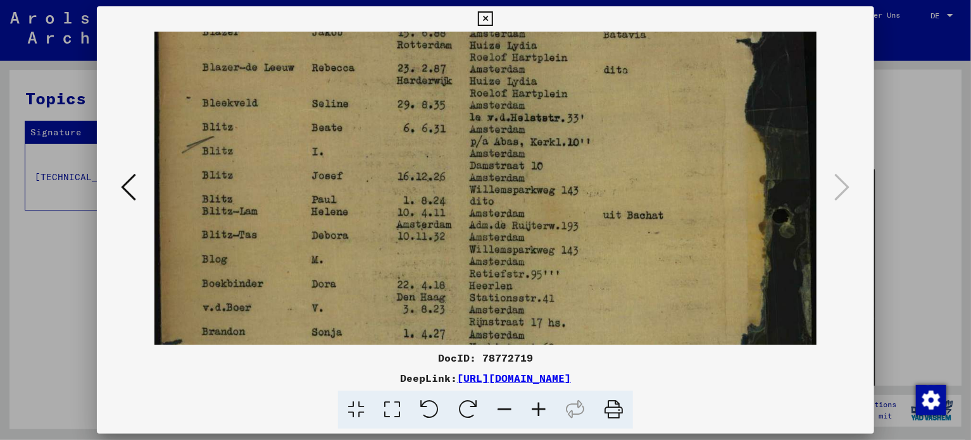
scroll to position [186, 0]
drag, startPoint x: 547, startPoint y: 244, endPoint x: 550, endPoint y: 195, distance: 48.8
click at [550, 195] on img at bounding box center [485, 335] width 662 height 978
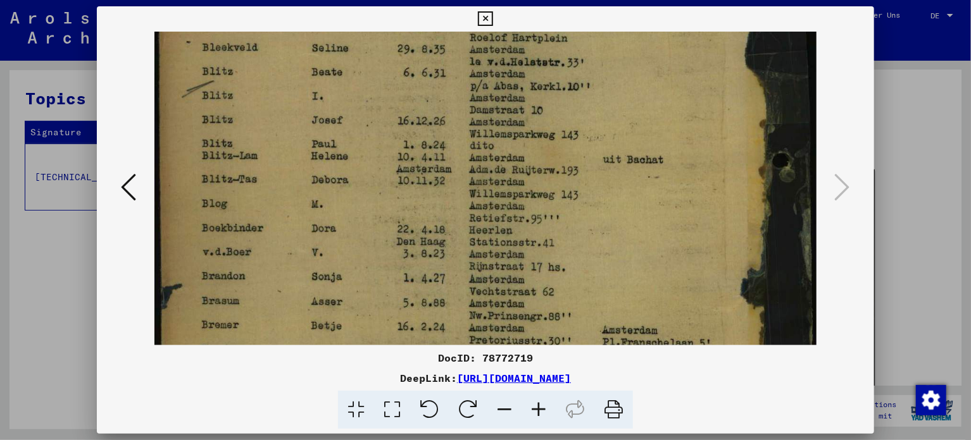
scroll to position [242, 0]
drag, startPoint x: 535, startPoint y: 261, endPoint x: 537, endPoint y: 209, distance: 51.9
click at [537, 209] on img at bounding box center [485, 279] width 662 height 978
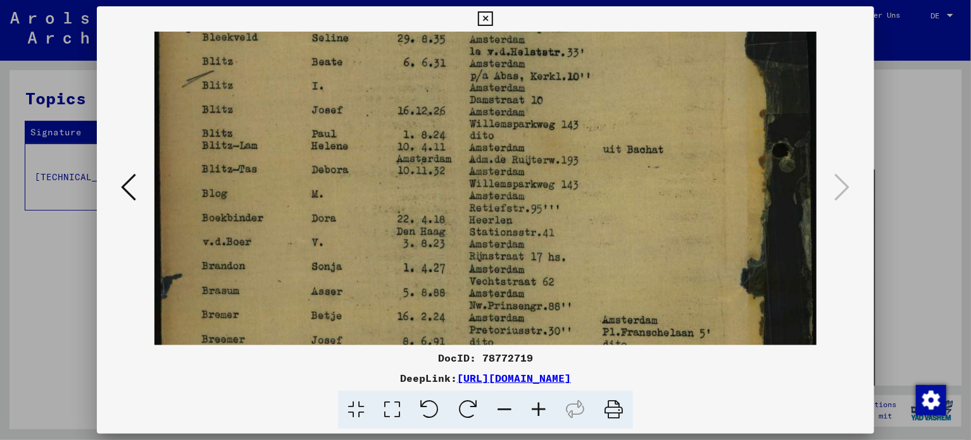
scroll to position [252, 0]
drag, startPoint x: 538, startPoint y: 255, endPoint x: 538, endPoint y: 244, distance: 10.8
click at [538, 244] on img at bounding box center [485, 268] width 662 height 978
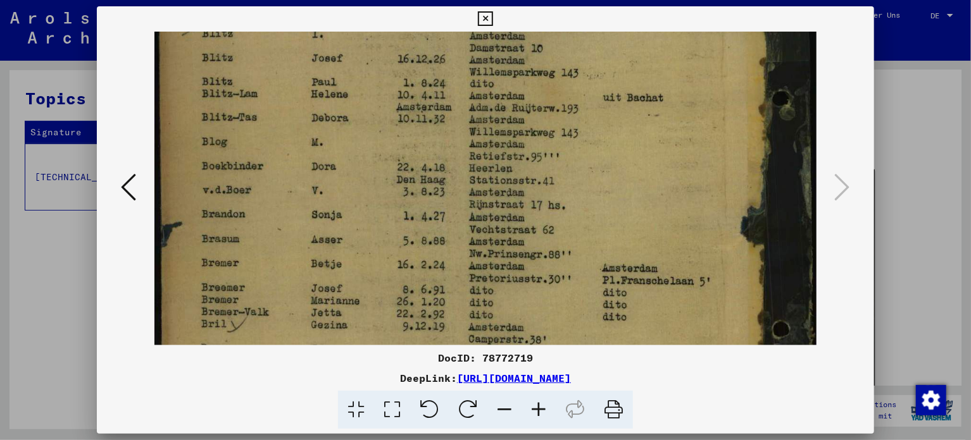
scroll to position [304, 0]
drag, startPoint x: 536, startPoint y: 278, endPoint x: 536, endPoint y: 229, distance: 49.4
click at [536, 229] on img at bounding box center [485, 217] width 662 height 978
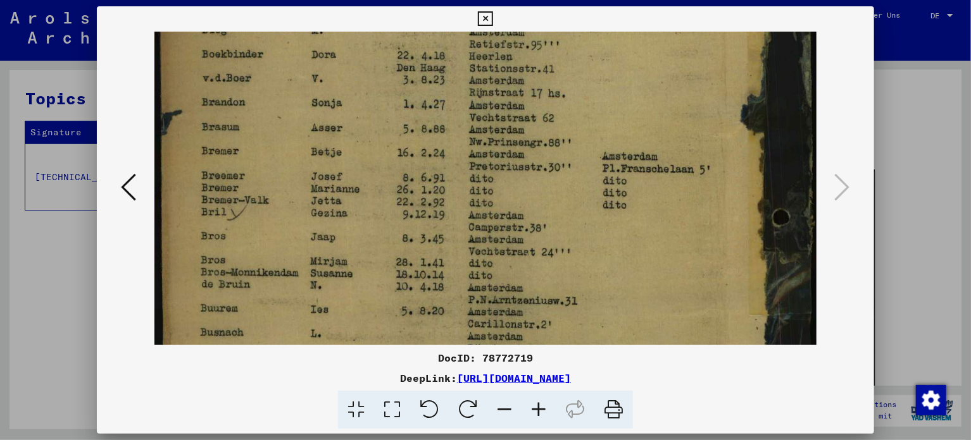
scroll to position [416, 0]
drag, startPoint x: 497, startPoint y: 225, endPoint x: 496, endPoint y: 116, distance: 108.8
click at [496, 116] on img at bounding box center [485, 104] width 662 height 978
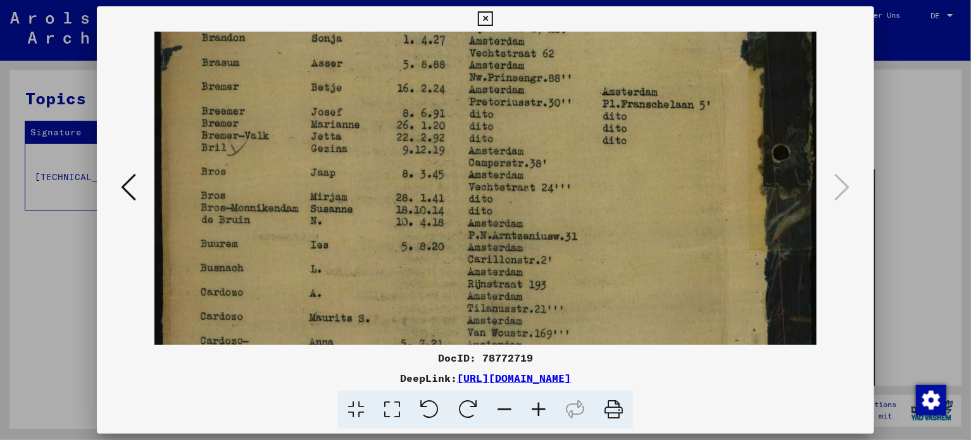
scroll to position [482, 0]
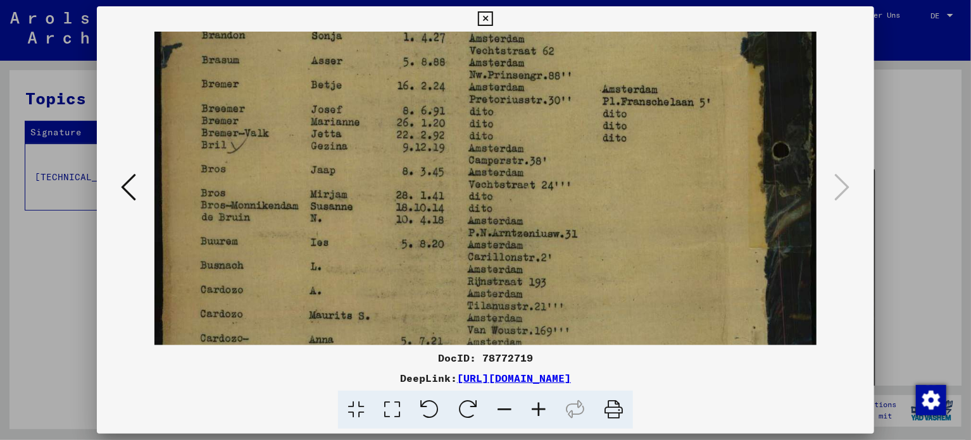
drag, startPoint x: 492, startPoint y: 211, endPoint x: 494, endPoint y: 147, distance: 63.3
click at [494, 147] on img at bounding box center [485, 39] width 662 height 978
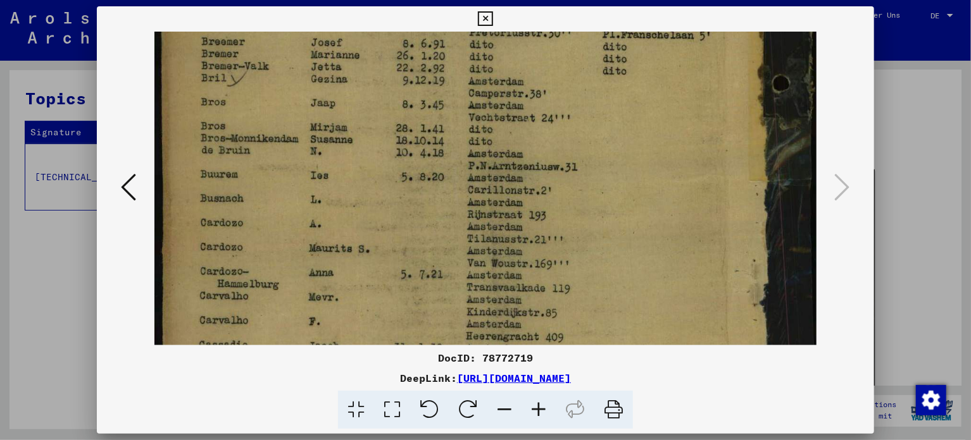
drag, startPoint x: 496, startPoint y: 194, endPoint x: 502, endPoint y: 134, distance: 60.4
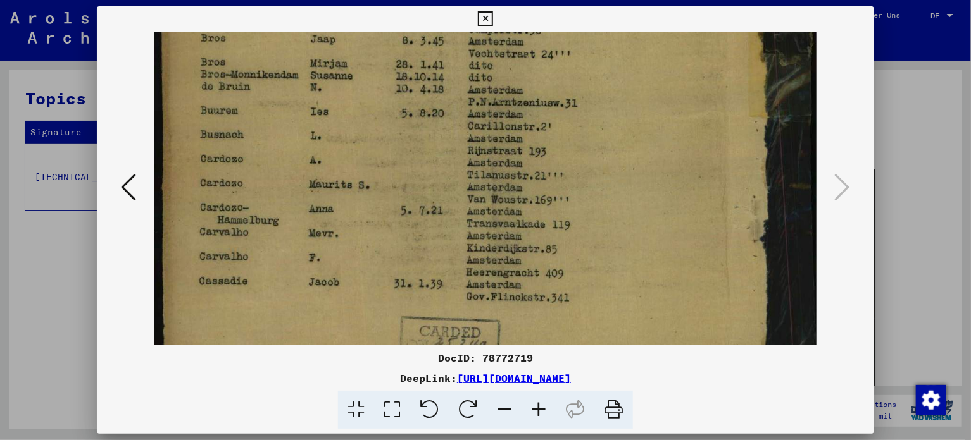
scroll to position [622, 0]
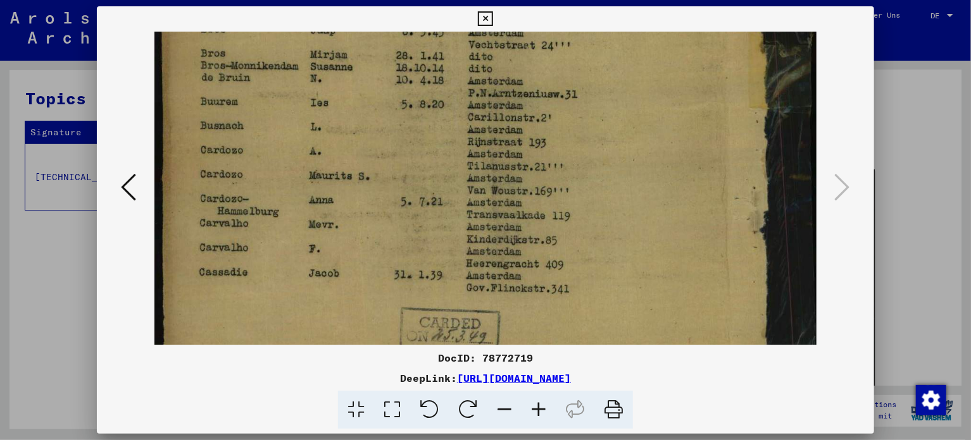
drag, startPoint x: 493, startPoint y: 203, endPoint x: 500, endPoint y: 135, distance: 68.8
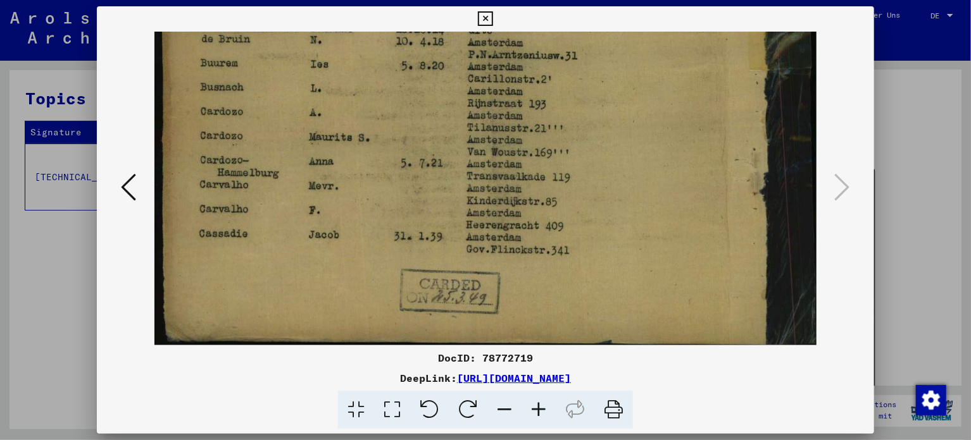
scroll to position [664, 0]
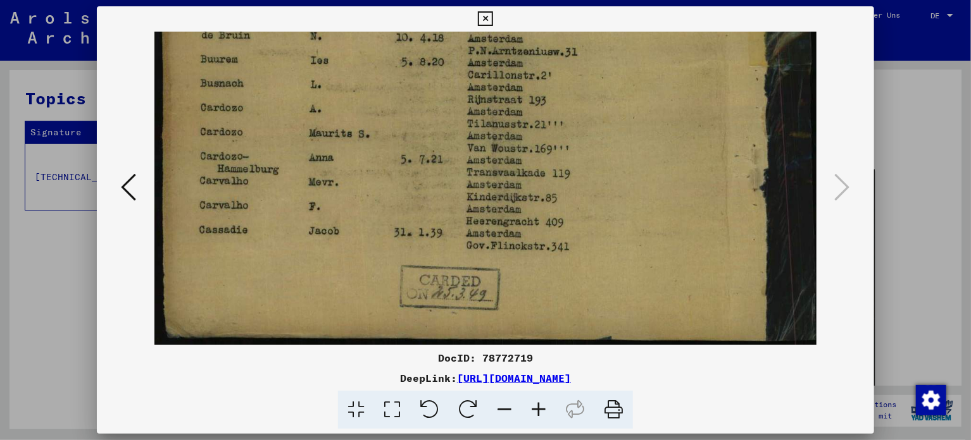
drag, startPoint x: 502, startPoint y: 178, endPoint x: 503, endPoint y: 109, distance: 68.3
click at [490, 18] on icon at bounding box center [485, 18] width 15 height 15
